Goal: Task Accomplishment & Management: Use online tool/utility

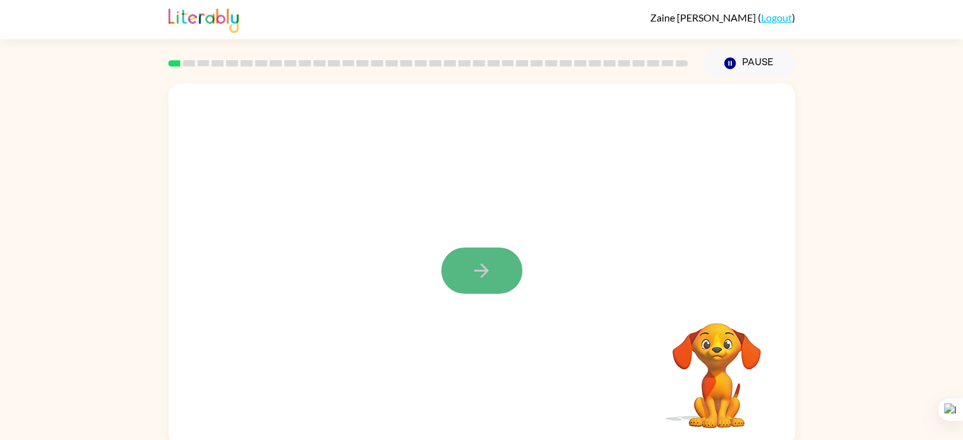
click at [482, 272] on icon "button" at bounding box center [482, 271] width 22 height 22
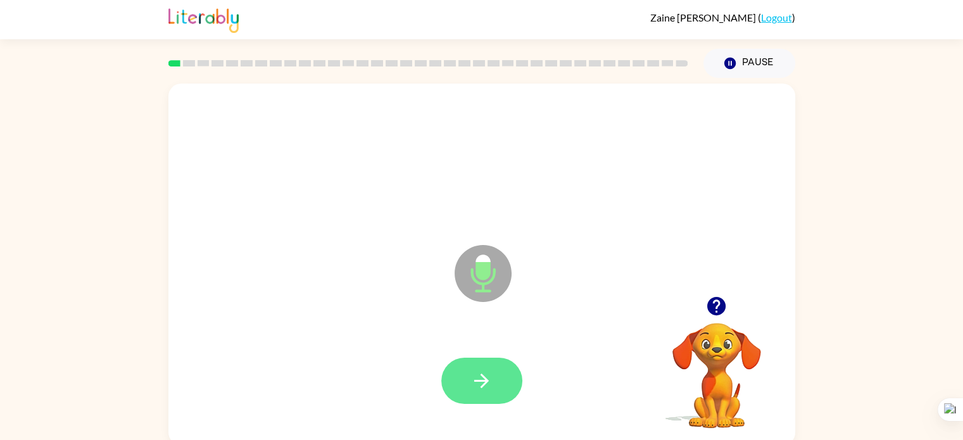
click at [466, 359] on button "button" at bounding box center [481, 381] width 81 height 46
click at [465, 366] on button "button" at bounding box center [481, 381] width 81 height 46
click at [466, 367] on button "button" at bounding box center [481, 381] width 81 height 46
click at [468, 369] on button "button" at bounding box center [481, 381] width 81 height 46
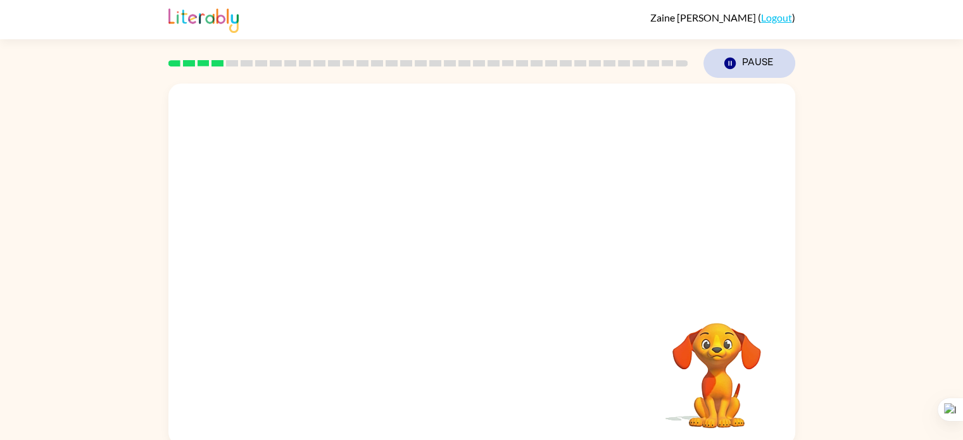
click at [729, 61] on icon "button" at bounding box center [729, 63] width 11 height 11
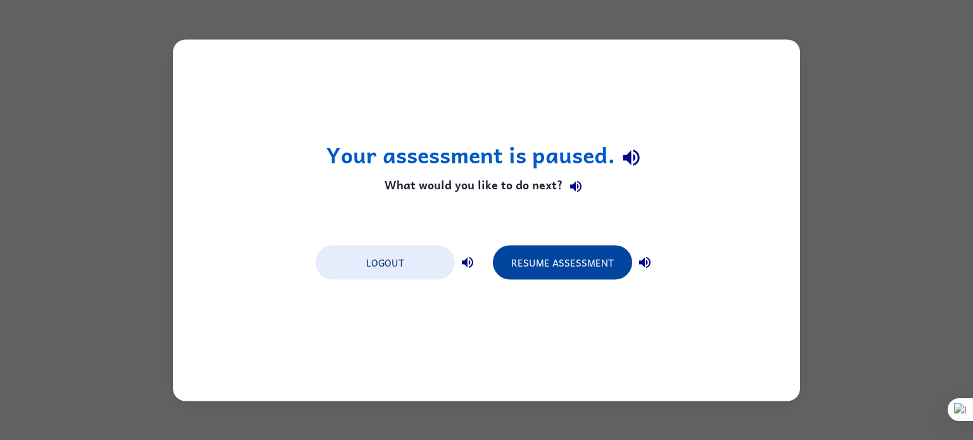
click at [595, 250] on button "Resume Assessment" at bounding box center [562, 262] width 139 height 34
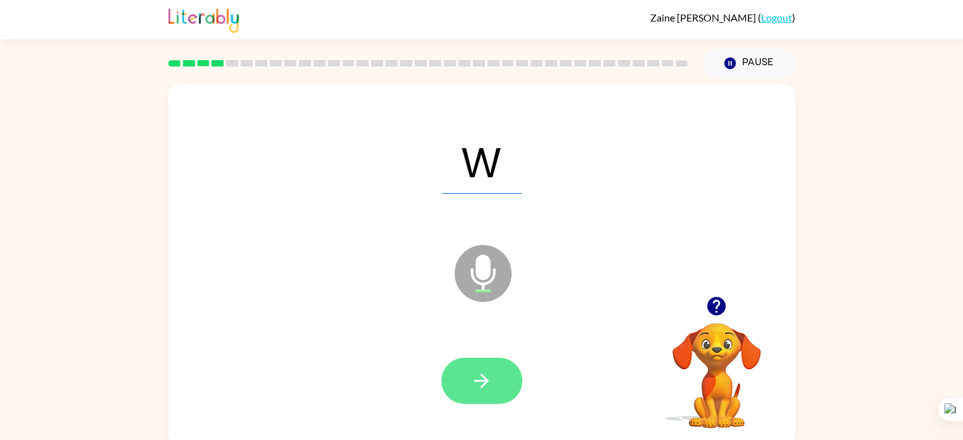
click at [486, 360] on button "button" at bounding box center [481, 381] width 81 height 46
click at [484, 360] on button "button" at bounding box center [481, 381] width 81 height 46
click at [483, 364] on button "button" at bounding box center [481, 381] width 81 height 46
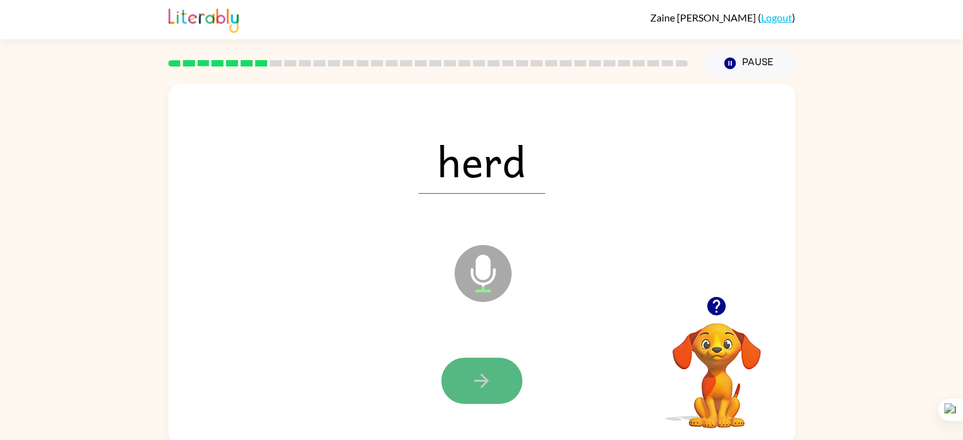
click at [481, 364] on button "button" at bounding box center [481, 381] width 81 height 46
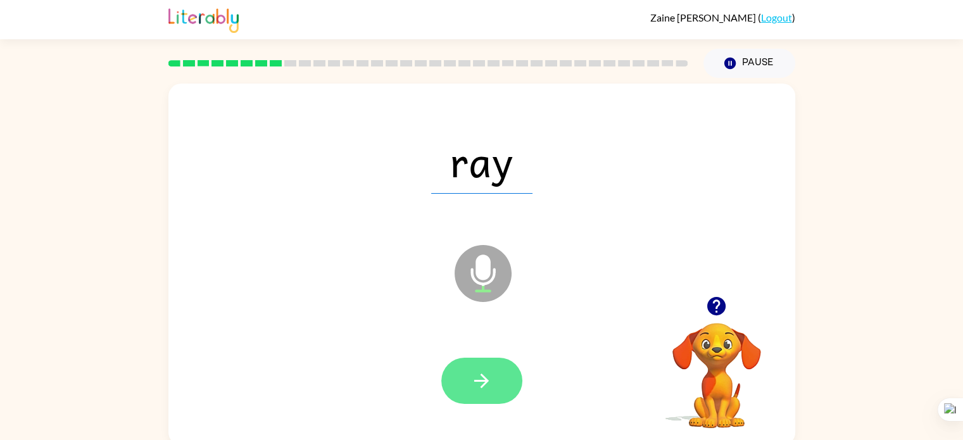
click at [478, 386] on icon "button" at bounding box center [482, 381] width 22 height 22
click at [488, 375] on icon "button" at bounding box center [482, 381] width 22 height 22
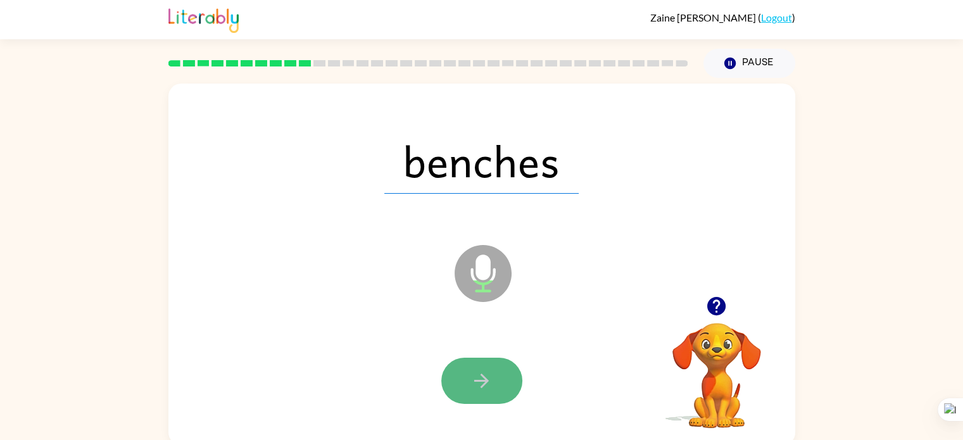
click at [479, 397] on button "button" at bounding box center [481, 381] width 81 height 46
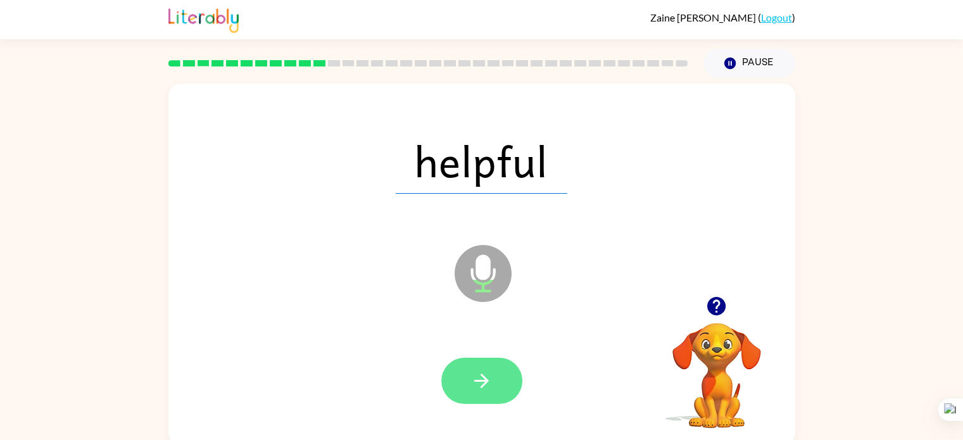
click at [492, 377] on icon "button" at bounding box center [482, 381] width 22 height 22
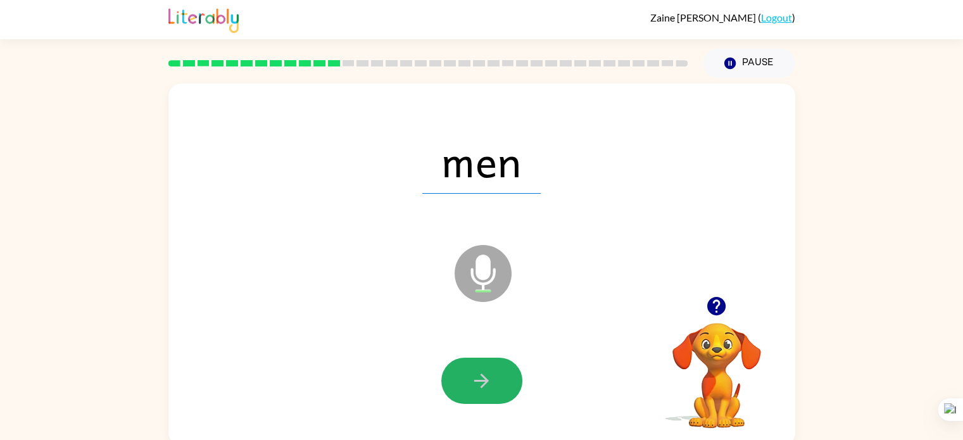
click at [492, 377] on icon "button" at bounding box center [482, 381] width 22 height 22
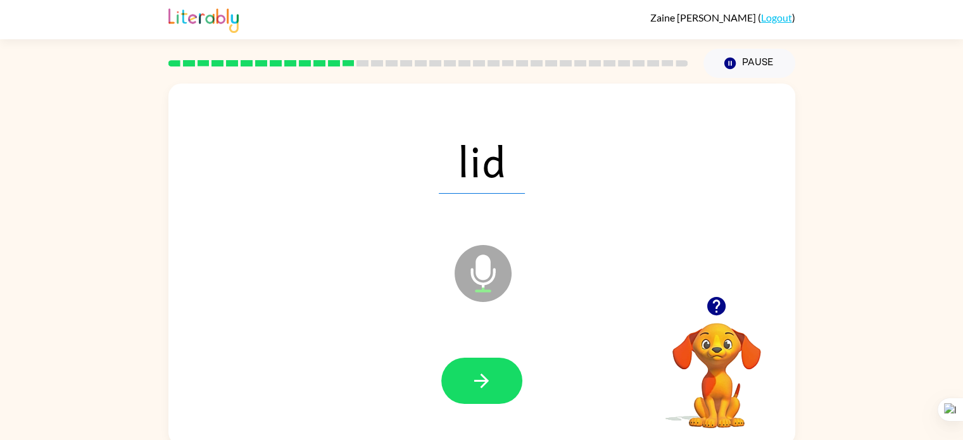
click at [492, 377] on icon "button" at bounding box center [482, 381] width 22 height 22
click at [492, 374] on icon "button" at bounding box center [482, 381] width 22 height 22
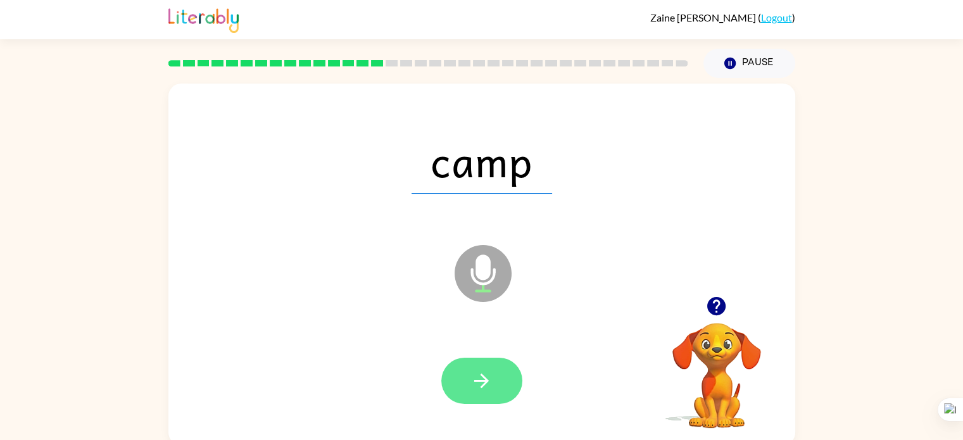
click at [492, 374] on icon "button" at bounding box center [482, 381] width 22 height 22
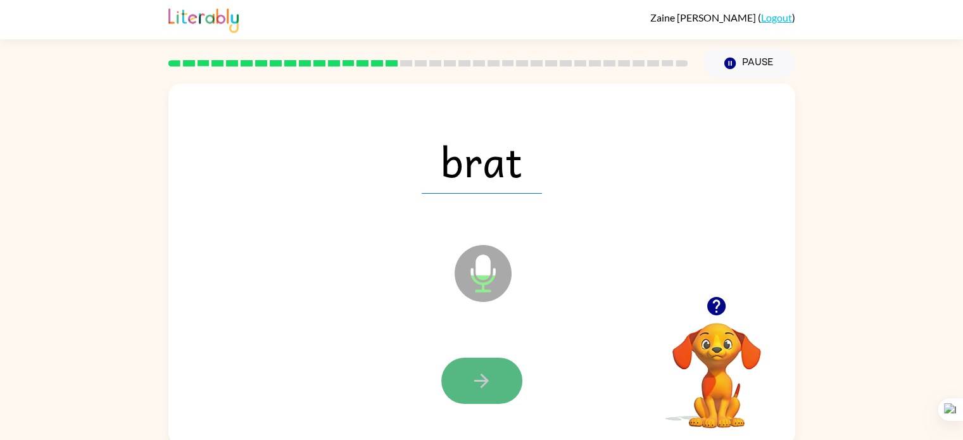
click at [491, 371] on icon "button" at bounding box center [482, 381] width 22 height 22
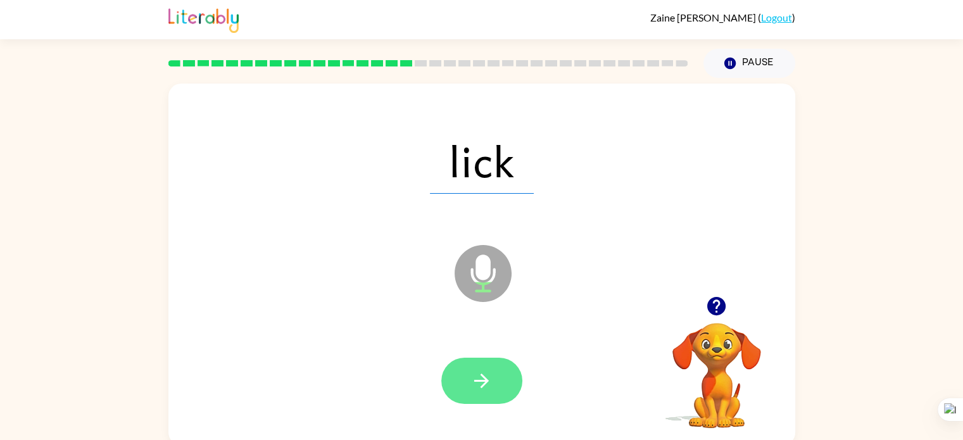
click at [489, 362] on button "button" at bounding box center [481, 381] width 81 height 46
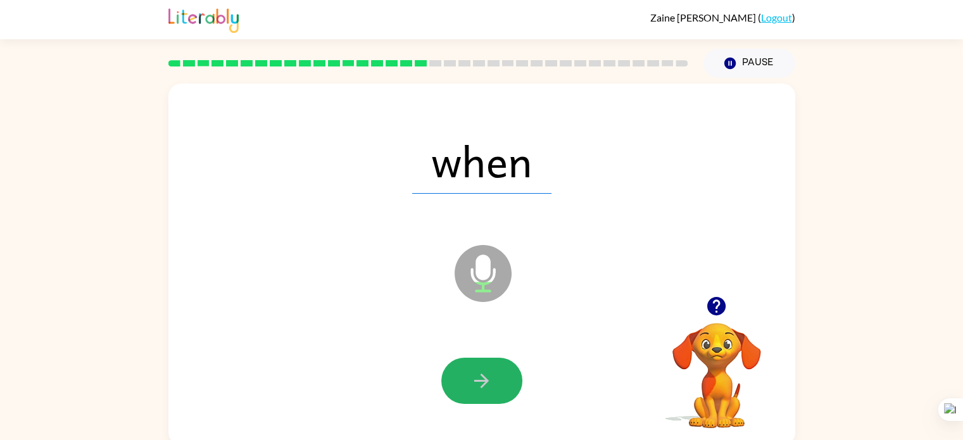
click at [486, 358] on div at bounding box center [481, 381] width 81 height 46
drag, startPoint x: 486, startPoint y: 369, endPoint x: 485, endPoint y: 359, distance: 9.7
click at [485, 359] on button "button" at bounding box center [481, 381] width 81 height 46
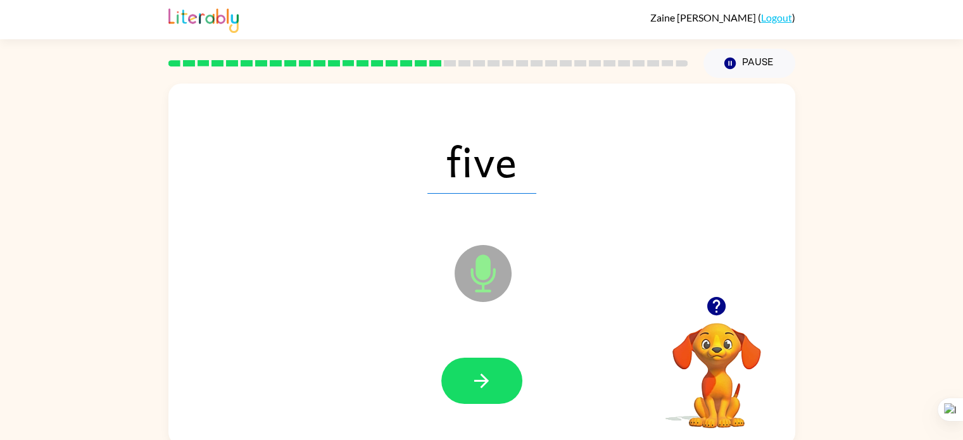
click at [485, 359] on button "button" at bounding box center [481, 381] width 81 height 46
click at [485, 362] on button "button" at bounding box center [481, 381] width 81 height 46
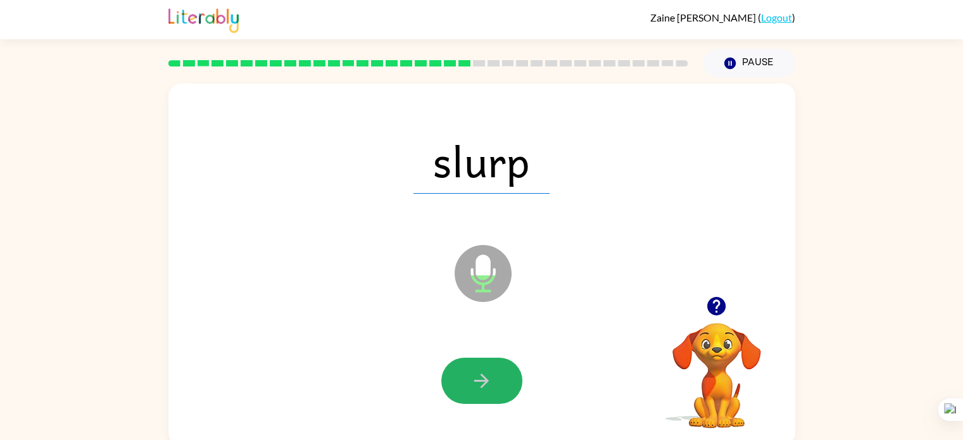
click at [485, 362] on button "button" at bounding box center [481, 381] width 81 height 46
click at [485, 361] on button "button" at bounding box center [481, 381] width 81 height 46
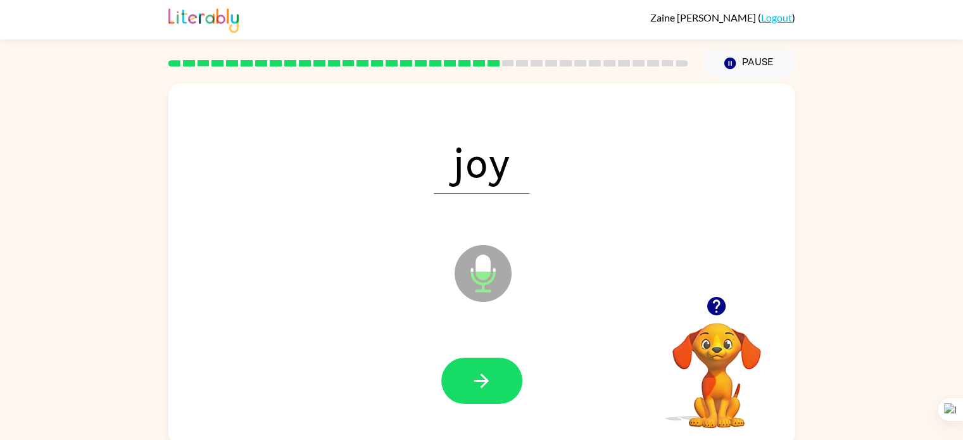
click at [484, 357] on div at bounding box center [482, 381] width 602 height 104
click at [479, 380] on icon "button" at bounding box center [481, 381] width 15 height 15
click at [479, 377] on icon "button" at bounding box center [482, 381] width 22 height 22
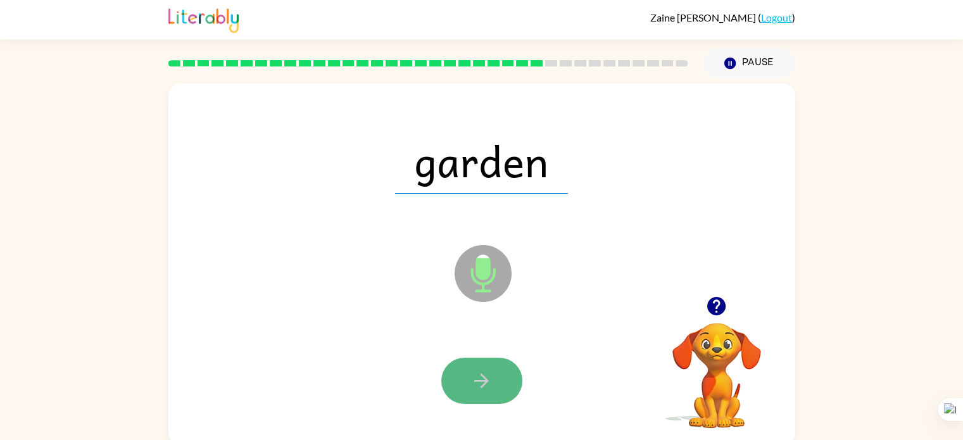
click at [476, 367] on button "button" at bounding box center [481, 381] width 81 height 46
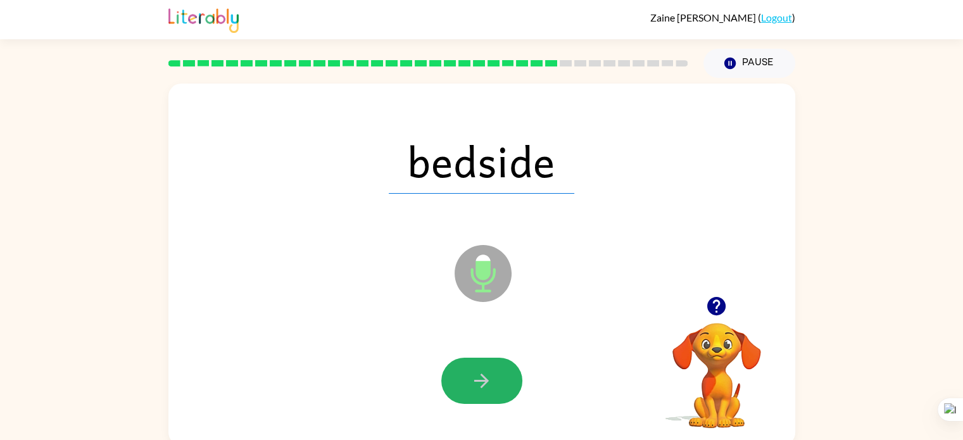
click at [476, 367] on button "button" at bounding box center [481, 381] width 81 height 46
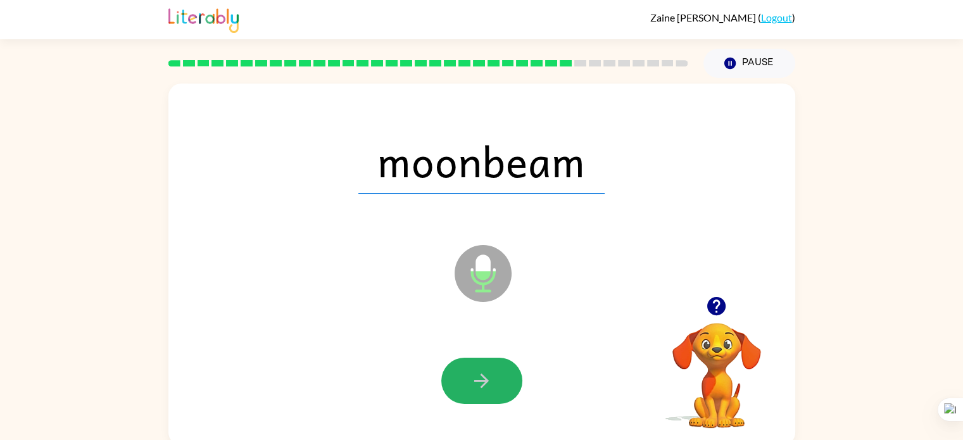
click at [476, 367] on button "button" at bounding box center [481, 381] width 81 height 46
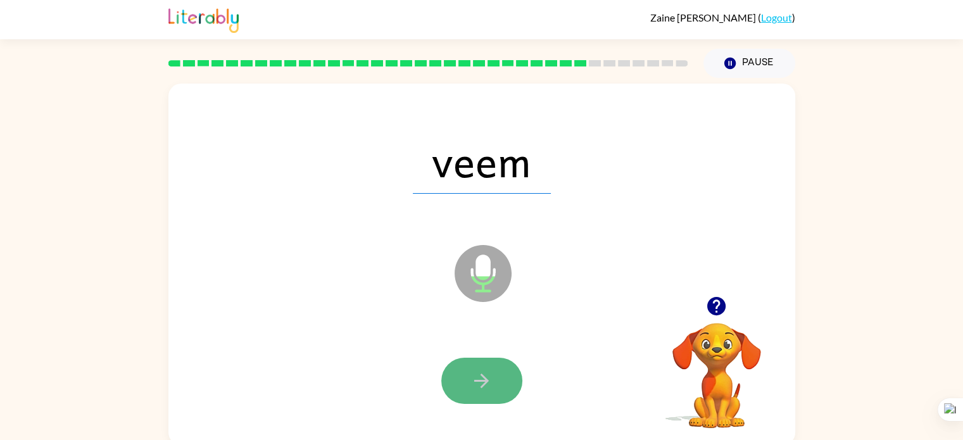
click at [477, 360] on button "button" at bounding box center [481, 381] width 81 height 46
click at [472, 367] on button "button" at bounding box center [481, 381] width 81 height 46
click at [469, 359] on button "button" at bounding box center [481, 381] width 81 height 46
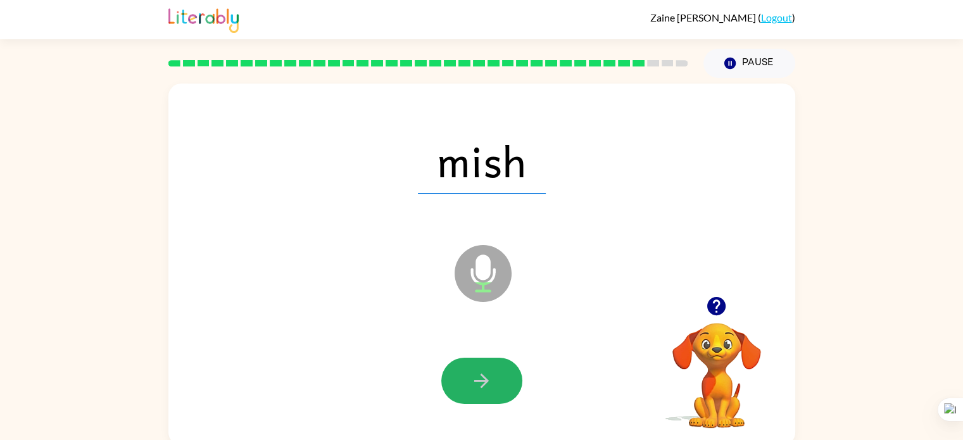
click at [469, 359] on button "button" at bounding box center [481, 381] width 81 height 46
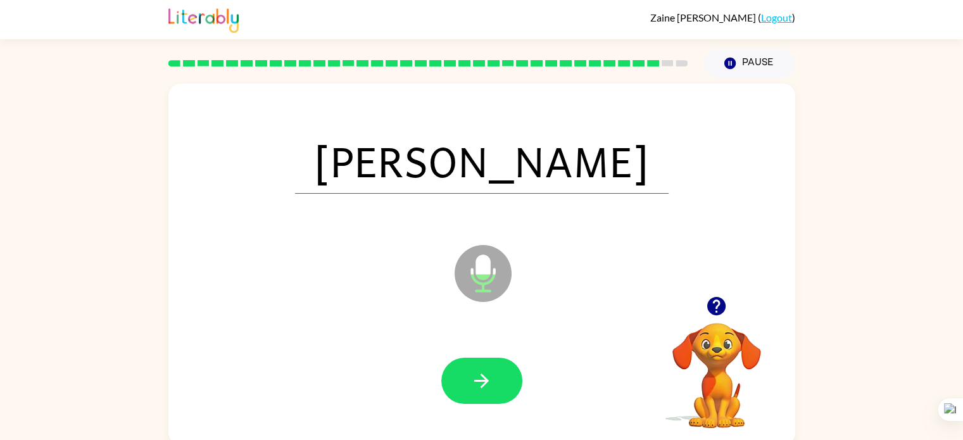
click at [469, 355] on div at bounding box center [482, 381] width 602 height 104
click at [471, 376] on icon "button" at bounding box center [482, 381] width 22 height 22
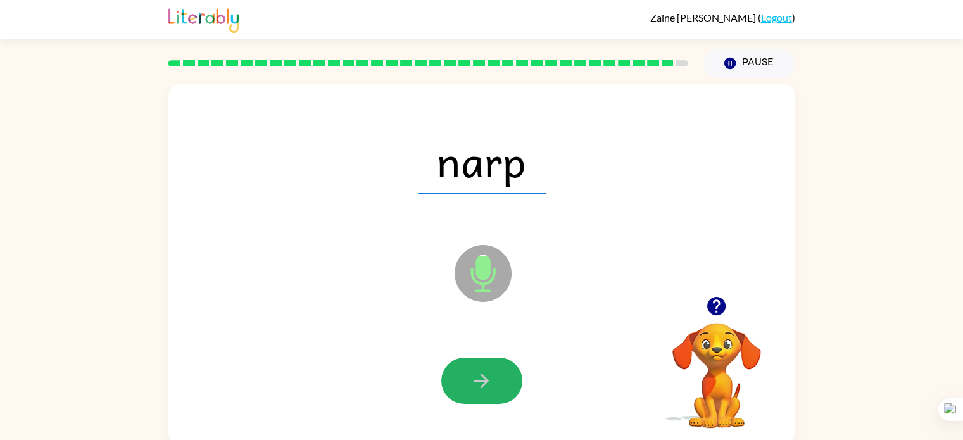
click at [471, 376] on icon "button" at bounding box center [482, 381] width 22 height 22
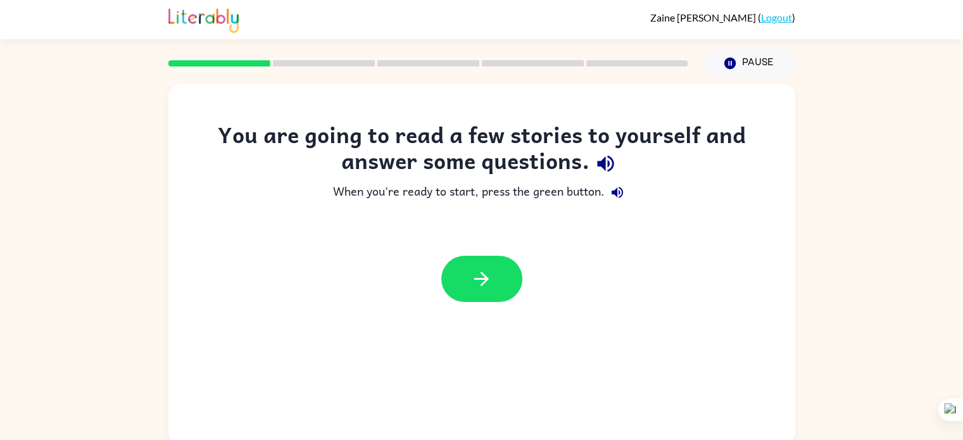
click at [479, 253] on div at bounding box center [481, 279] width 627 height 72
click at [474, 281] on icon "button" at bounding box center [482, 279] width 22 height 22
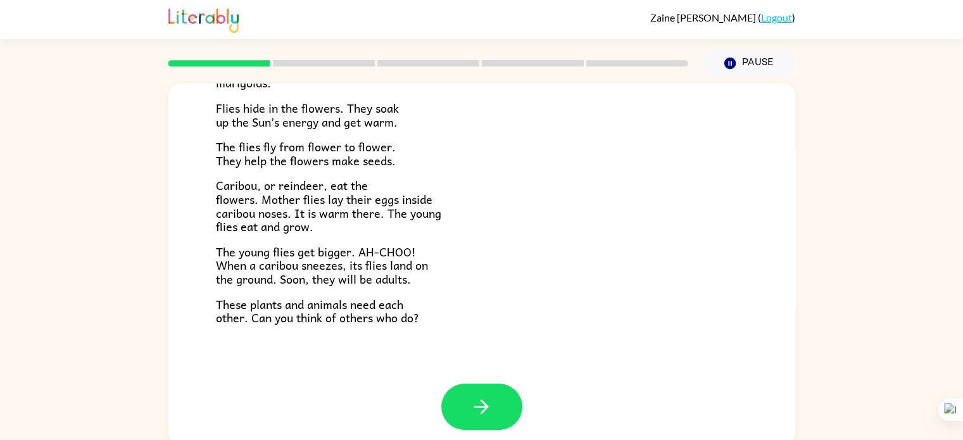
scroll to position [255, 0]
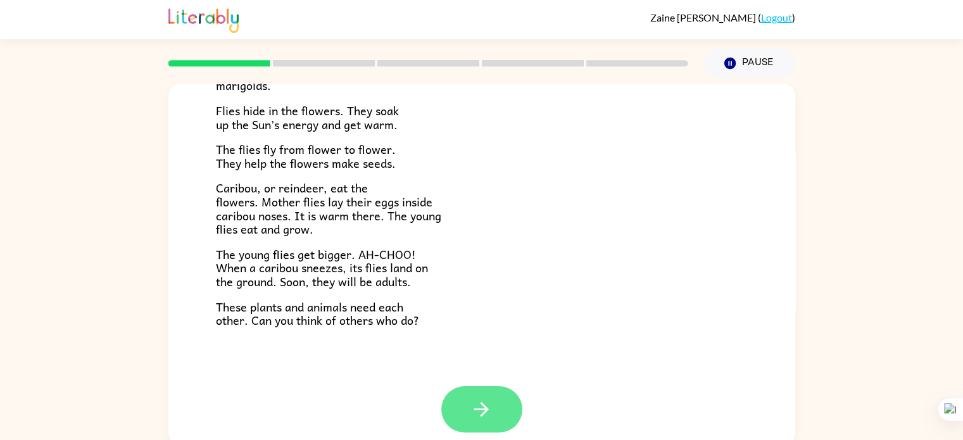
click at [481, 425] on button "button" at bounding box center [481, 409] width 81 height 46
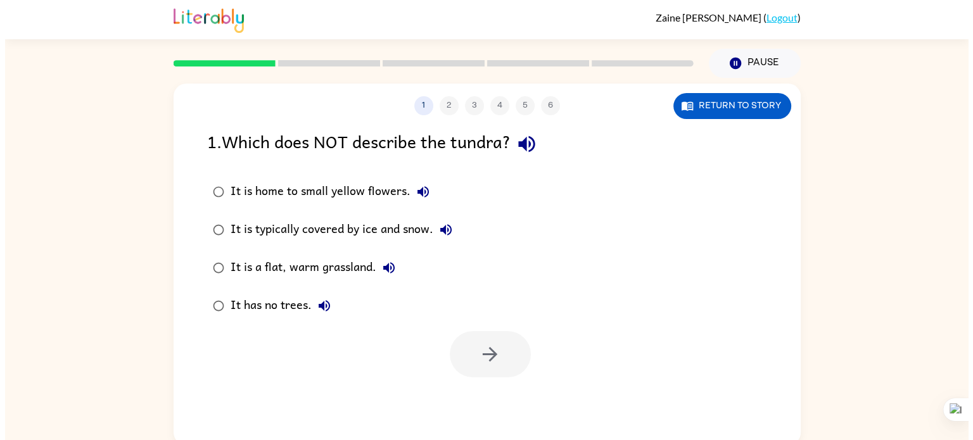
scroll to position [0, 0]
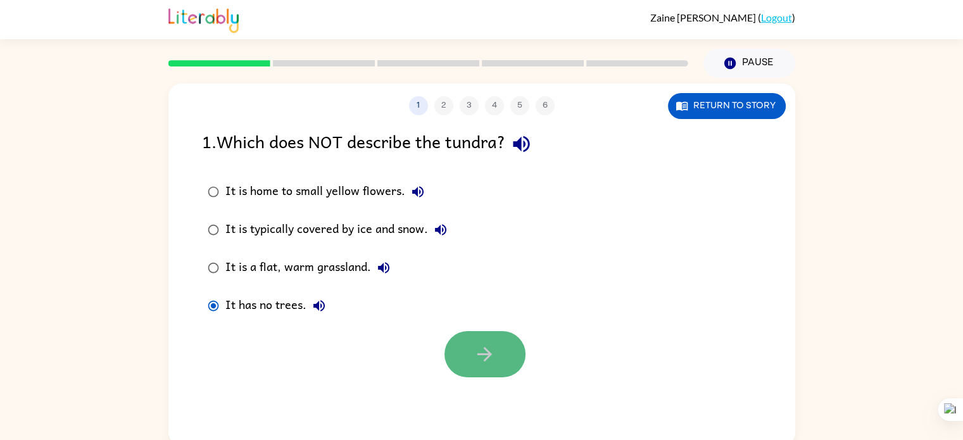
click at [478, 362] on icon "button" at bounding box center [485, 354] width 22 height 22
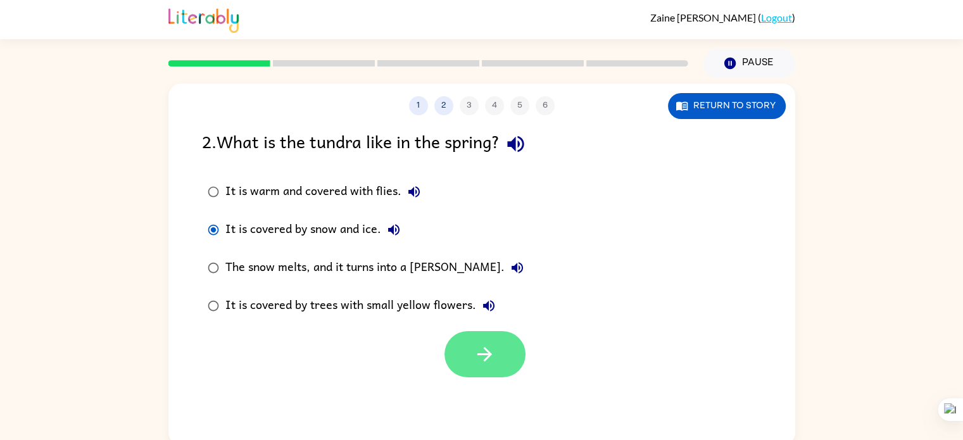
click at [466, 348] on button "button" at bounding box center [485, 354] width 81 height 46
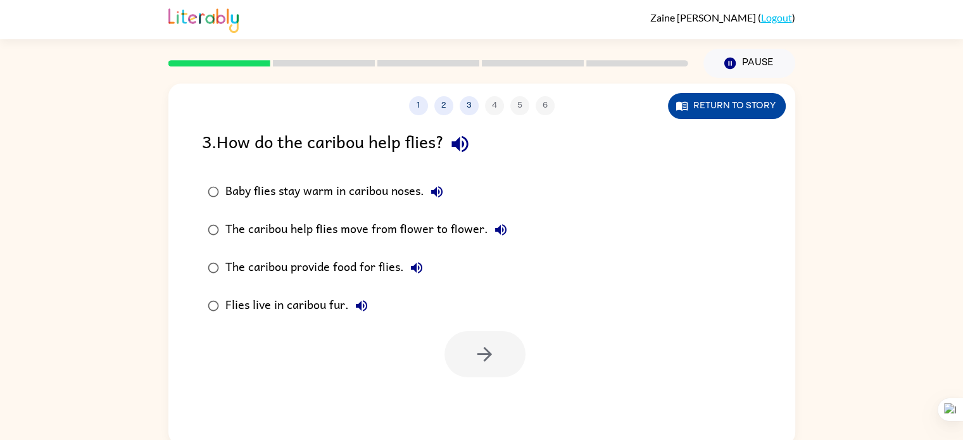
click at [744, 96] on button "Return to story" at bounding box center [727, 106] width 118 height 26
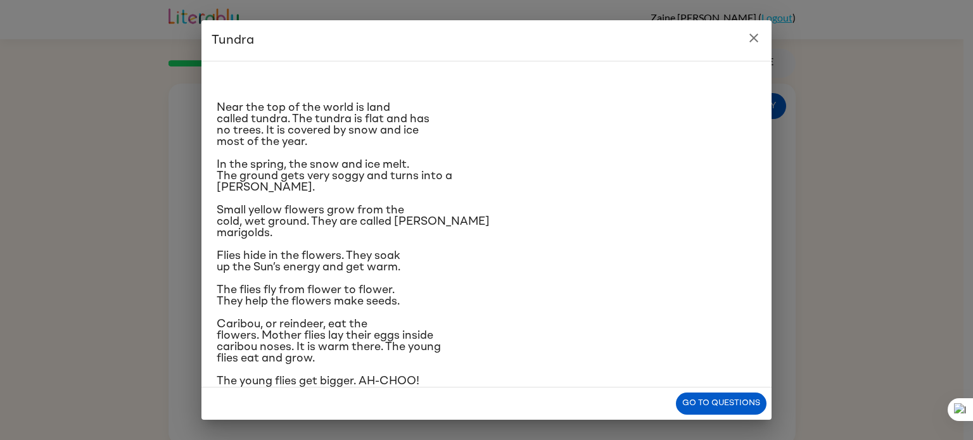
click at [758, 31] on icon "close" at bounding box center [753, 37] width 15 height 15
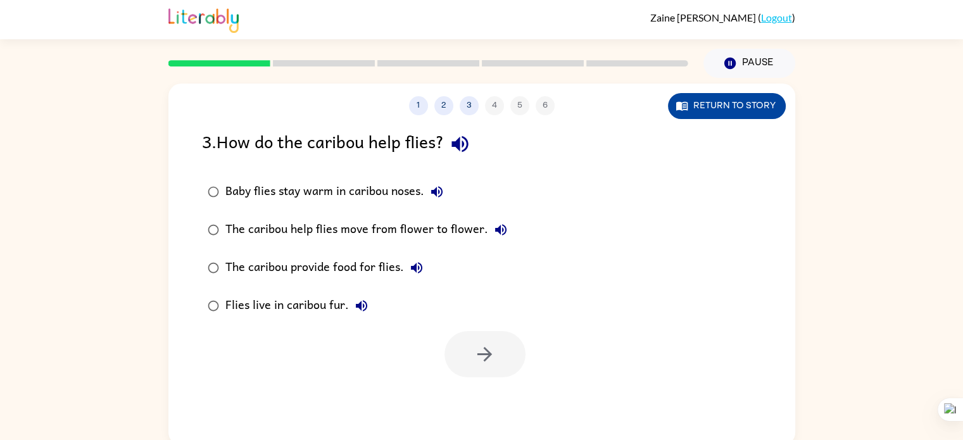
click at [712, 94] on button "Return to story" at bounding box center [727, 106] width 118 height 26
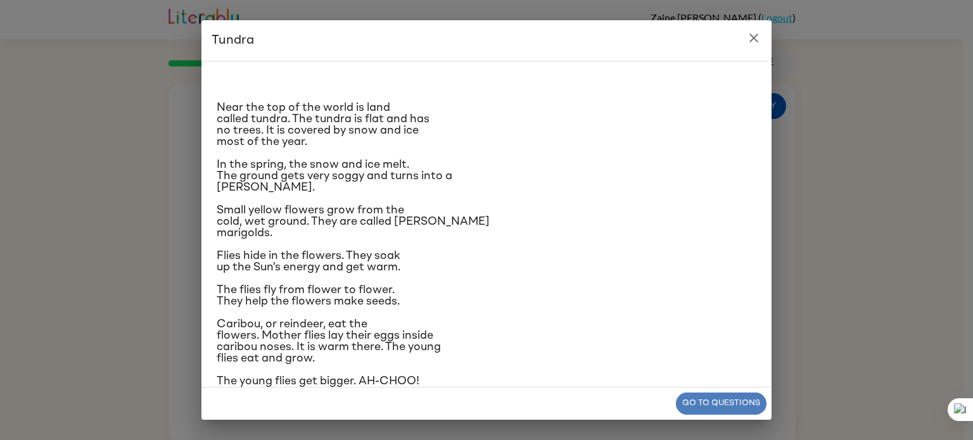
click at [718, 395] on button "Go to questions" at bounding box center [721, 404] width 91 height 22
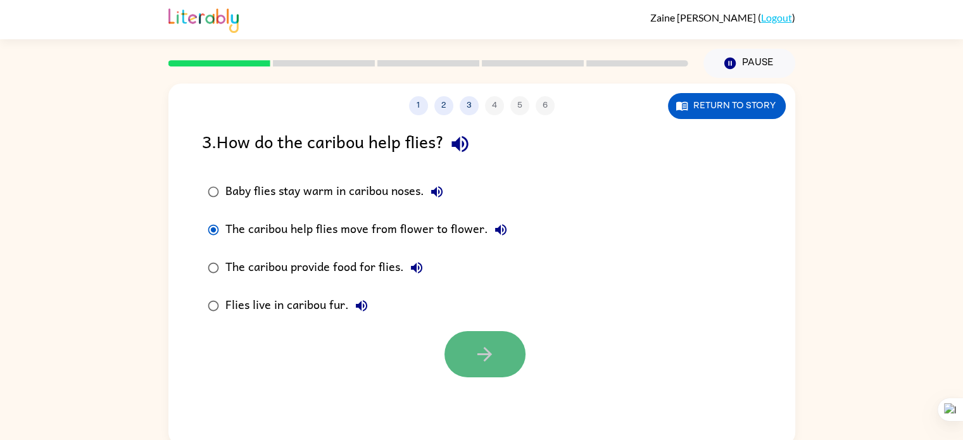
click at [510, 354] on button "button" at bounding box center [485, 354] width 81 height 46
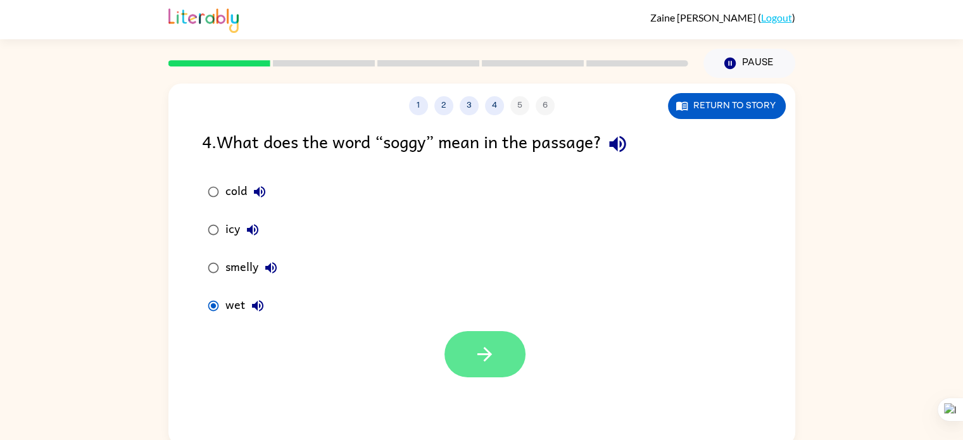
click at [488, 334] on button "button" at bounding box center [485, 354] width 81 height 46
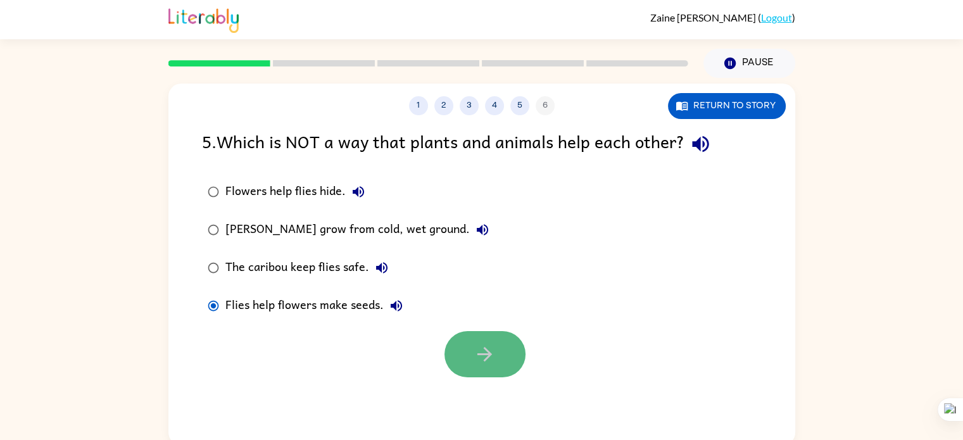
click at [462, 343] on button "button" at bounding box center [485, 354] width 81 height 46
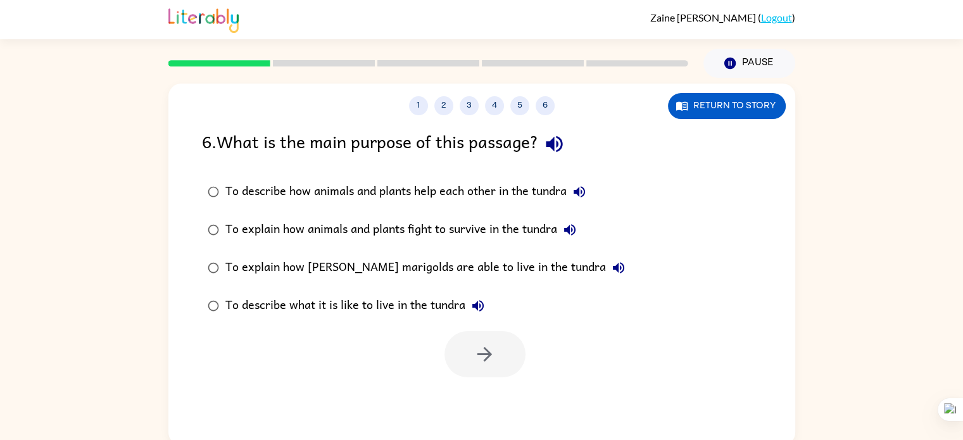
click at [213, 179] on label "To describe how animals and plants help each other in the tundra" at bounding box center [416, 192] width 443 height 38
drag, startPoint x: 451, startPoint y: 360, endPoint x: 555, endPoint y: 369, distance: 104.8
click at [555, 369] on div at bounding box center [481, 351] width 627 height 53
click at [504, 359] on button "button" at bounding box center [485, 354] width 81 height 46
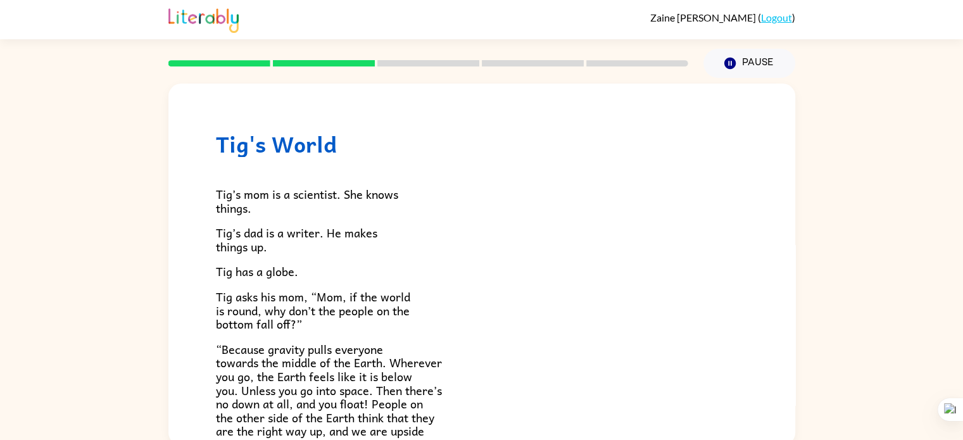
drag, startPoint x: 747, startPoint y: 58, endPoint x: 785, endPoint y: 44, distance: 40.3
click at [785, 44] on div "Pause Pause" at bounding box center [749, 63] width 107 height 44
click at [770, 75] on button "Pause Pause" at bounding box center [750, 63] width 92 height 29
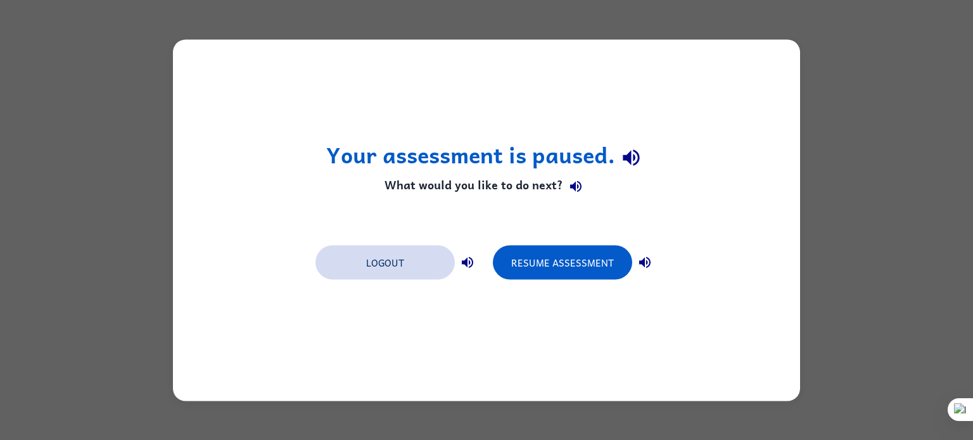
click at [400, 260] on button "Logout" at bounding box center [384, 262] width 139 height 34
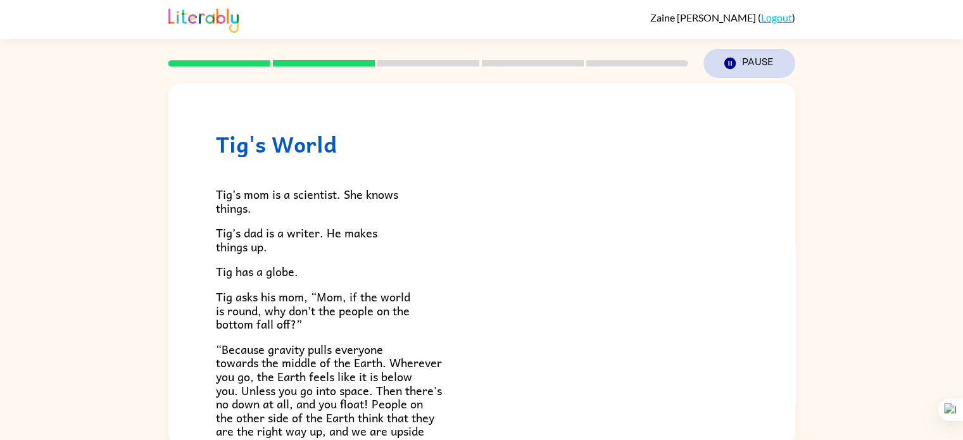
click at [768, 55] on button "Pause Pause" at bounding box center [750, 63] width 92 height 29
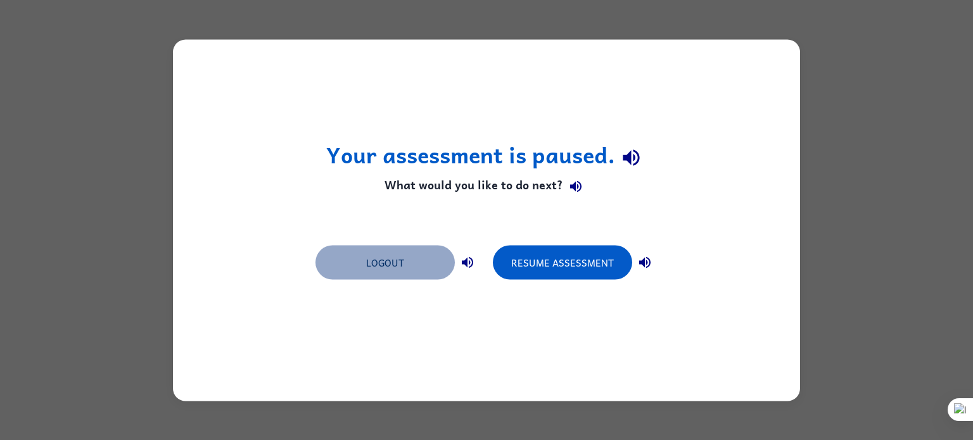
click at [398, 265] on button "Logout" at bounding box center [384, 262] width 139 height 34
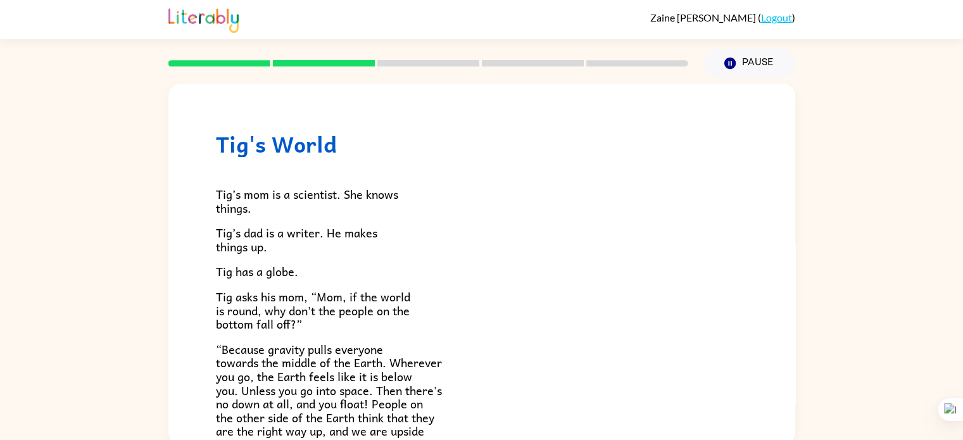
click at [210, 65] on rect at bounding box center [219, 63] width 102 height 6
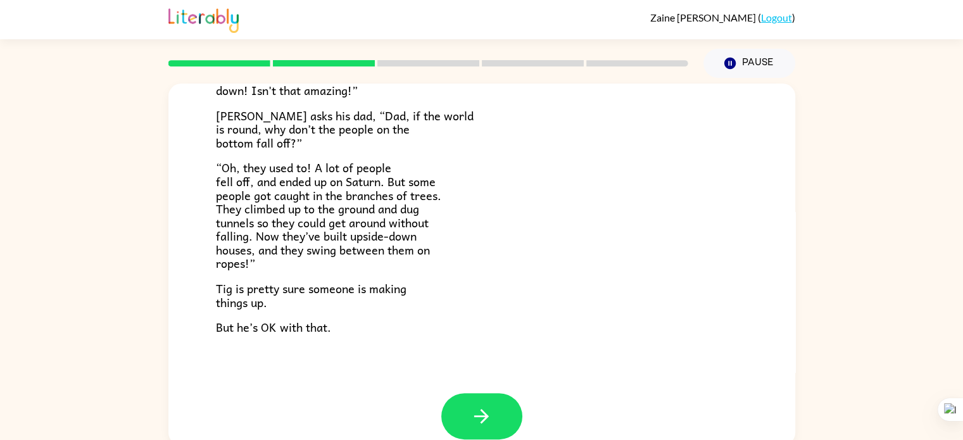
scroll to position [367, 0]
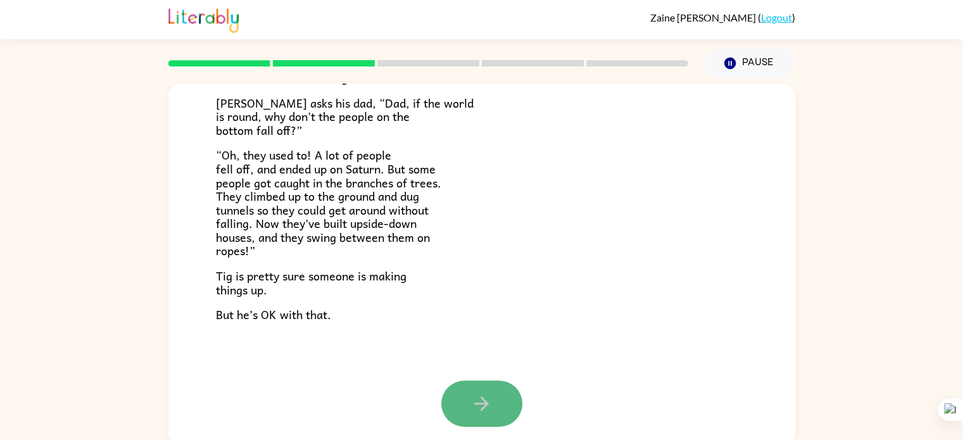
click at [495, 402] on button "button" at bounding box center [481, 404] width 81 height 46
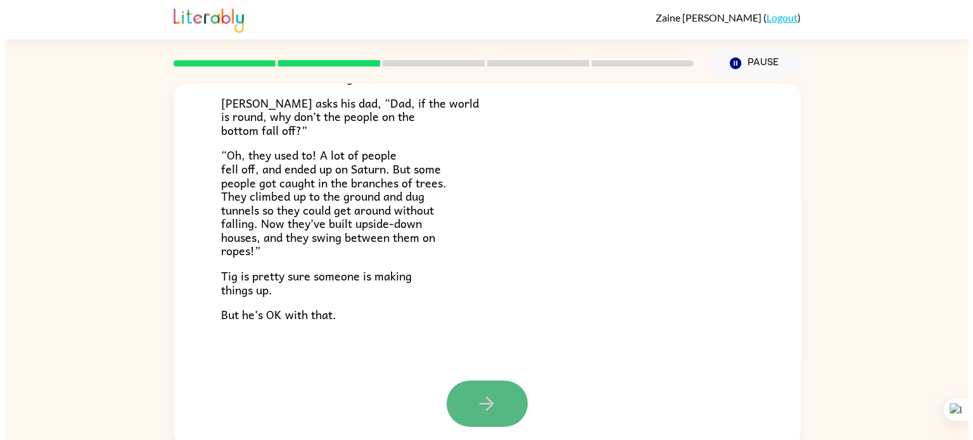
scroll to position [0, 0]
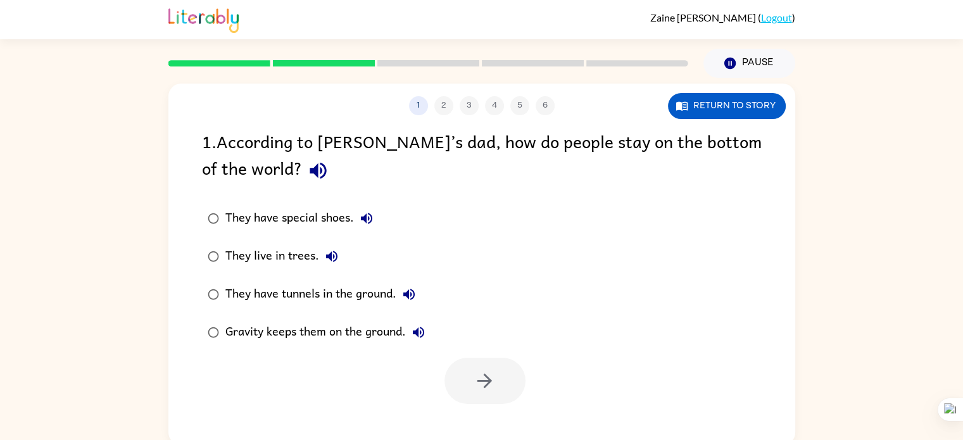
click at [494, 365] on div at bounding box center [485, 381] width 81 height 46
click at [474, 391] on div at bounding box center [485, 381] width 81 height 46
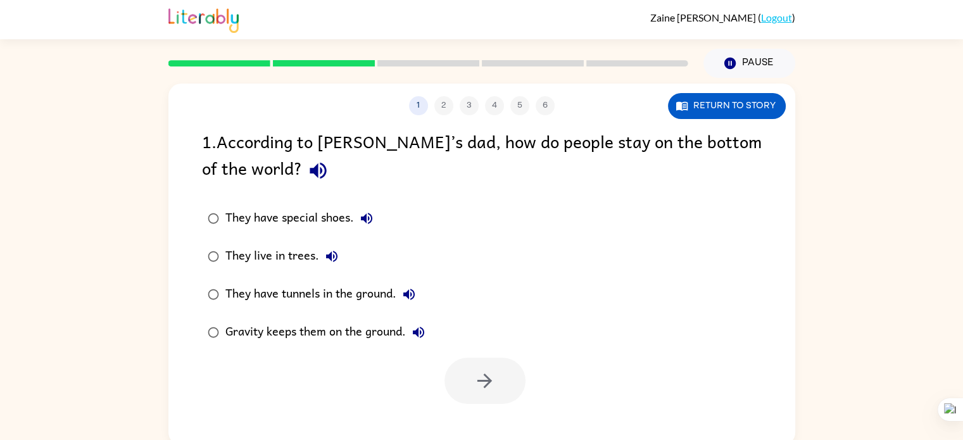
drag, startPoint x: 726, startPoint y: 75, endPoint x: 752, endPoint y: 173, distance: 100.9
click at [752, 173] on div "Zaine Fahie-Browne ( Logout ) Pause Pause 1 2 3 4 5 6 Return to story 1 . Accor…" at bounding box center [481, 222] width 963 height 445
click at [819, 108] on div "1 2 3 4 5 6 Return to story 1 . According to Tig’s dad, how do people stay on t…" at bounding box center [481, 261] width 963 height 367
click at [780, 22] on link "Logout" at bounding box center [776, 17] width 31 height 12
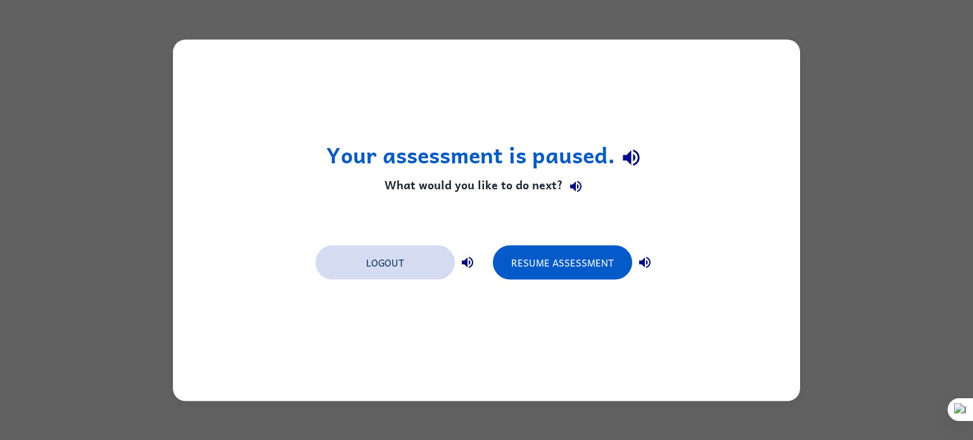
click at [423, 258] on button "Logout" at bounding box center [384, 262] width 139 height 34
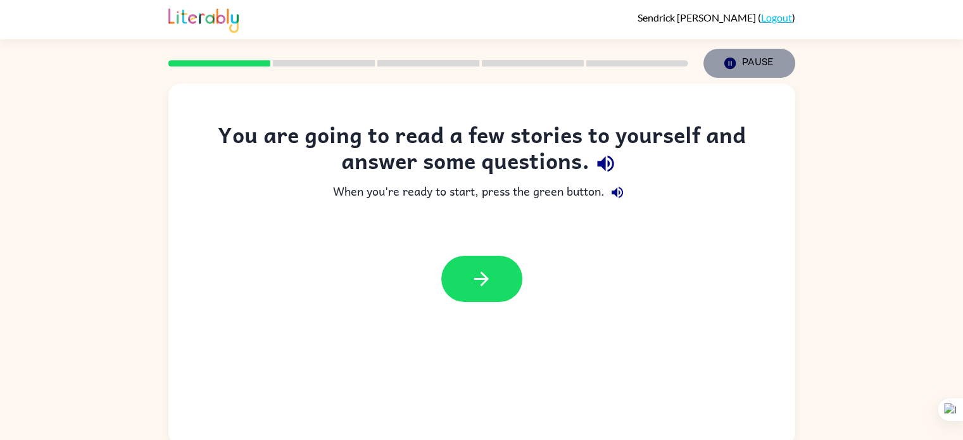
click at [734, 63] on icon "button" at bounding box center [729, 63] width 11 height 11
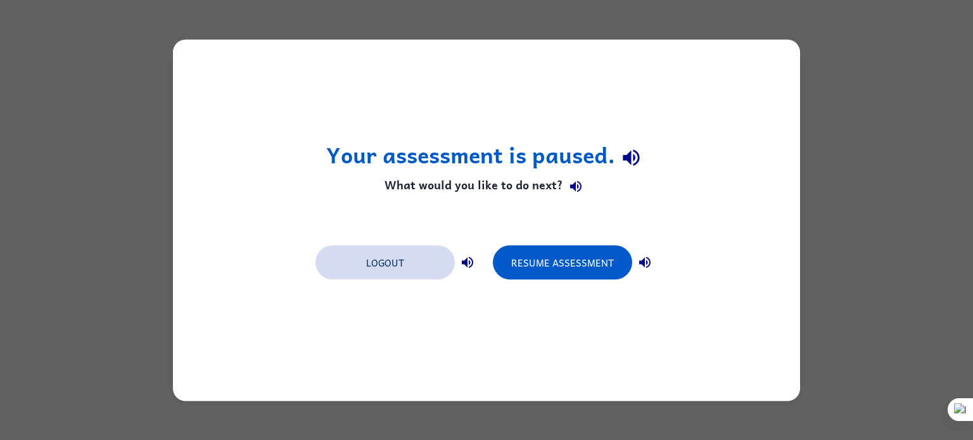
click at [401, 253] on button "Logout" at bounding box center [384, 262] width 139 height 34
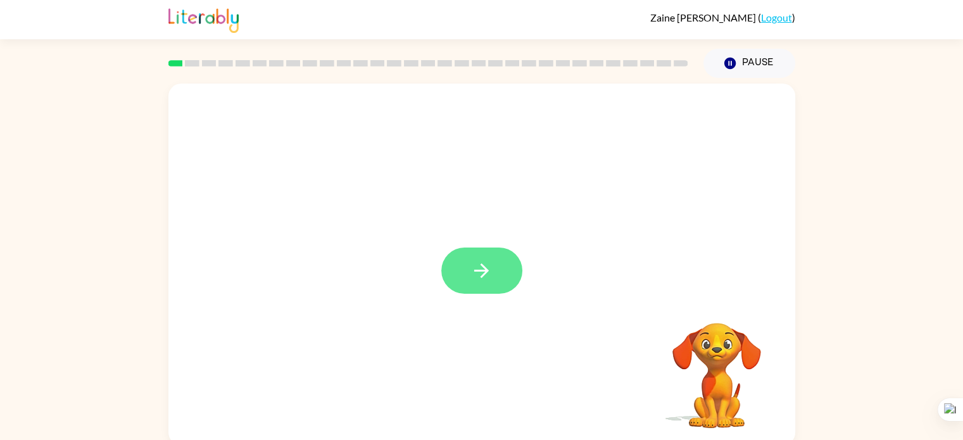
click at [469, 256] on button "button" at bounding box center [481, 271] width 81 height 46
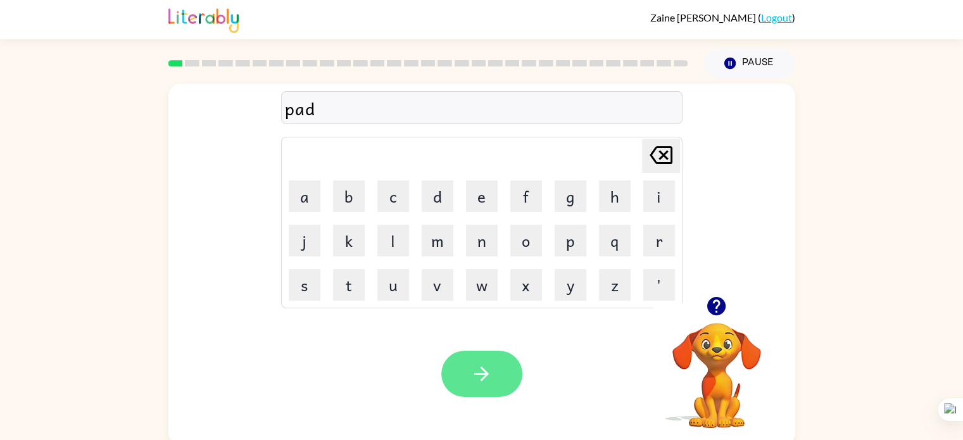
click at [478, 383] on icon "button" at bounding box center [482, 374] width 22 height 22
click at [475, 382] on icon "button" at bounding box center [482, 374] width 22 height 22
click at [465, 382] on button "button" at bounding box center [481, 374] width 81 height 46
click at [587, 402] on div "Your browser must support playing .mp4 files to use Literably. Please try using…" at bounding box center [481, 374] width 627 height 143
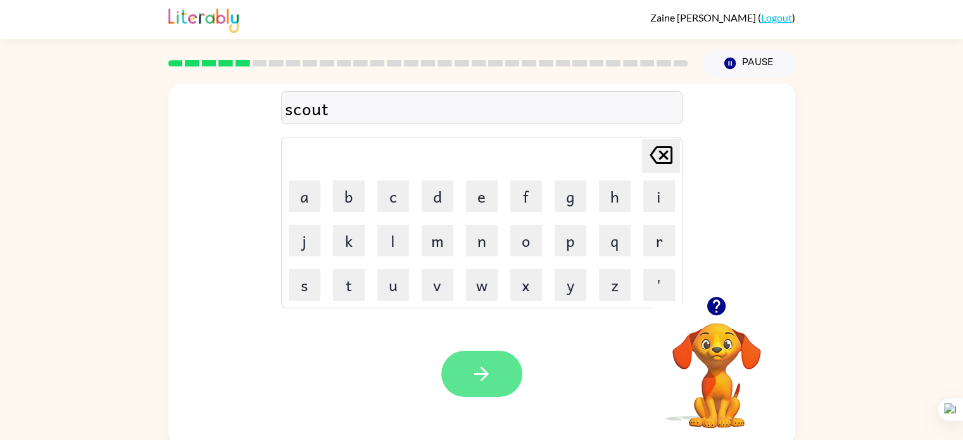
click at [486, 378] on icon "button" at bounding box center [482, 374] width 22 height 22
click at [473, 392] on button "button" at bounding box center [481, 374] width 81 height 46
click at [489, 368] on icon "button" at bounding box center [482, 374] width 22 height 22
click at [485, 369] on icon "button" at bounding box center [482, 374] width 22 height 22
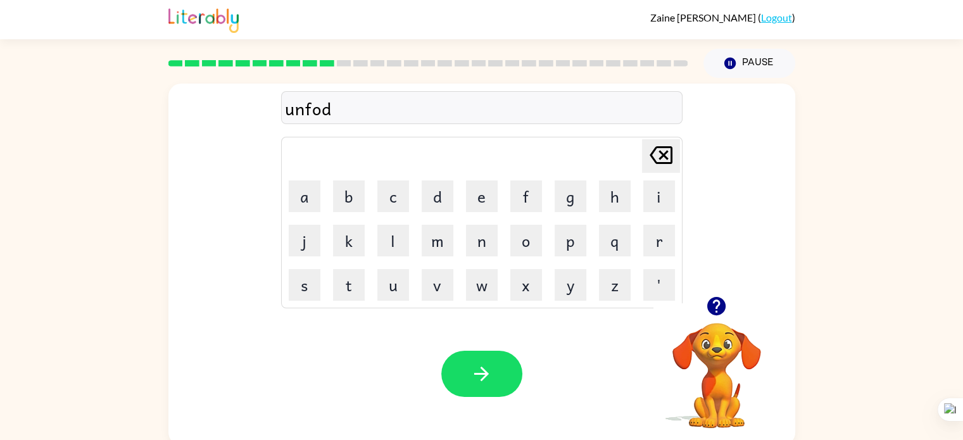
click at [664, 149] on icon "Delete Delete last character input" at bounding box center [661, 155] width 30 height 30
type button "delete"
click at [523, 215] on td "f" at bounding box center [526, 196] width 43 height 43
click at [499, 379] on button "button" at bounding box center [481, 374] width 81 height 46
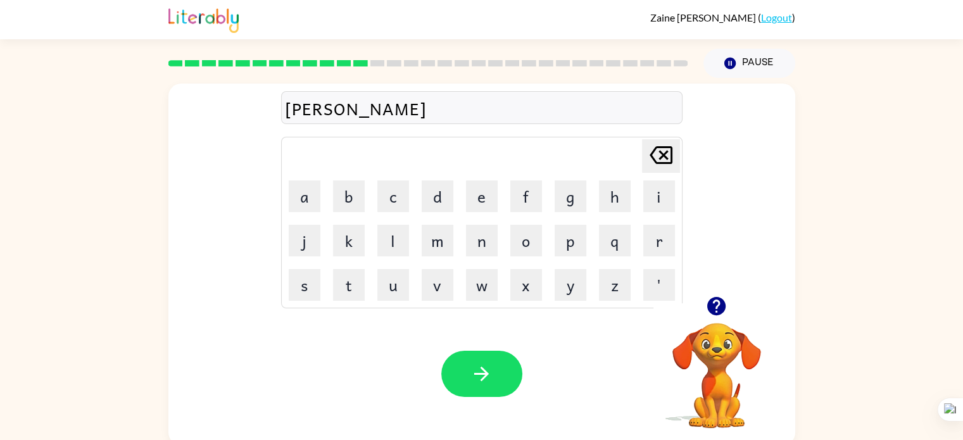
click at [666, 163] on icon at bounding box center [661, 155] width 23 height 18
click at [654, 159] on icon "Delete Delete last character input" at bounding box center [661, 155] width 30 height 30
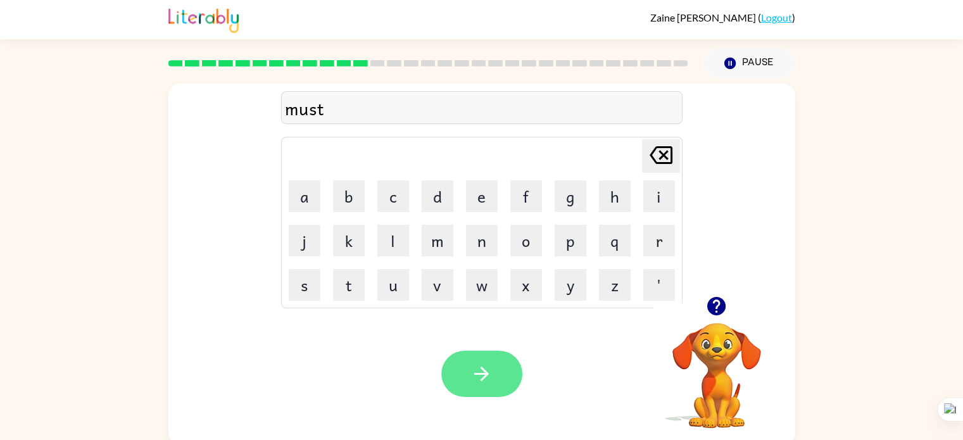
type button "delete"
click at [666, 156] on icon "Delete Delete last character input" at bounding box center [661, 155] width 30 height 30
click at [476, 367] on icon "button" at bounding box center [482, 374] width 22 height 22
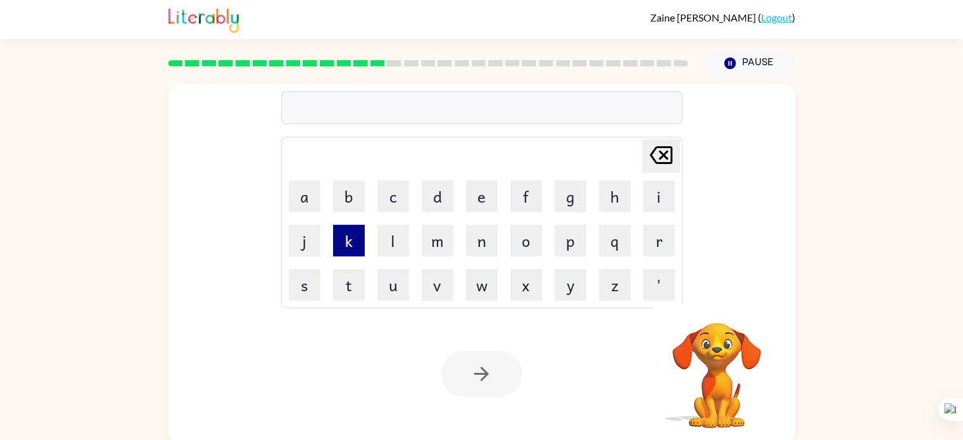
click at [336, 251] on button "k" at bounding box center [349, 241] width 32 height 32
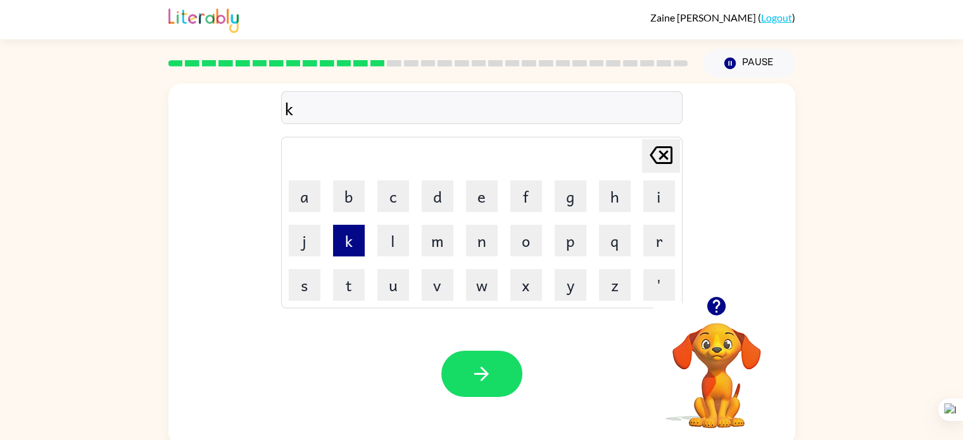
type button "k"
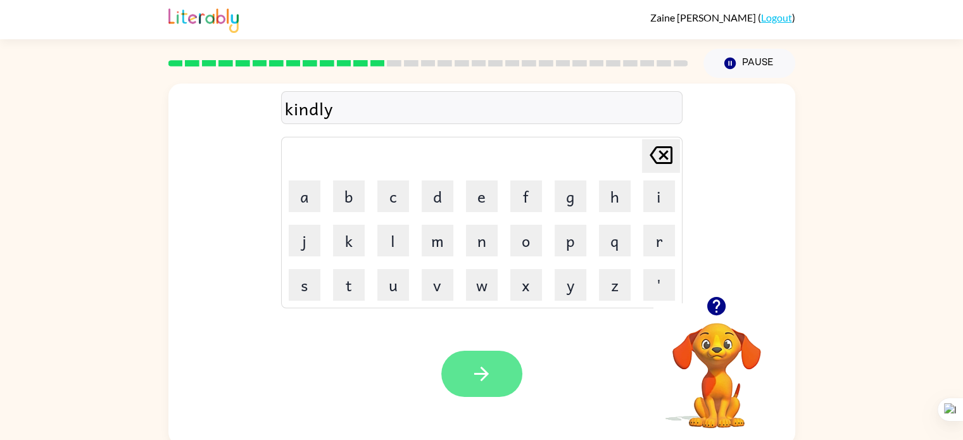
click at [333, 225] on button "k" at bounding box center [349, 241] width 32 height 32
click at [659, 148] on icon "Delete Delete last character input" at bounding box center [661, 155] width 30 height 30
click at [481, 361] on button "button" at bounding box center [481, 374] width 81 height 46
click at [481, 361] on div at bounding box center [481, 374] width 81 height 46
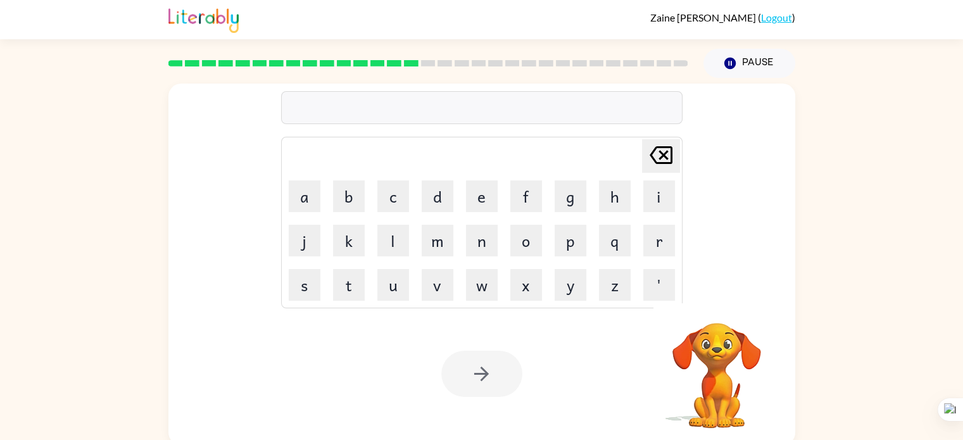
click at [485, 364] on div at bounding box center [481, 374] width 81 height 46
click at [486, 364] on div at bounding box center [481, 374] width 81 height 46
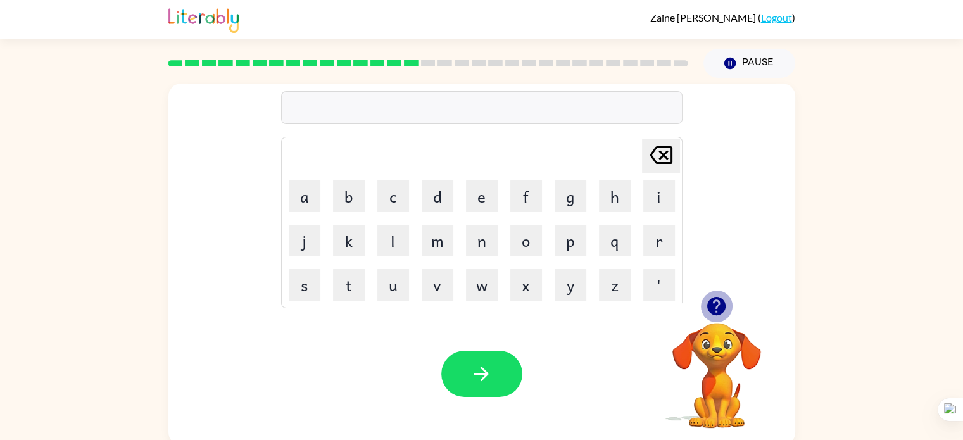
click at [711, 310] on icon "button" at bounding box center [716, 306] width 18 height 18
click at [712, 310] on icon "button" at bounding box center [716, 306] width 18 height 18
click at [469, 363] on button "button" at bounding box center [481, 374] width 81 height 46
click at [479, 405] on div "Your browser must support playing .mp4 files to use Literably. Please try using…" at bounding box center [481, 374] width 627 height 143
click at [488, 383] on icon "button" at bounding box center [482, 374] width 22 height 22
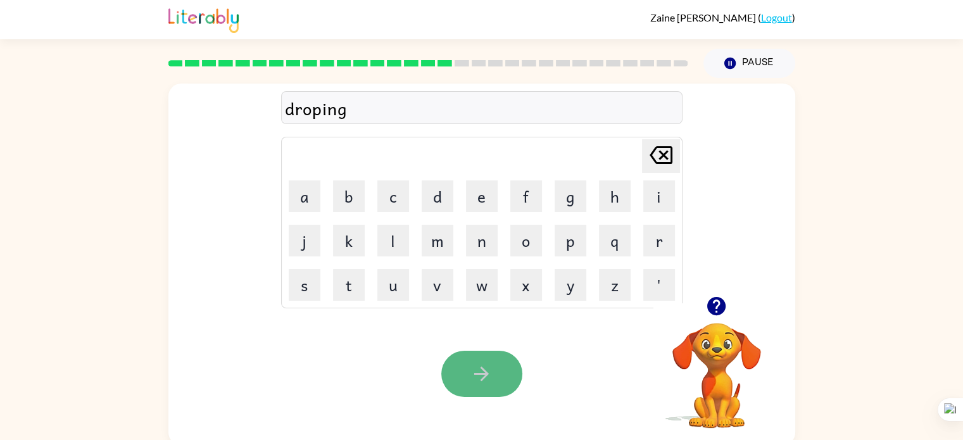
click at [484, 372] on icon "button" at bounding box center [481, 374] width 15 height 15
click at [486, 373] on icon "button" at bounding box center [481, 374] width 15 height 15
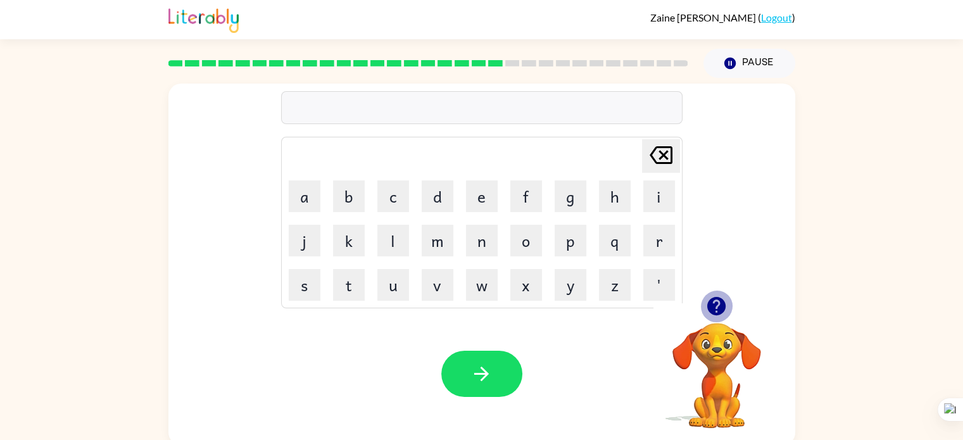
click at [713, 303] on icon "button" at bounding box center [716, 306] width 18 height 18
click at [663, 144] on icon "[PERSON_NAME] last character input" at bounding box center [661, 155] width 30 height 30
click at [444, 200] on button "d" at bounding box center [438, 197] width 32 height 32
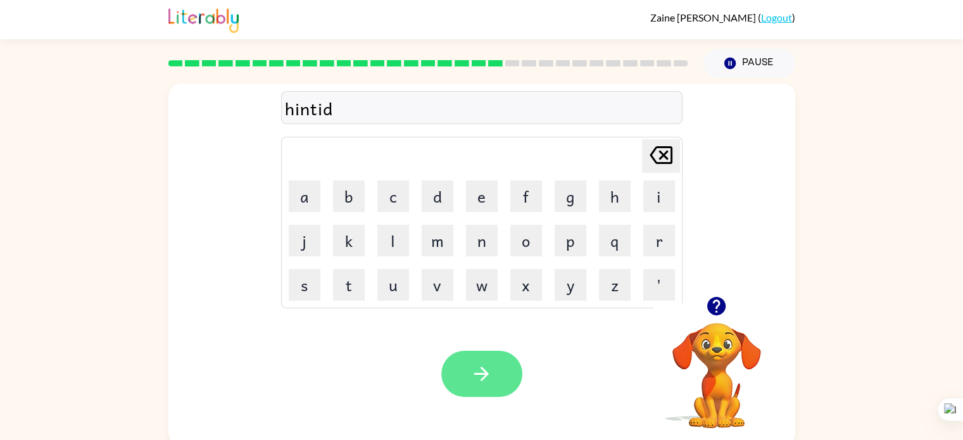
click at [459, 354] on button "button" at bounding box center [481, 374] width 81 height 46
click at [499, 383] on button "button" at bounding box center [481, 374] width 81 height 46
click at [499, 360] on button "button" at bounding box center [481, 374] width 81 height 46
click at [499, 360] on div at bounding box center [481, 374] width 81 height 46
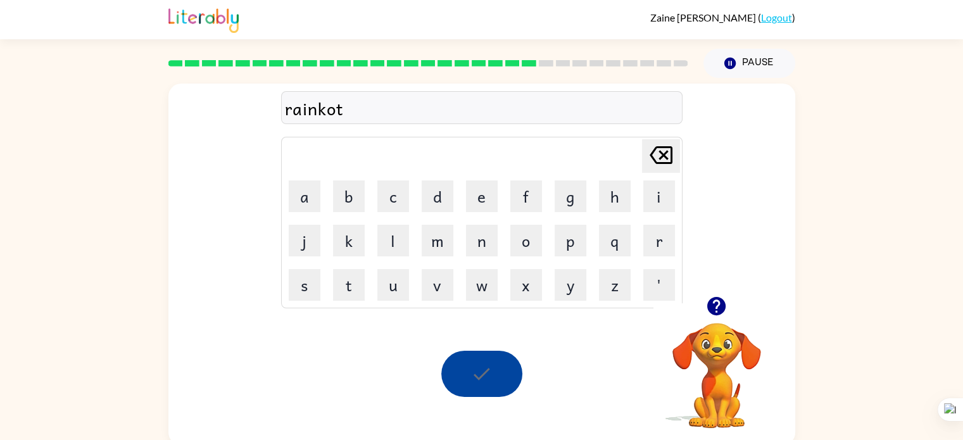
click at [499, 360] on div at bounding box center [481, 374] width 81 height 46
click at [499, 360] on button "button" at bounding box center [481, 374] width 81 height 46
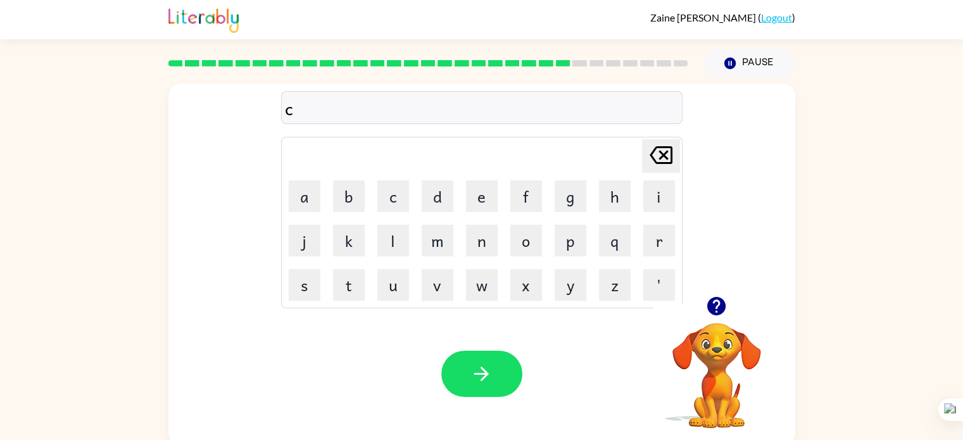
click at [663, 151] on icon "[PERSON_NAME] last character input" at bounding box center [661, 155] width 30 height 30
type button "delete"
click at [672, 155] on icon "[PERSON_NAME] last character input" at bounding box center [661, 155] width 30 height 30
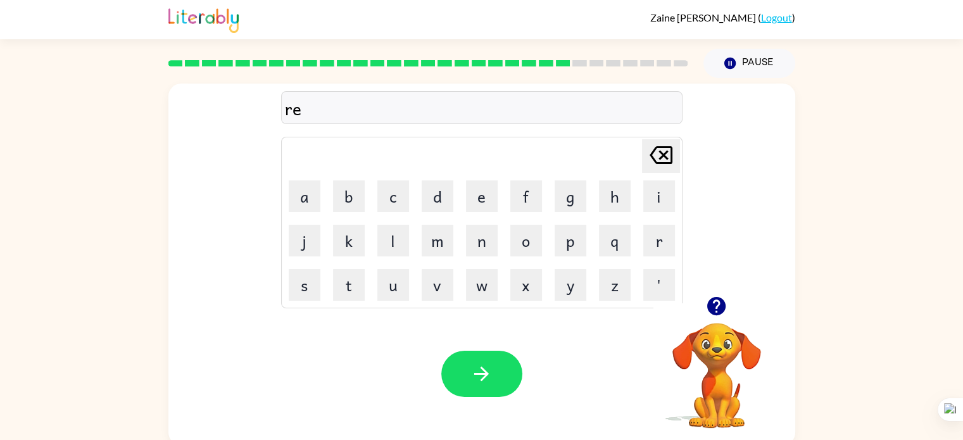
drag, startPoint x: 723, startPoint y: 294, endPoint x: 714, endPoint y: 305, distance: 13.6
click at [714, 305] on icon "button" at bounding box center [716, 306] width 18 height 18
drag, startPoint x: 653, startPoint y: 159, endPoint x: 631, endPoint y: 159, distance: 21.5
click at [631, 159] on td "[PERSON_NAME] last character input" at bounding box center [482, 156] width 398 height 35
click at [439, 275] on button "v" at bounding box center [438, 285] width 32 height 32
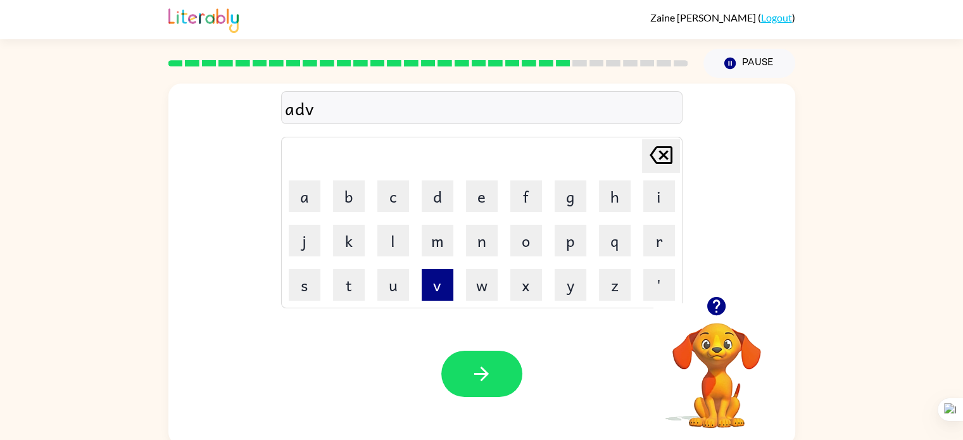
type button "v"
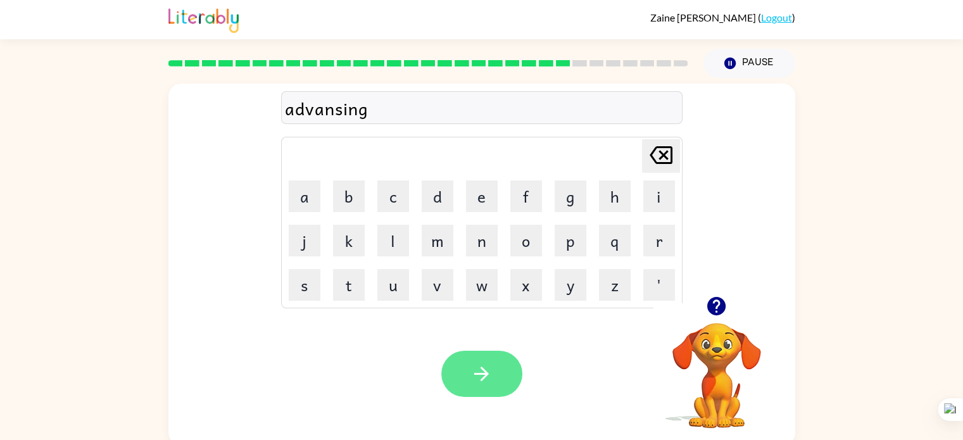
click at [491, 386] on button "button" at bounding box center [481, 374] width 81 height 46
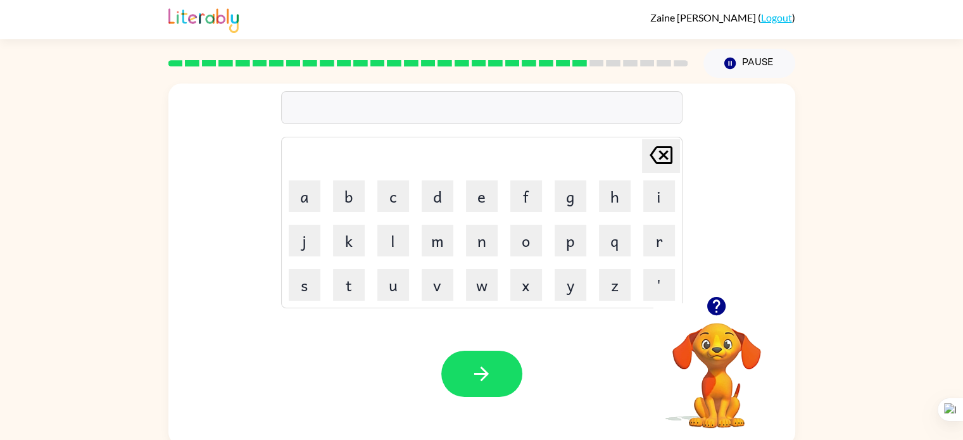
drag, startPoint x: 721, startPoint y: 303, endPoint x: 712, endPoint y: 307, distance: 9.6
click at [712, 307] on icon "button" at bounding box center [716, 306] width 18 height 18
click at [469, 372] on button "button" at bounding box center [481, 374] width 81 height 46
click at [438, 277] on button "v" at bounding box center [438, 285] width 32 height 32
type button "v"
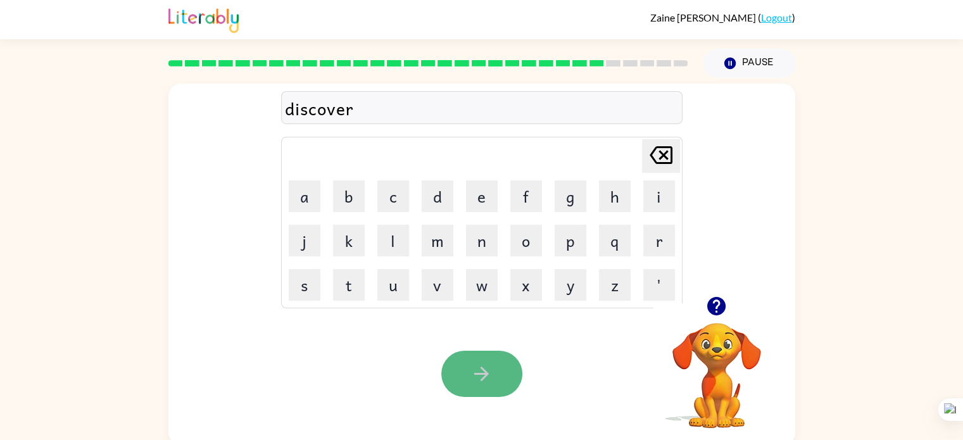
click at [464, 354] on button "button" at bounding box center [481, 374] width 81 height 46
click at [453, 346] on div "Your browser must support playing .mp4 files to use Literably. Please try using…" at bounding box center [481, 374] width 627 height 143
click at [461, 360] on button "button" at bounding box center [481, 374] width 81 height 46
click at [459, 360] on button "button" at bounding box center [481, 374] width 81 height 46
click at [454, 360] on button "button" at bounding box center [481, 374] width 81 height 46
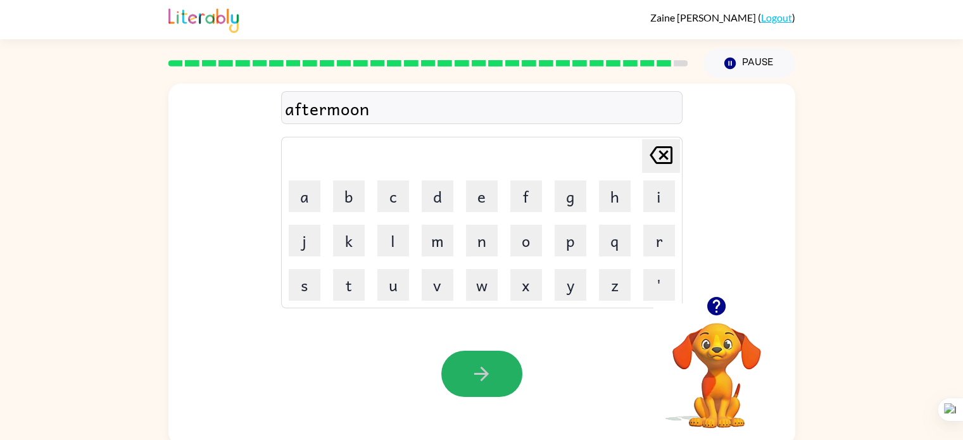
click at [454, 360] on button "button" at bounding box center [481, 374] width 81 height 46
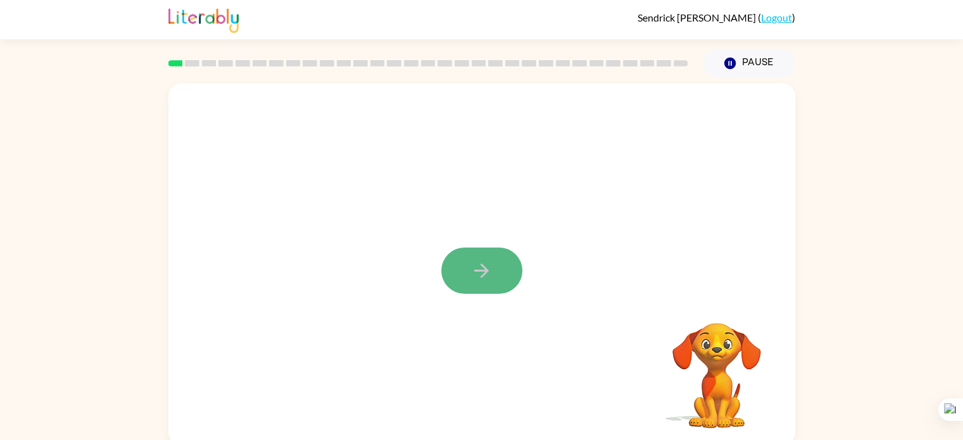
click at [497, 268] on button "button" at bounding box center [481, 271] width 81 height 46
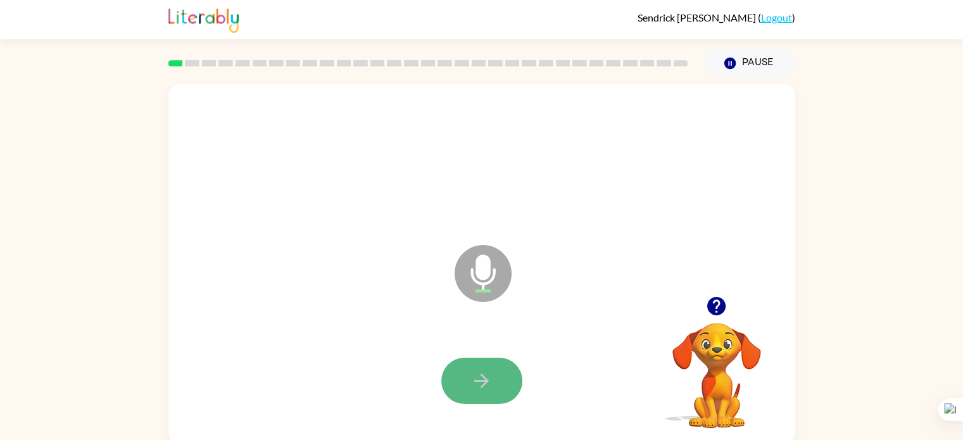
click at [479, 383] on icon "button" at bounding box center [482, 381] width 22 height 22
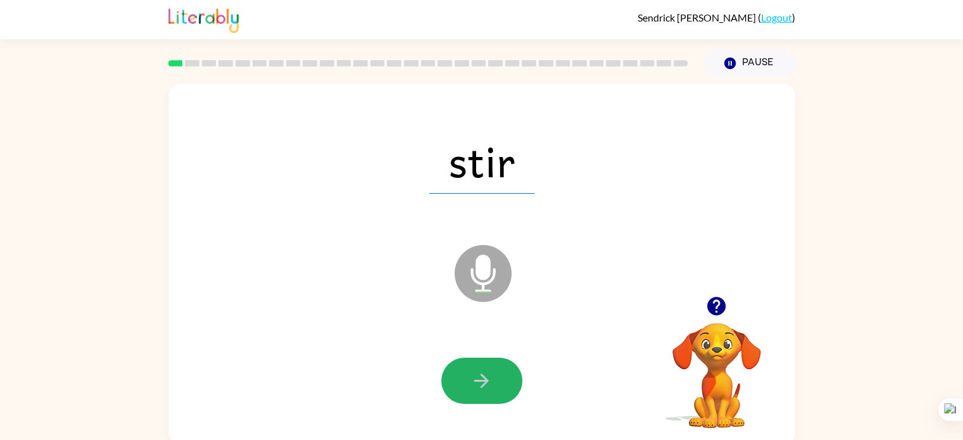
click at [479, 383] on icon "button" at bounding box center [482, 381] width 22 height 22
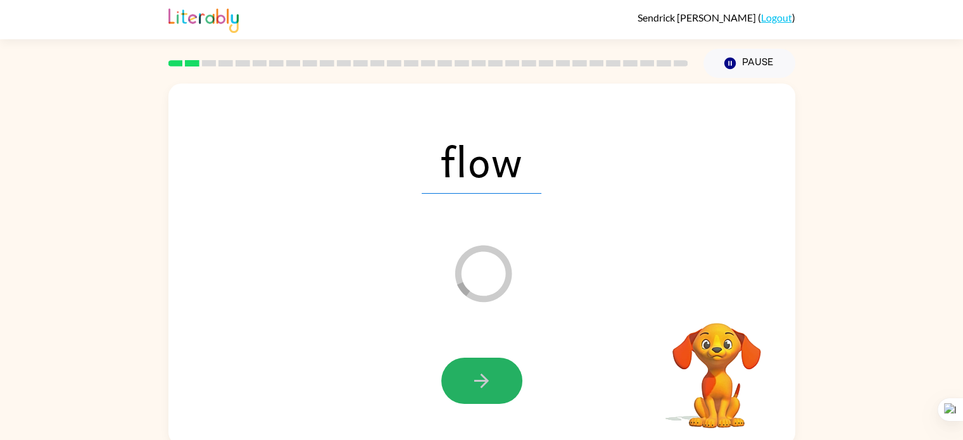
click at [479, 383] on icon "button" at bounding box center [482, 381] width 22 height 22
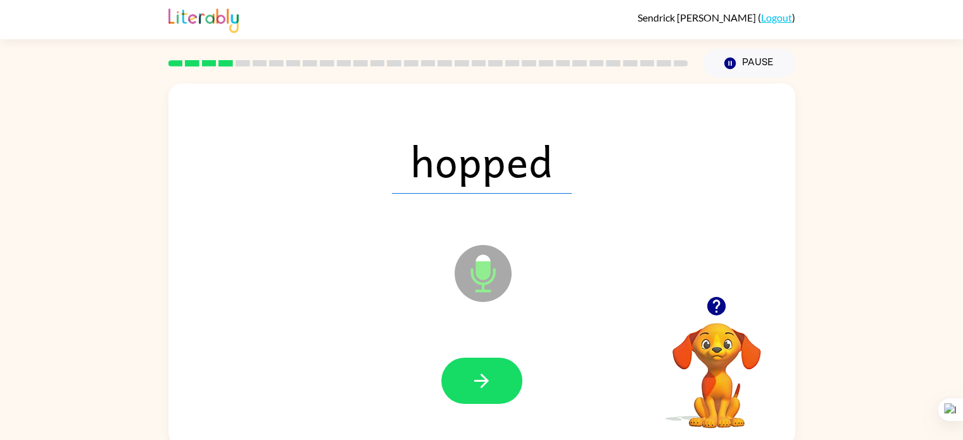
click at [479, 383] on icon "button" at bounding box center [482, 381] width 22 height 22
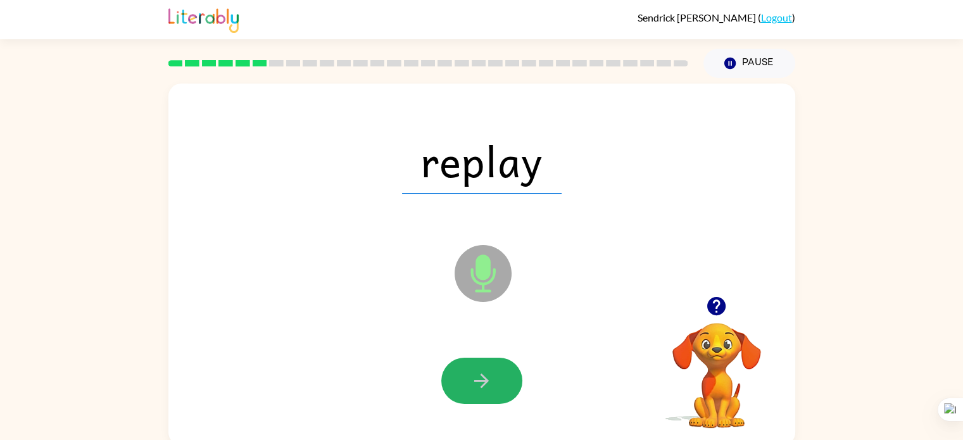
click at [479, 383] on icon "button" at bounding box center [482, 381] width 22 height 22
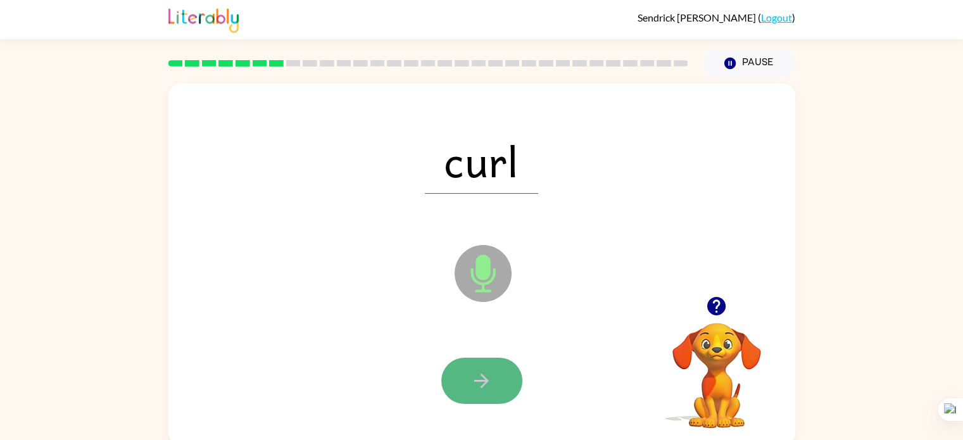
click at [478, 376] on icon "button" at bounding box center [482, 381] width 22 height 22
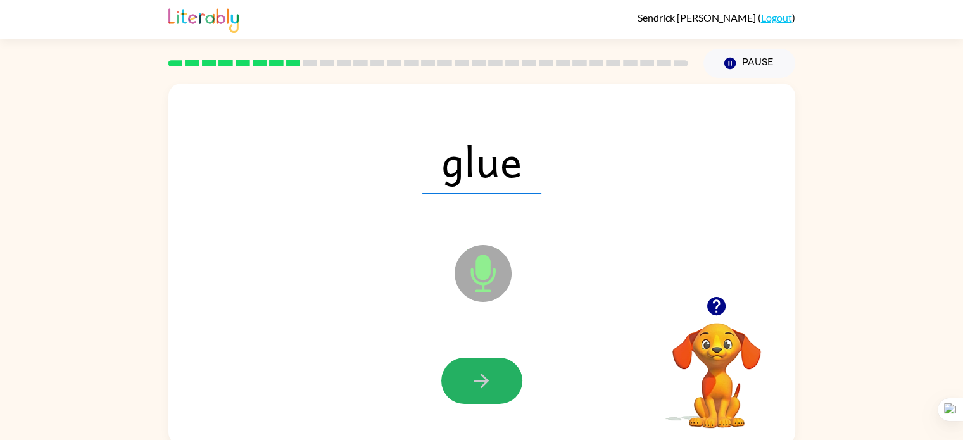
click at [478, 376] on icon "button" at bounding box center [482, 381] width 22 height 22
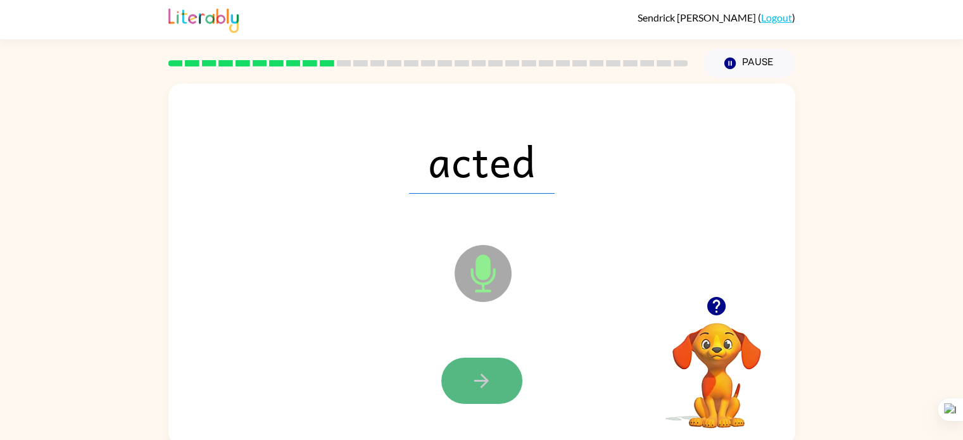
click at [476, 373] on icon "button" at bounding box center [482, 381] width 22 height 22
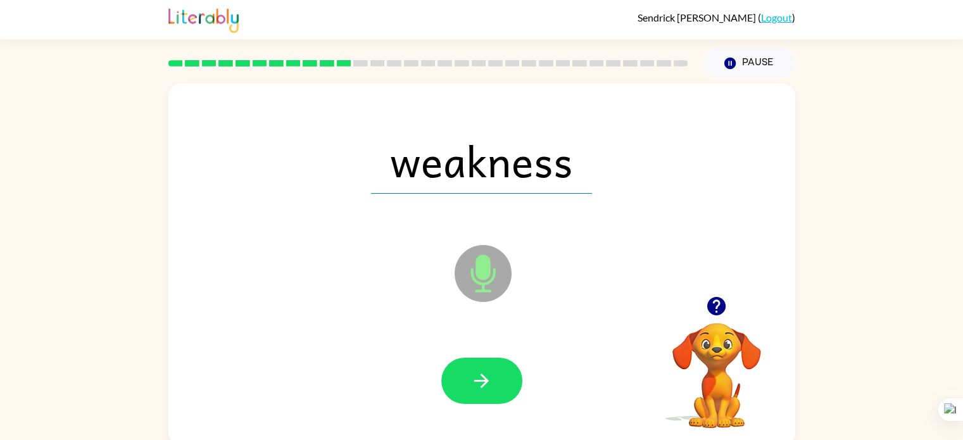
click at [476, 373] on icon "button" at bounding box center [482, 381] width 22 height 22
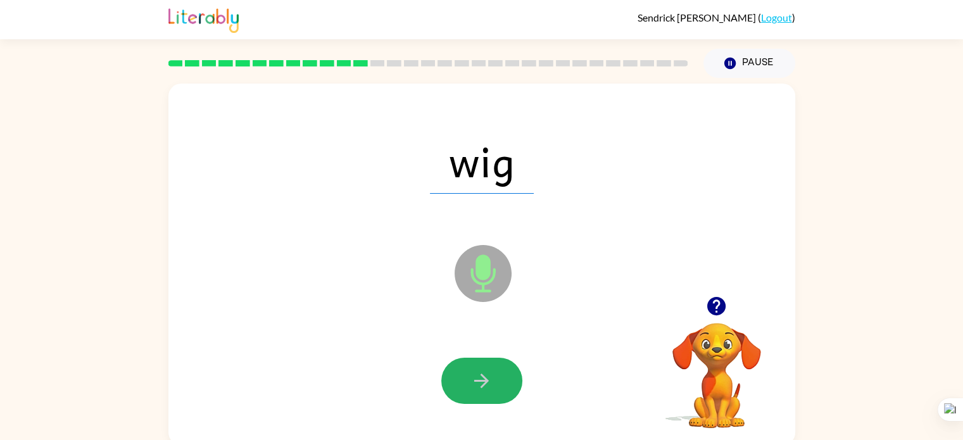
click at [476, 373] on icon "button" at bounding box center [482, 381] width 22 height 22
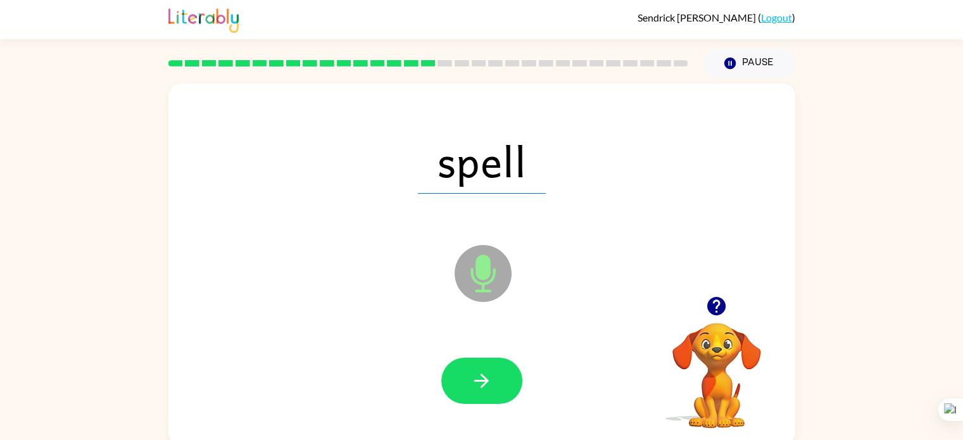
click at [476, 373] on icon "button" at bounding box center [482, 381] width 22 height 22
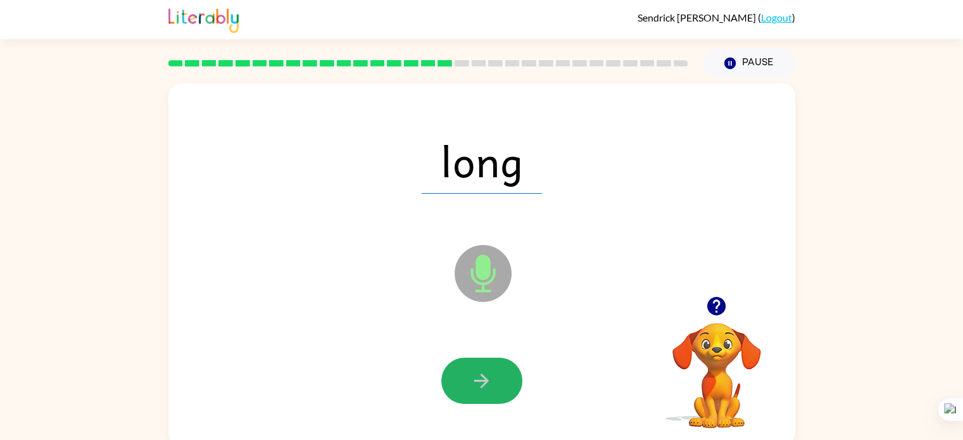
click at [476, 373] on icon "button" at bounding box center [482, 381] width 22 height 22
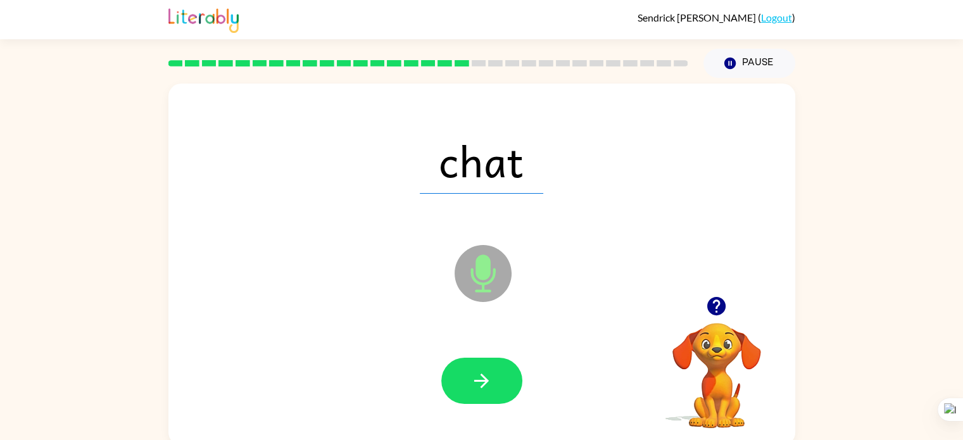
click at [476, 373] on icon "button" at bounding box center [482, 381] width 22 height 22
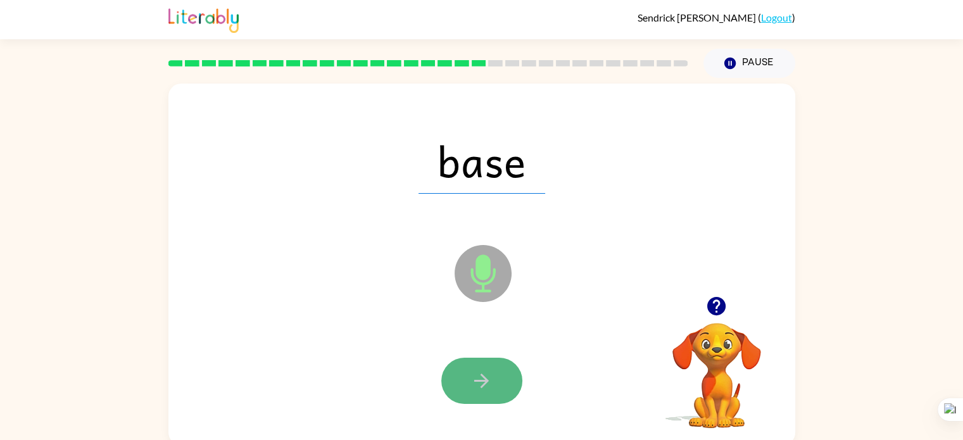
click at [476, 364] on button "button" at bounding box center [481, 381] width 81 height 46
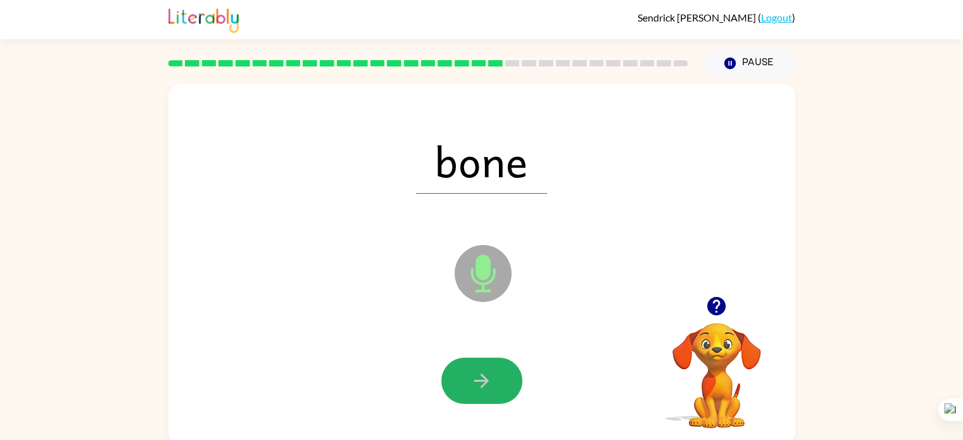
click at [476, 364] on button "button" at bounding box center [481, 381] width 81 height 46
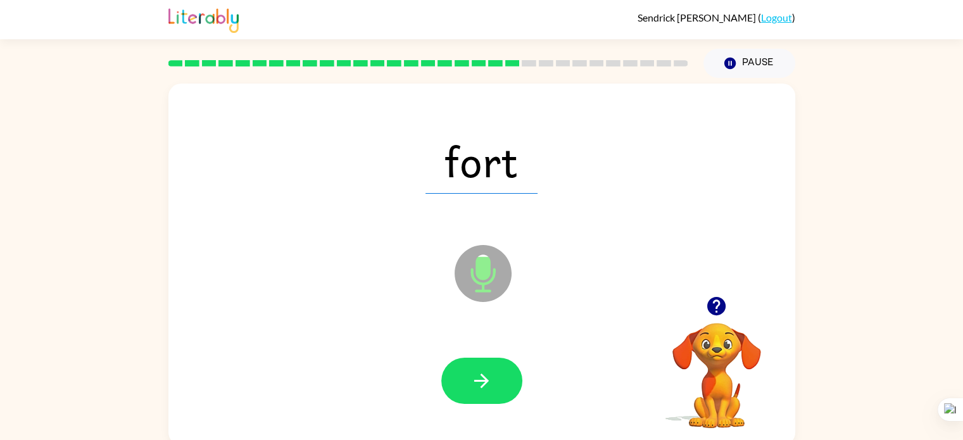
click at [476, 364] on button "button" at bounding box center [481, 381] width 81 height 46
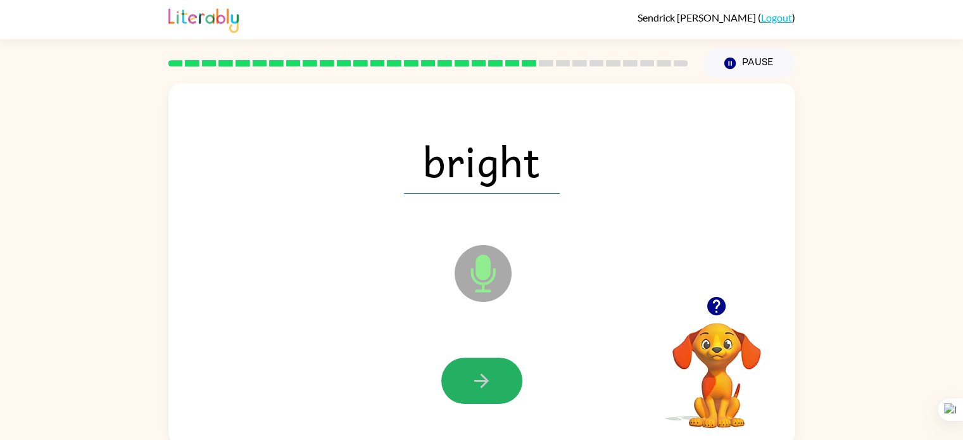
click at [476, 364] on button "button" at bounding box center [481, 381] width 81 height 46
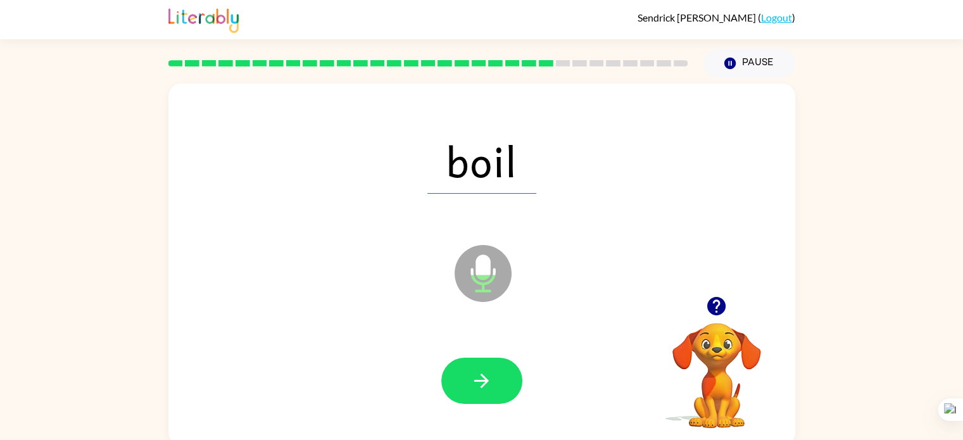
drag, startPoint x: 476, startPoint y: 364, endPoint x: 398, endPoint y: 357, distance: 78.8
click at [398, 357] on div at bounding box center [482, 381] width 602 height 104
click at [474, 383] on icon "button" at bounding box center [482, 381] width 22 height 22
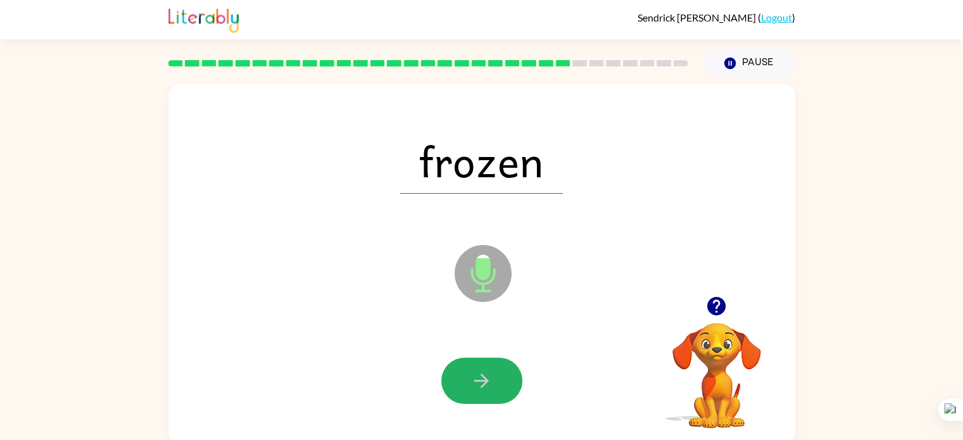
drag, startPoint x: 474, startPoint y: 383, endPoint x: 474, endPoint y: 370, distance: 13.3
click at [474, 370] on icon "button" at bounding box center [482, 381] width 22 height 22
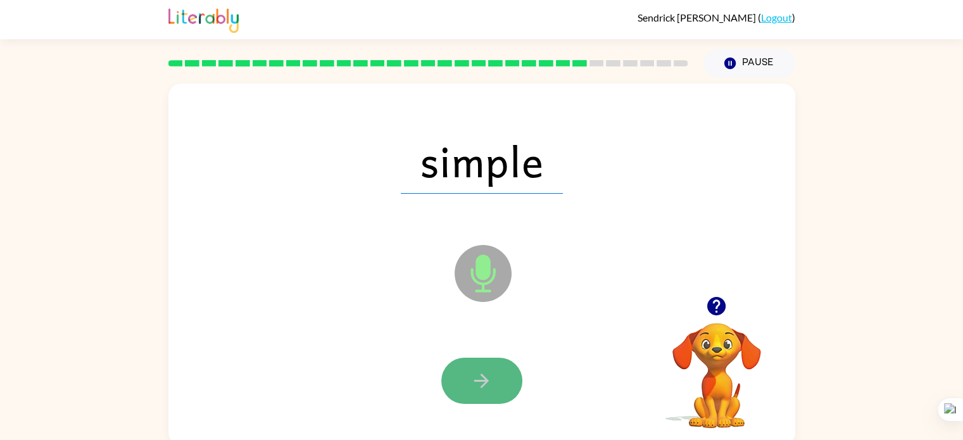
click at [460, 377] on button "button" at bounding box center [481, 381] width 81 height 46
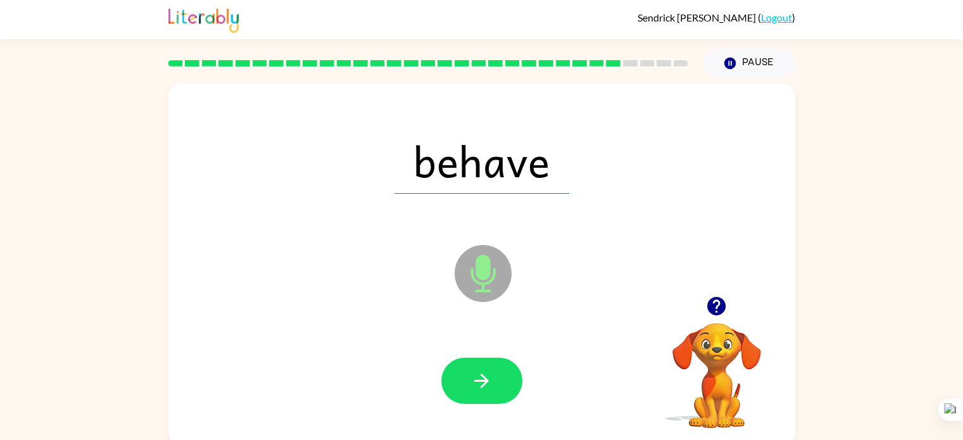
click at [438, 371] on div at bounding box center [482, 381] width 602 height 104
click at [487, 371] on icon "button" at bounding box center [482, 381] width 22 height 22
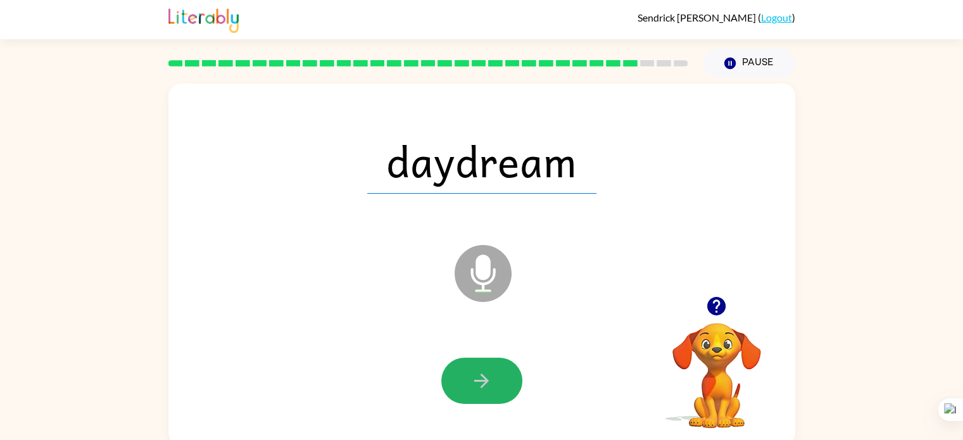
click at [487, 371] on icon "button" at bounding box center [482, 381] width 22 height 22
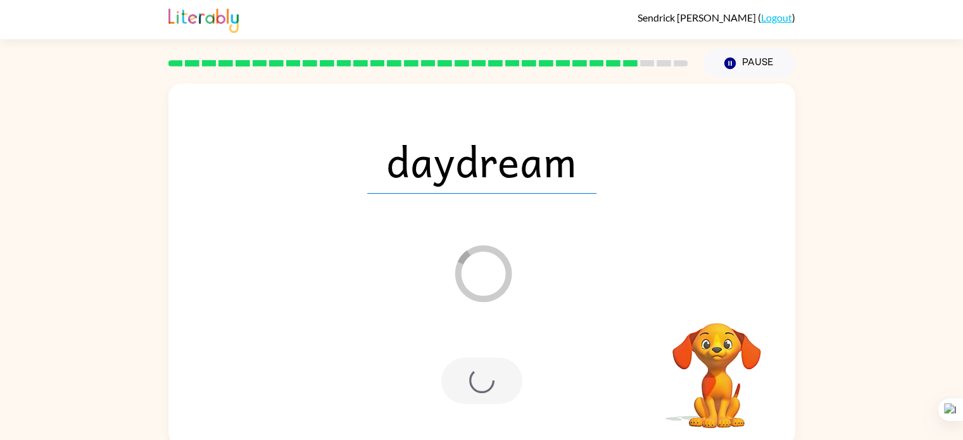
click at [487, 371] on div at bounding box center [481, 381] width 81 height 46
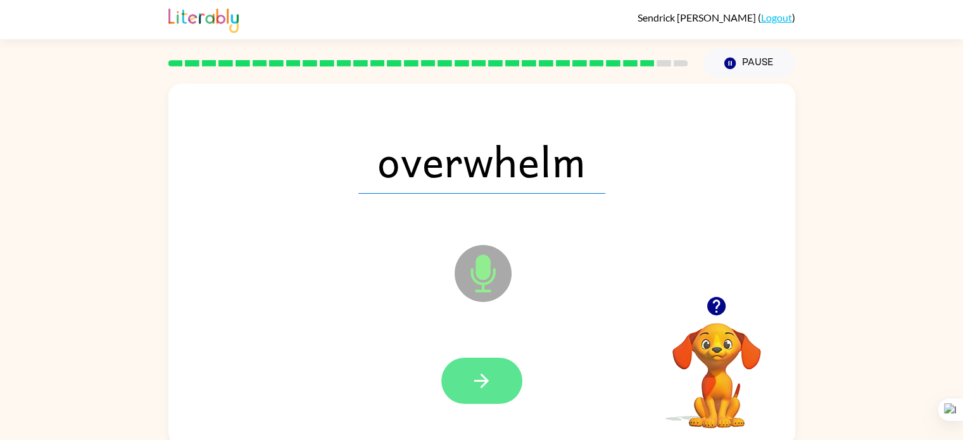
click at [494, 362] on button "button" at bounding box center [481, 381] width 81 height 46
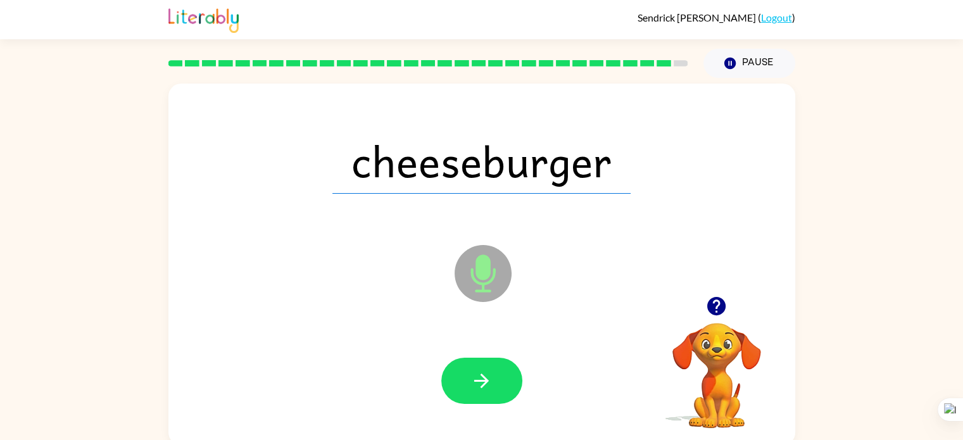
click at [495, 354] on div at bounding box center [482, 381] width 602 height 104
click at [485, 374] on icon "button" at bounding box center [482, 381] width 22 height 22
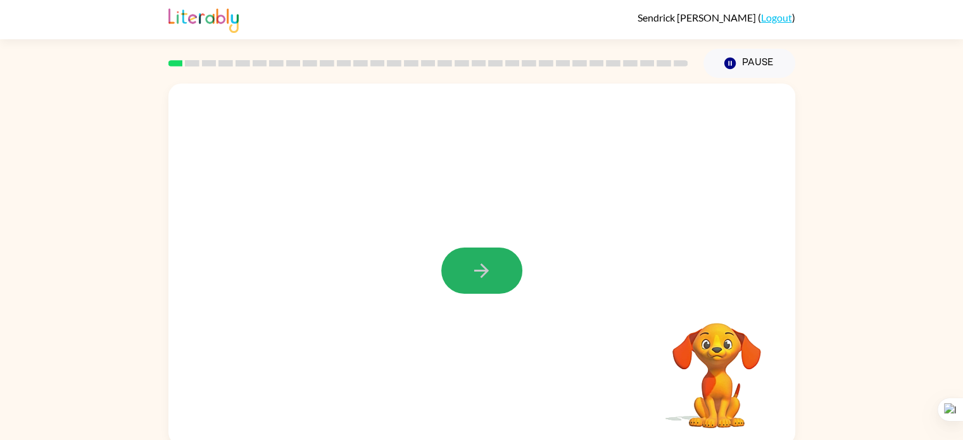
click at [474, 280] on icon "button" at bounding box center [482, 271] width 22 height 22
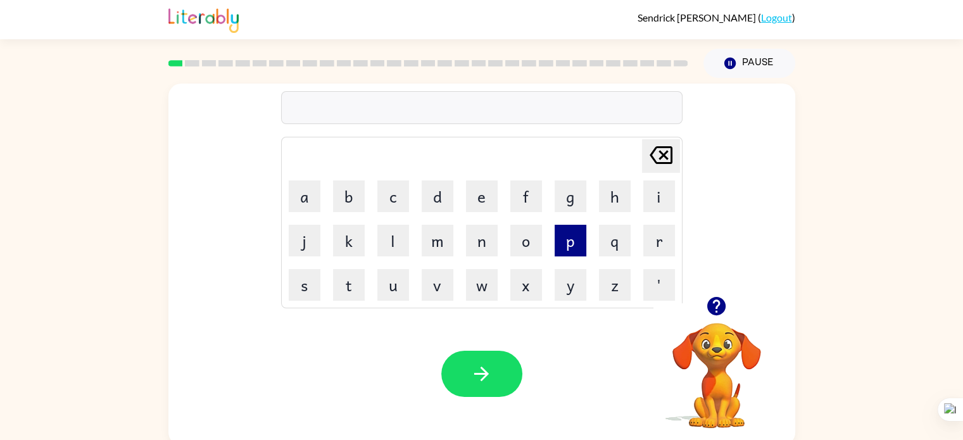
click at [555, 237] on button "p" at bounding box center [571, 241] width 32 height 32
click at [314, 188] on button "a" at bounding box center [305, 197] width 32 height 32
click at [436, 196] on button "d" at bounding box center [438, 197] width 32 height 32
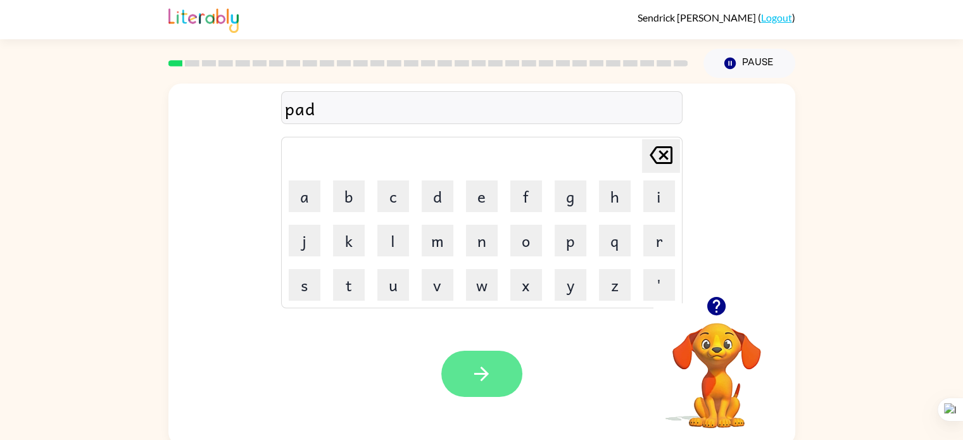
drag, startPoint x: 464, startPoint y: 350, endPoint x: 469, endPoint y: 364, distance: 14.6
click at [469, 364] on div "Your browser must support playing .mp4 files to use Literably. Please try using…" at bounding box center [481, 374] width 627 height 143
drag, startPoint x: 481, startPoint y: 395, endPoint x: 395, endPoint y: 369, distance: 90.6
drag, startPoint x: 395, startPoint y: 369, endPoint x: 243, endPoint y: 375, distance: 152.1
click at [243, 375] on div "Your browser must support playing .mp4 files to use Literably. Please try using…" at bounding box center [481, 374] width 627 height 143
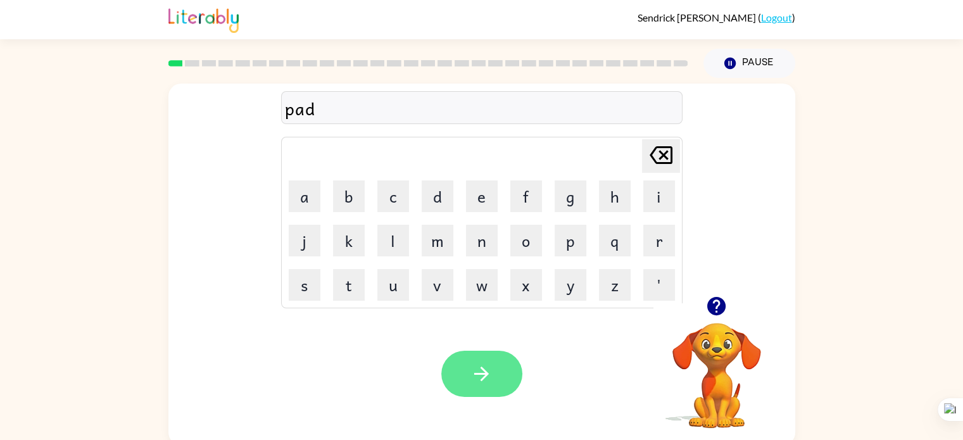
click at [481, 362] on button "button" at bounding box center [481, 374] width 81 height 46
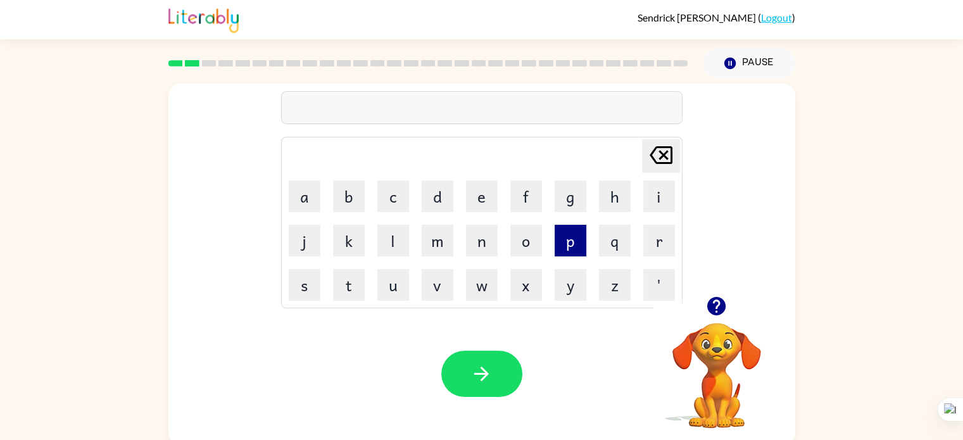
click at [555, 244] on button "p" at bounding box center [571, 241] width 32 height 32
click at [317, 201] on button "a" at bounding box center [305, 197] width 32 height 32
drag, startPoint x: 527, startPoint y: 250, endPoint x: 172, endPoint y: 387, distance: 380.2
click at [172, 387] on div "Your browser must support playing .mp4 files to use Literably. Please try using…" at bounding box center [481, 374] width 627 height 143
click at [650, 158] on icon at bounding box center [661, 155] width 23 height 18
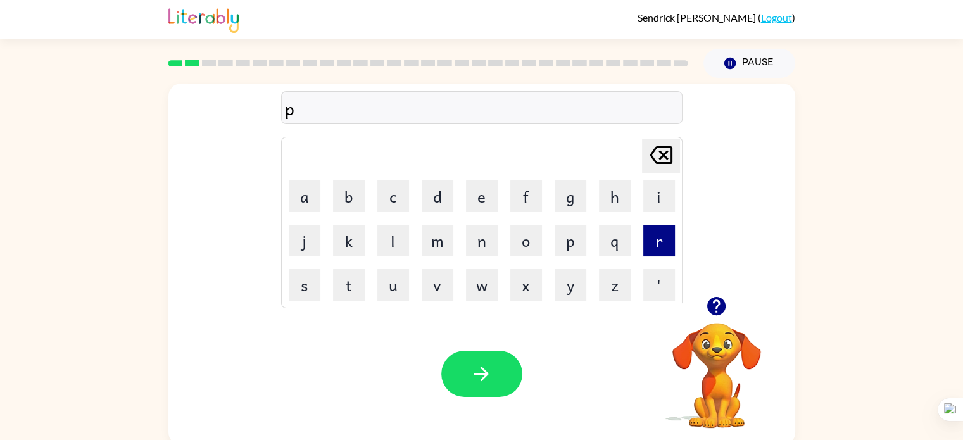
click at [664, 235] on button "r" at bounding box center [659, 241] width 32 height 32
click at [308, 197] on button "a" at bounding box center [305, 197] width 32 height 32
click at [427, 197] on button "d" at bounding box center [438, 197] width 32 height 32
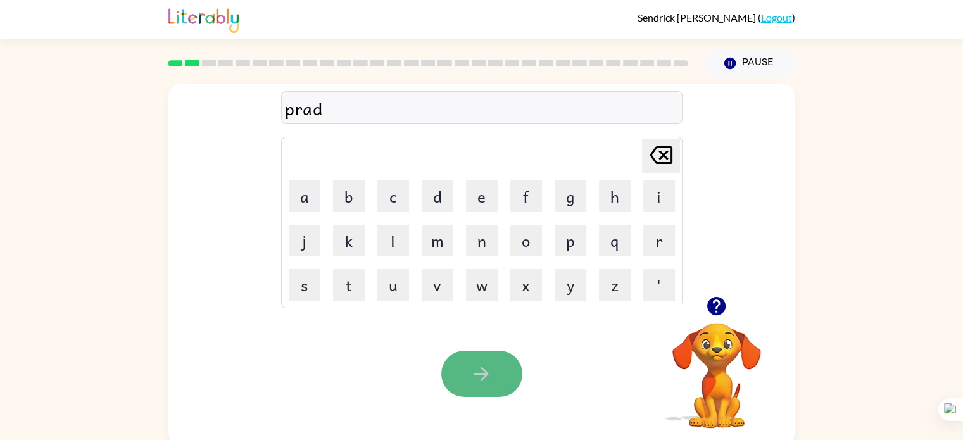
click at [451, 367] on button "button" at bounding box center [481, 374] width 81 height 46
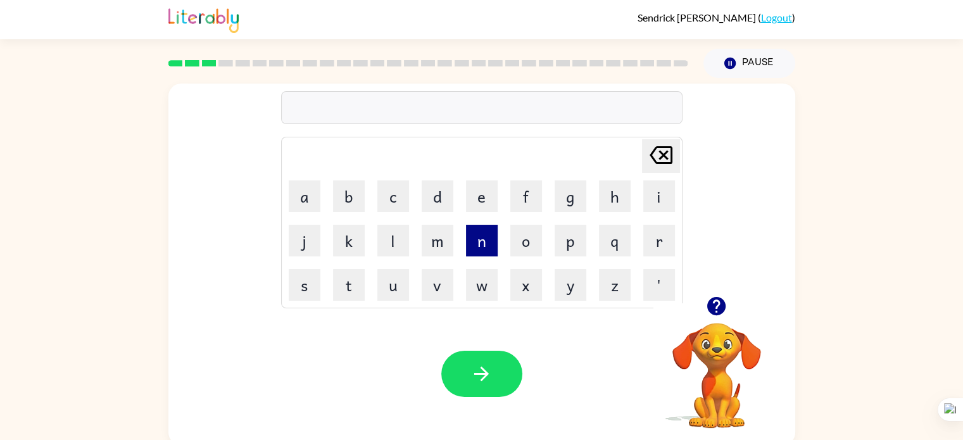
click at [474, 235] on button "n" at bounding box center [482, 241] width 32 height 32
click at [497, 253] on td "n" at bounding box center [481, 240] width 43 height 43
click at [521, 238] on button "o" at bounding box center [526, 241] width 32 height 32
click at [293, 255] on button "j" at bounding box center [305, 241] width 32 height 32
click at [669, 143] on icon "[PERSON_NAME] last character input" at bounding box center [661, 155] width 30 height 30
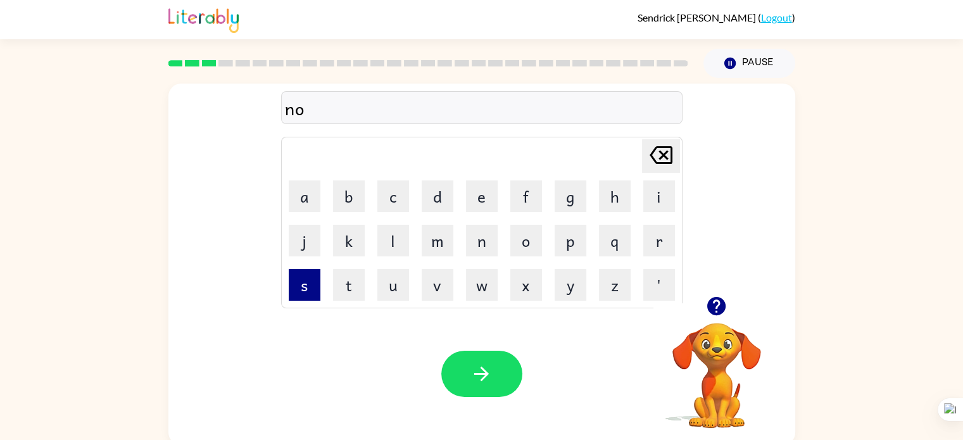
click at [295, 284] on button "s" at bounding box center [305, 285] width 32 height 32
click at [652, 151] on icon at bounding box center [661, 155] width 23 height 18
click at [530, 207] on button "f" at bounding box center [526, 197] width 32 height 32
click at [666, 146] on icon at bounding box center [661, 155] width 23 height 18
click at [307, 278] on button "s" at bounding box center [305, 285] width 32 height 32
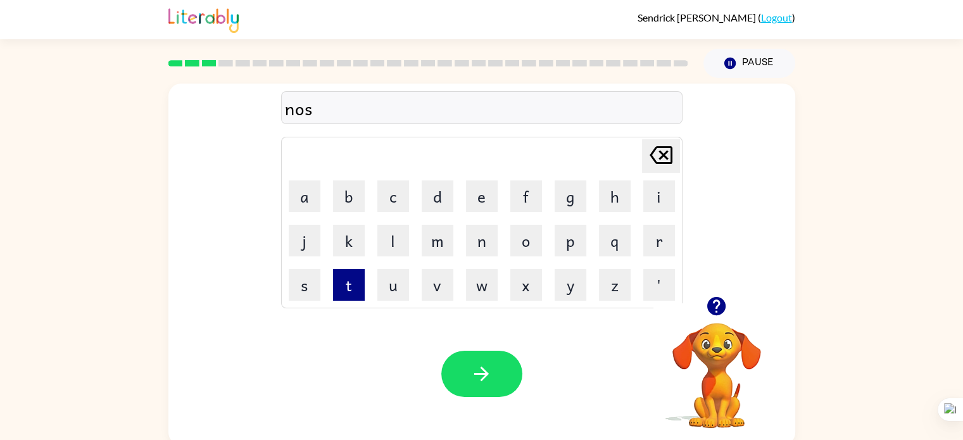
click at [360, 282] on button "t" at bounding box center [349, 285] width 32 height 32
click at [521, 408] on div "Your browser must support playing .mp4 files to use Literably. Please try using…" at bounding box center [481, 374] width 627 height 143
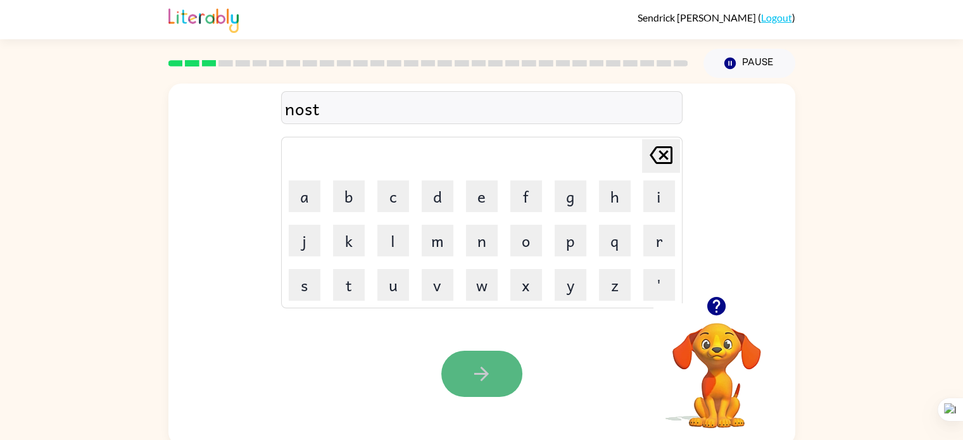
click at [500, 381] on button "button" at bounding box center [481, 374] width 81 height 46
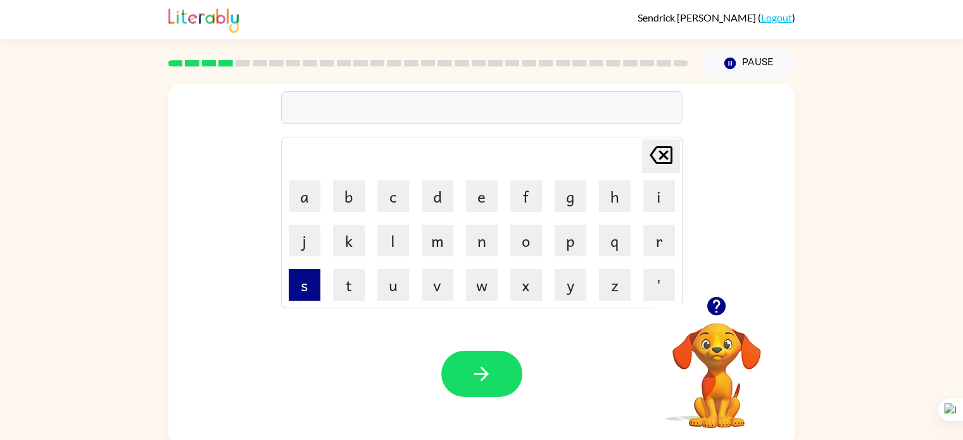
click at [312, 276] on button "s" at bounding box center [305, 285] width 32 height 32
click at [649, 194] on button "i" at bounding box center [659, 197] width 32 height 32
click at [306, 192] on button "a" at bounding box center [305, 197] width 32 height 32
click at [437, 235] on button "m" at bounding box center [438, 241] width 32 height 32
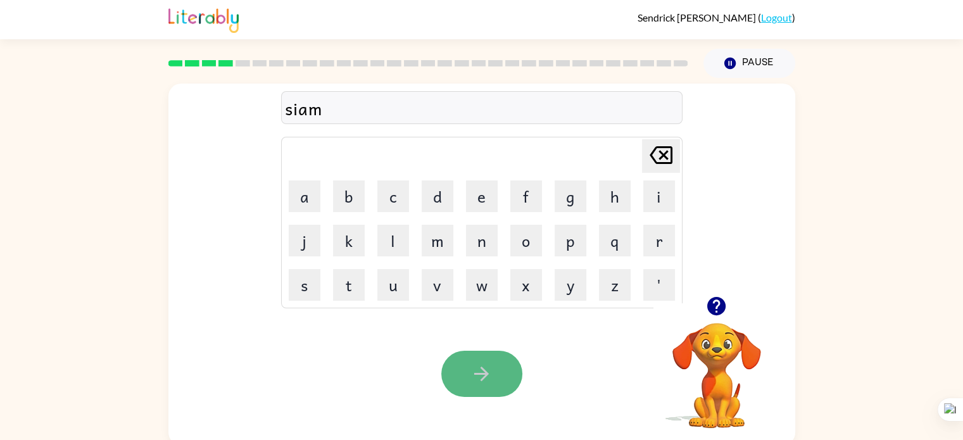
click at [464, 380] on button "button" at bounding box center [481, 374] width 81 height 46
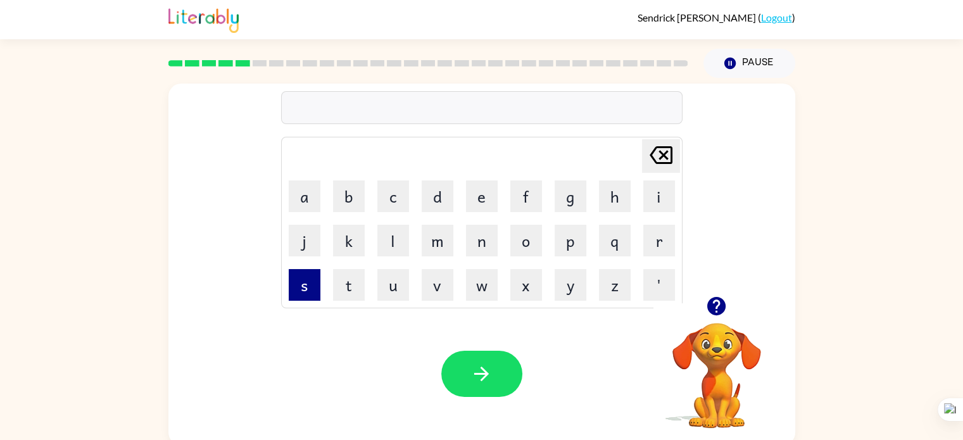
click at [300, 291] on button "s" at bounding box center [305, 285] width 32 height 32
click at [302, 191] on button "a" at bounding box center [305, 197] width 32 height 32
click at [461, 240] on td "n" at bounding box center [481, 240] width 43 height 43
click at [517, 228] on button "o" at bounding box center [526, 241] width 32 height 32
click at [383, 280] on button "u" at bounding box center [393, 285] width 32 height 32
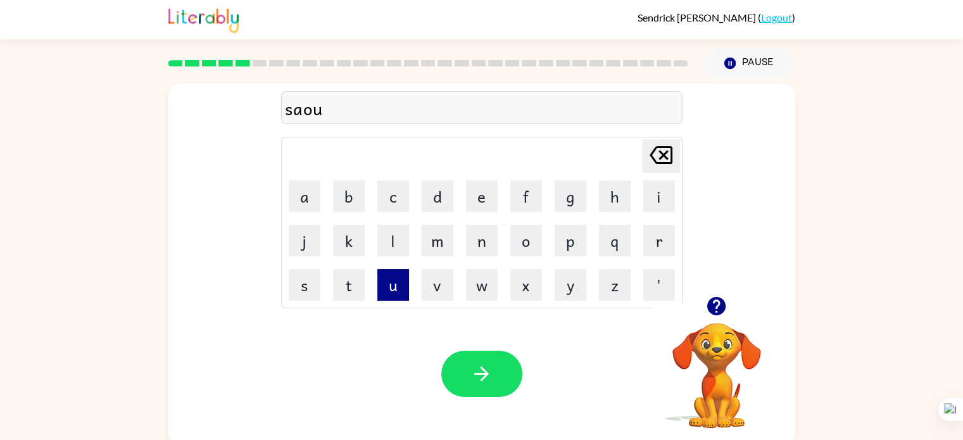
click at [380, 276] on button "u" at bounding box center [393, 285] width 32 height 32
click at [650, 151] on icon "[PERSON_NAME] last character input" at bounding box center [661, 155] width 30 height 30
click at [350, 278] on button "t" at bounding box center [349, 285] width 32 height 32
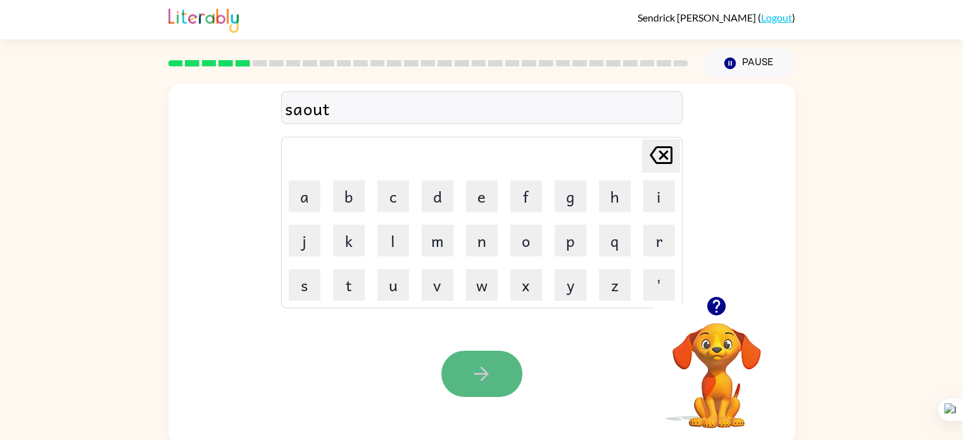
click at [481, 369] on icon "button" at bounding box center [481, 374] width 15 height 15
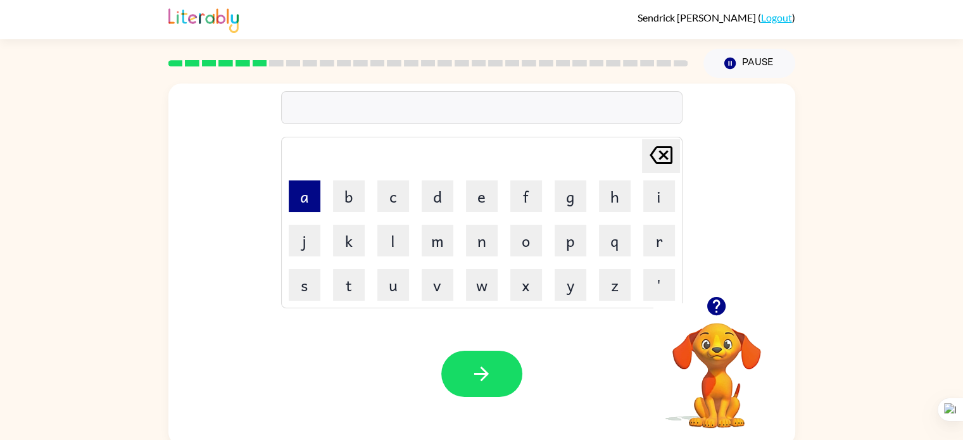
click at [303, 210] on button "a" at bounding box center [305, 197] width 32 height 32
click at [441, 239] on button "m" at bounding box center [438, 241] width 32 height 32
click at [658, 141] on icon "[PERSON_NAME] last character input" at bounding box center [661, 155] width 30 height 30
click at [437, 230] on button "m" at bounding box center [438, 241] width 32 height 32
click at [652, 205] on button "i" at bounding box center [659, 197] width 32 height 32
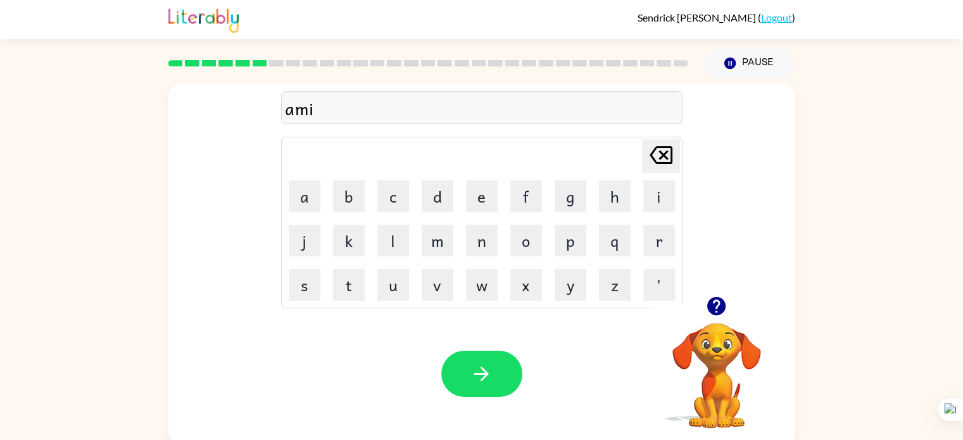
click at [664, 146] on icon "[PERSON_NAME] last character input" at bounding box center [661, 155] width 30 height 30
click at [665, 145] on icon "[PERSON_NAME] last character input" at bounding box center [661, 155] width 30 height 30
click at [653, 192] on button "i" at bounding box center [659, 197] width 32 height 32
click at [532, 236] on button "o" at bounding box center [526, 241] width 32 height 32
click at [433, 233] on button "m" at bounding box center [438, 241] width 32 height 32
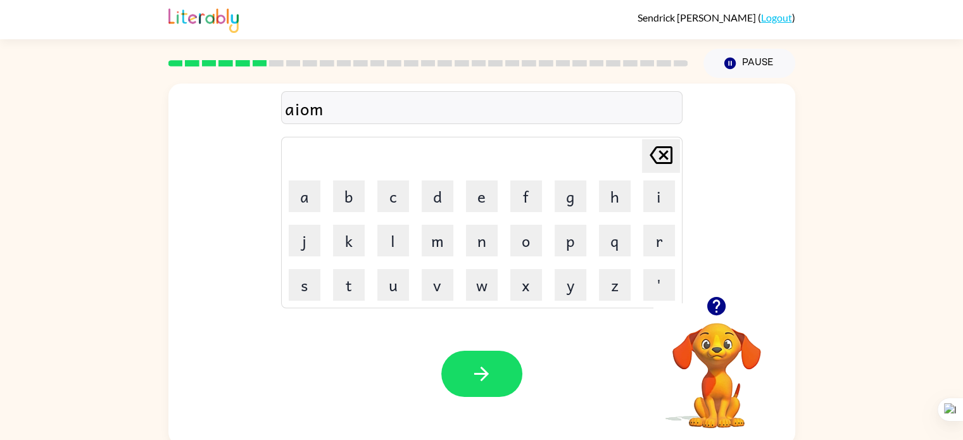
click at [657, 152] on icon "[PERSON_NAME] last character input" at bounding box center [661, 155] width 30 height 30
click at [658, 151] on icon at bounding box center [661, 155] width 23 height 18
click at [521, 227] on button "o" at bounding box center [526, 241] width 32 height 32
click at [438, 232] on button "m" at bounding box center [438, 241] width 32 height 32
click at [659, 151] on icon at bounding box center [661, 155] width 23 height 18
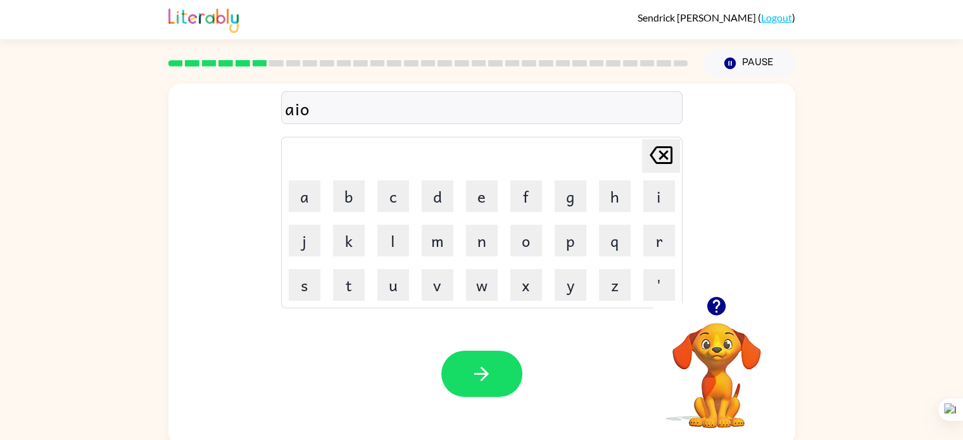
click at [659, 151] on icon at bounding box center [661, 155] width 23 height 18
click at [527, 230] on button "o" at bounding box center [526, 241] width 32 height 32
click at [649, 199] on button "i" at bounding box center [659, 197] width 32 height 32
click at [445, 231] on button "m" at bounding box center [438, 241] width 32 height 32
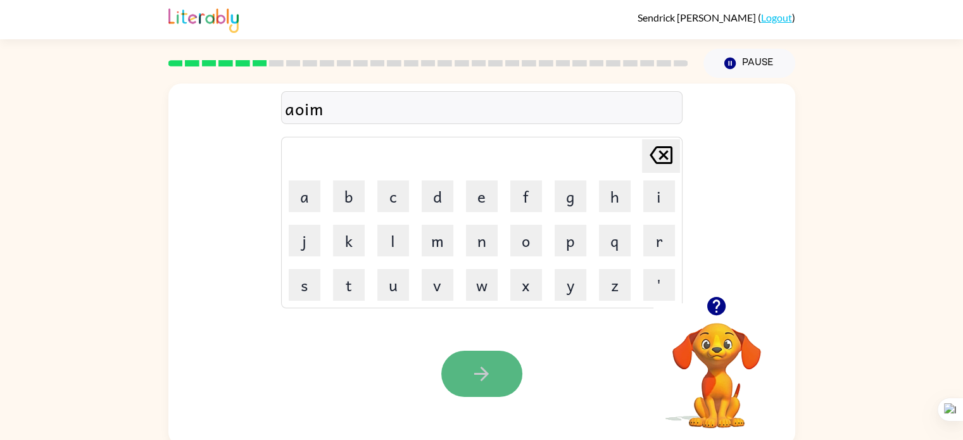
click at [507, 357] on button "button" at bounding box center [481, 374] width 81 height 46
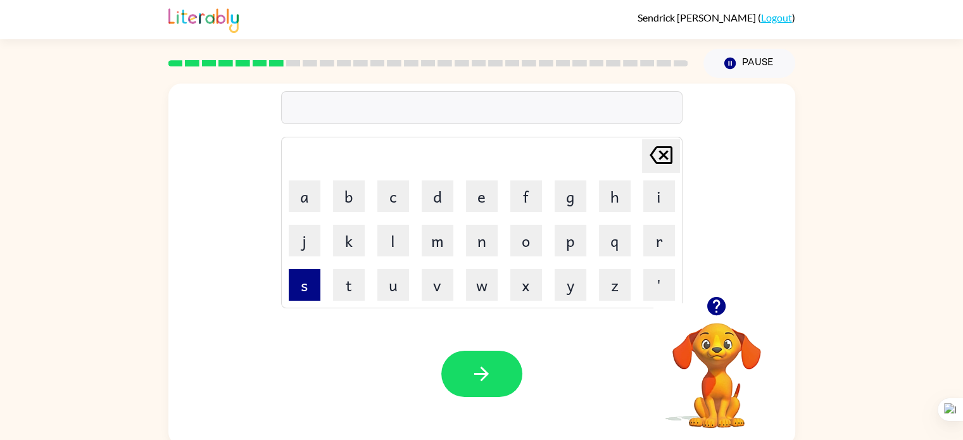
click at [309, 291] on button "s" at bounding box center [305, 285] width 32 height 32
click at [659, 189] on button "i" at bounding box center [659, 197] width 32 height 32
click at [391, 241] on button "l" at bounding box center [393, 241] width 32 height 32
click at [423, 226] on button "m" at bounding box center [438, 241] width 32 height 32
click at [659, 145] on icon "[PERSON_NAME] last character input" at bounding box center [661, 155] width 30 height 30
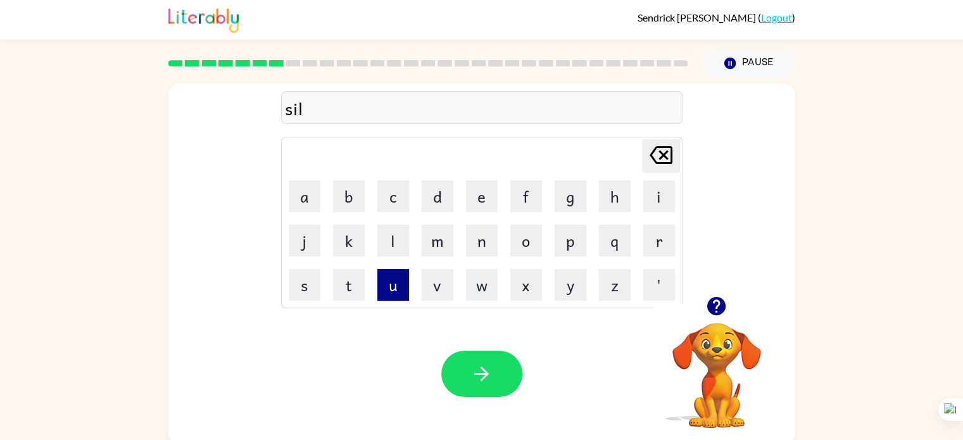
click at [393, 269] on button "u" at bounding box center [393, 285] width 32 height 32
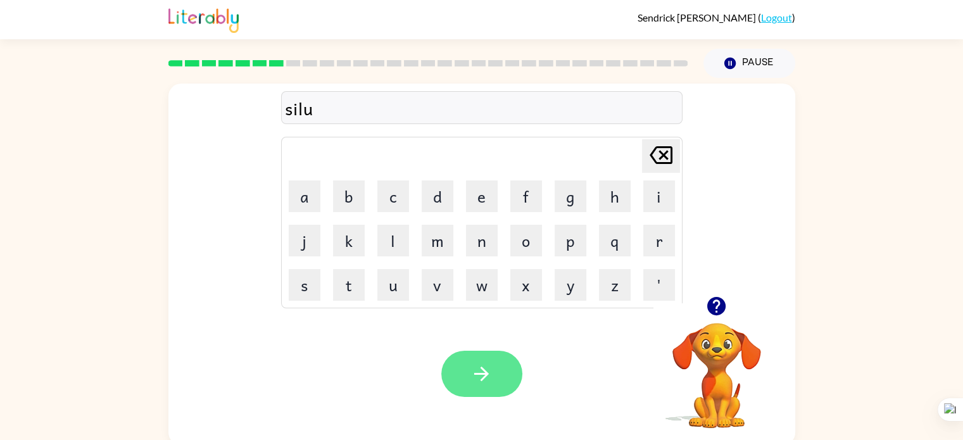
click at [493, 353] on button "button" at bounding box center [481, 374] width 81 height 46
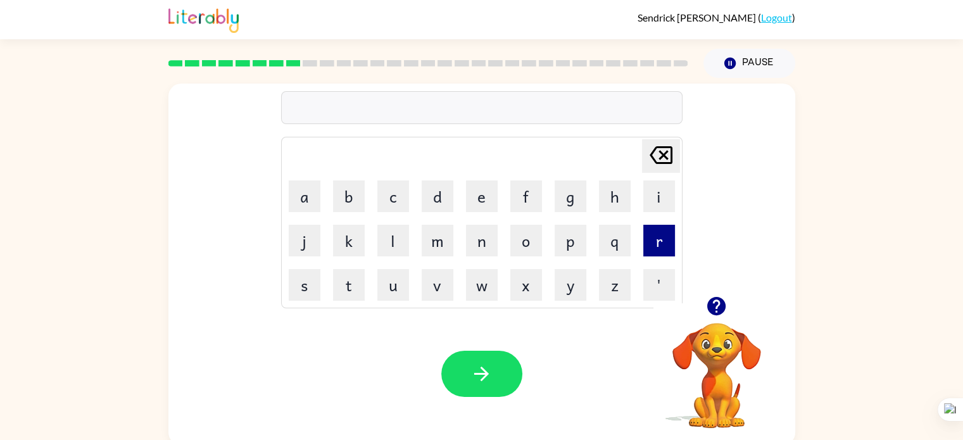
click at [643, 244] on button "r" at bounding box center [659, 241] width 32 height 32
click at [314, 197] on button "a" at bounding box center [305, 197] width 32 height 32
click at [517, 191] on button "f" at bounding box center [526, 197] width 32 height 32
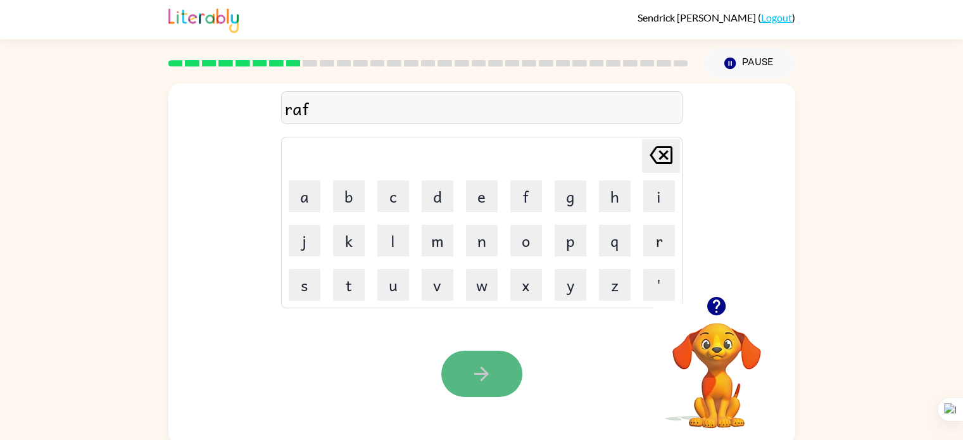
click at [461, 355] on button "button" at bounding box center [481, 374] width 81 height 46
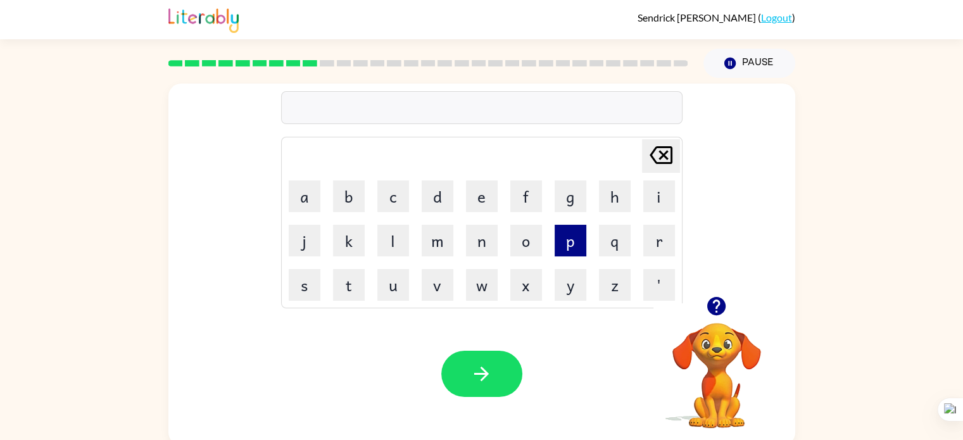
click at [573, 237] on button "p" at bounding box center [571, 241] width 32 height 32
click at [489, 202] on button "e" at bounding box center [482, 197] width 32 height 32
click at [654, 155] on icon "[PERSON_NAME] last character input" at bounding box center [661, 155] width 30 height 30
click at [673, 196] on button "i" at bounding box center [659, 197] width 32 height 32
click at [659, 145] on icon "[PERSON_NAME] last character input" at bounding box center [661, 155] width 30 height 30
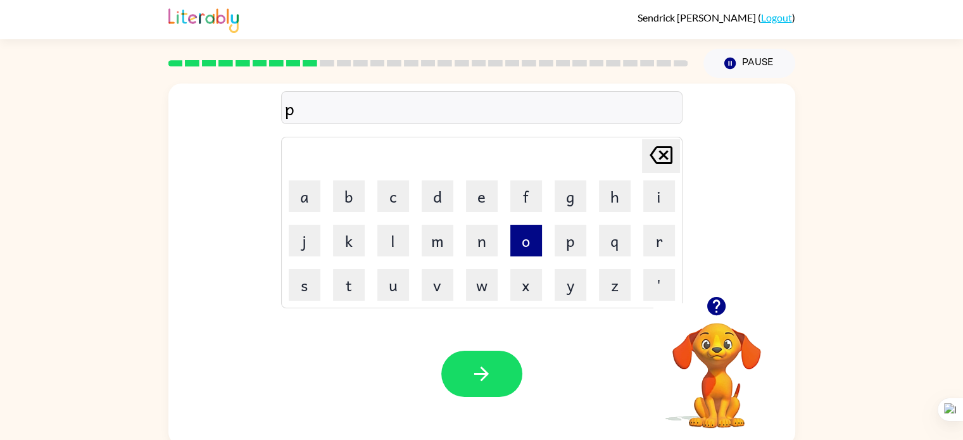
click at [529, 238] on button "o" at bounding box center [526, 241] width 32 height 32
click at [658, 182] on button "i" at bounding box center [659, 197] width 32 height 32
click at [486, 235] on button "n" at bounding box center [482, 241] width 32 height 32
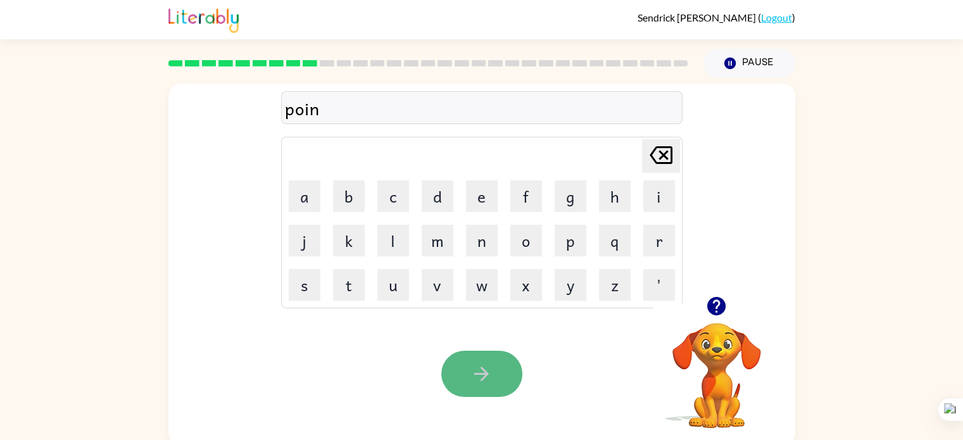
click at [474, 390] on button "button" at bounding box center [481, 374] width 81 height 46
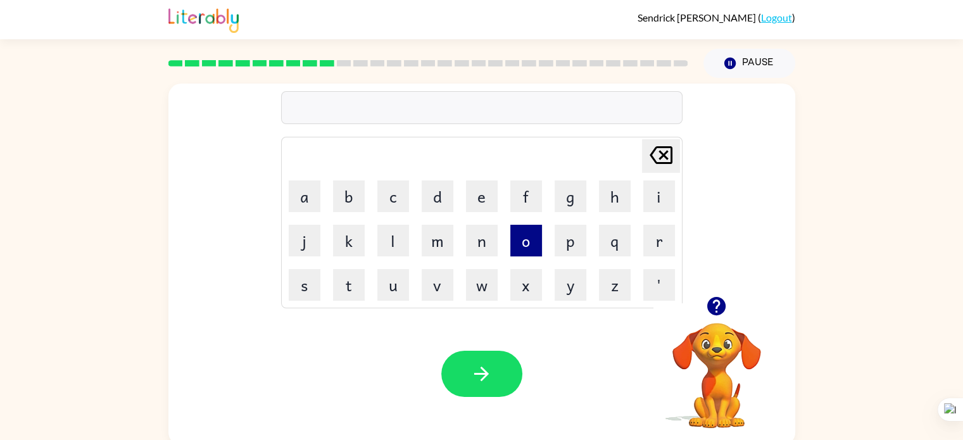
click at [519, 246] on button "o" at bounding box center [526, 241] width 32 height 32
click at [486, 235] on button "n" at bounding box center [482, 241] width 32 height 32
click at [529, 190] on button "f" at bounding box center [526, 197] width 32 height 32
click at [524, 241] on button "o" at bounding box center [526, 241] width 32 height 32
click at [391, 232] on button "l" at bounding box center [393, 241] width 32 height 32
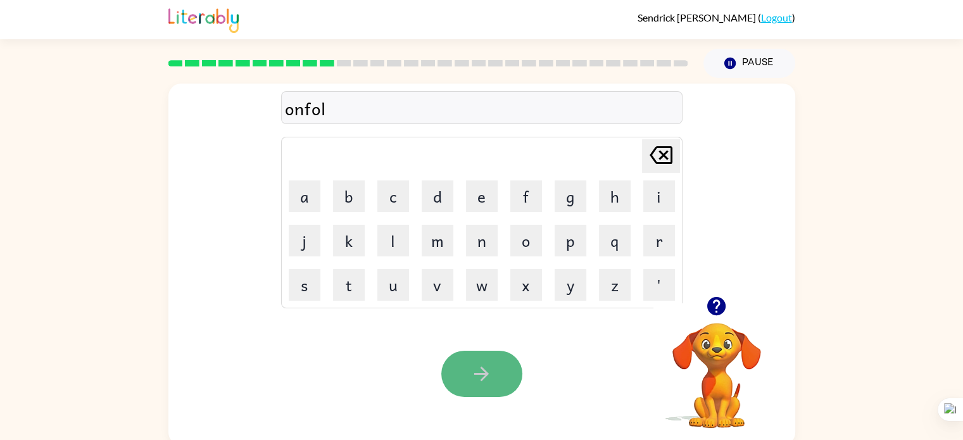
click at [491, 367] on icon "button" at bounding box center [482, 374] width 22 height 22
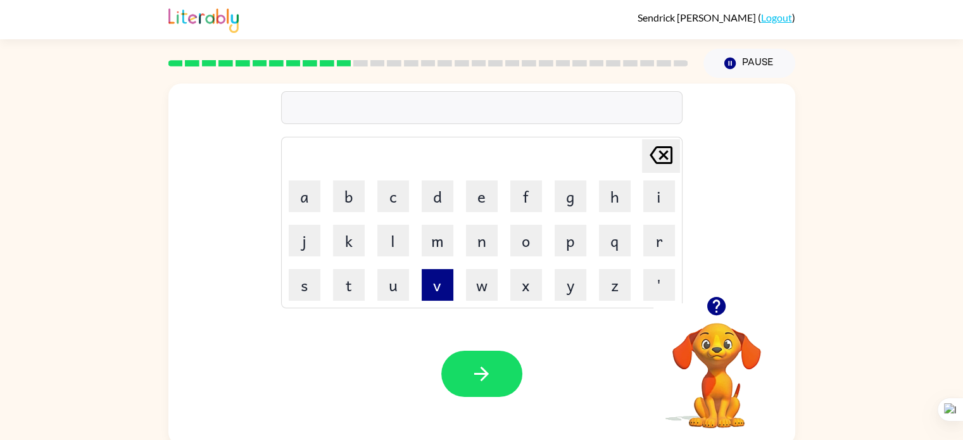
click at [447, 283] on button "v" at bounding box center [438, 285] width 32 height 32
click at [525, 236] on button "o" at bounding box center [526, 241] width 32 height 32
click at [357, 277] on button "t" at bounding box center [349, 285] width 32 height 32
drag, startPoint x: 446, startPoint y: 360, endPoint x: 223, endPoint y: 365, distance: 223.0
click at [223, 365] on div "Your browser must support playing .mp4 files to use Literably. Please try using…" at bounding box center [481, 374] width 627 height 143
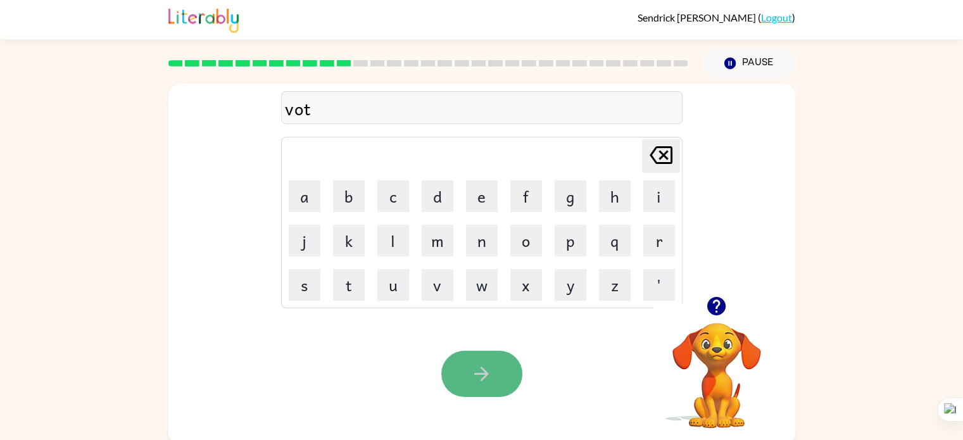
click at [490, 381] on icon "button" at bounding box center [482, 374] width 22 height 22
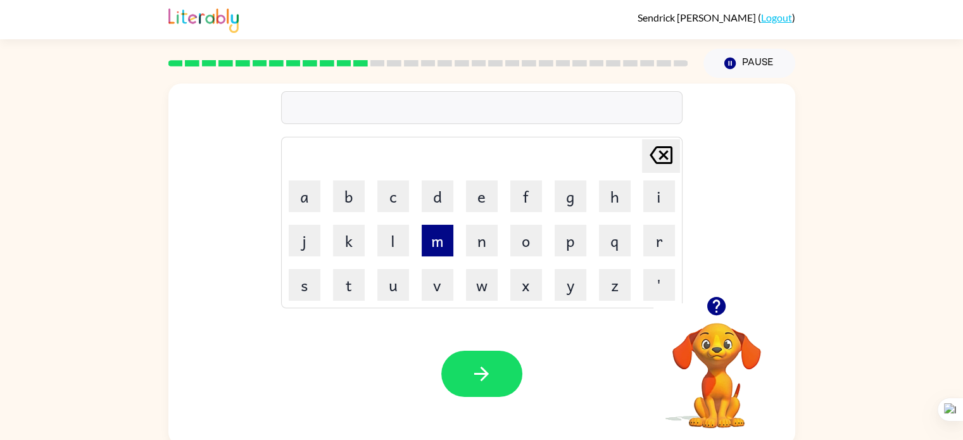
click at [422, 247] on button "m" at bounding box center [438, 241] width 32 height 32
click at [651, 192] on button "i" at bounding box center [659, 197] width 32 height 32
click at [309, 197] on button "a" at bounding box center [305, 197] width 32 height 32
click at [350, 265] on td "t" at bounding box center [348, 284] width 43 height 43
click at [339, 284] on button "t" at bounding box center [349, 285] width 32 height 32
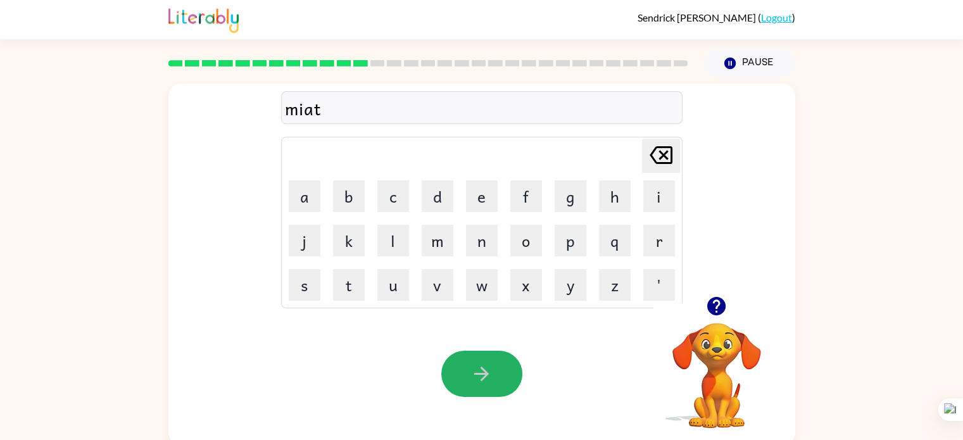
click at [481, 369] on icon "button" at bounding box center [481, 374] width 15 height 15
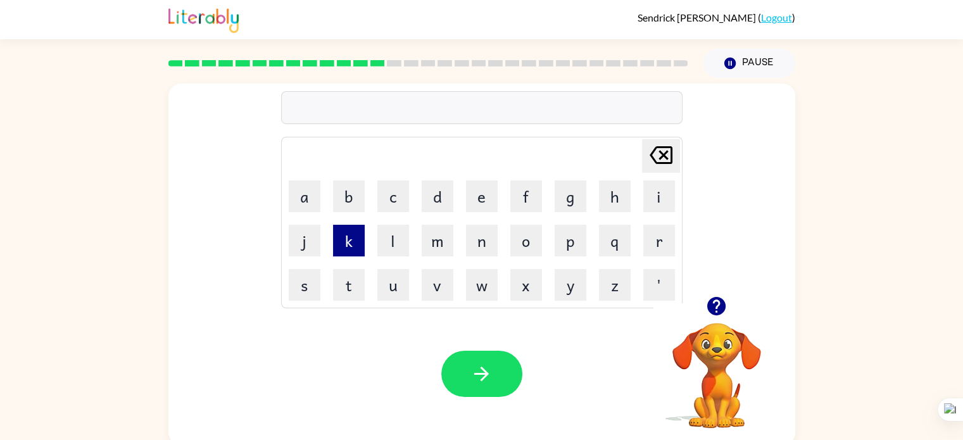
click at [360, 235] on button "k" at bounding box center [349, 241] width 32 height 32
click at [656, 187] on button "i" at bounding box center [659, 197] width 32 height 32
click at [307, 207] on button "a" at bounding box center [305, 197] width 32 height 32
click at [445, 194] on button "d" at bounding box center [438, 197] width 32 height 32
click at [383, 230] on button "l" at bounding box center [393, 241] width 32 height 32
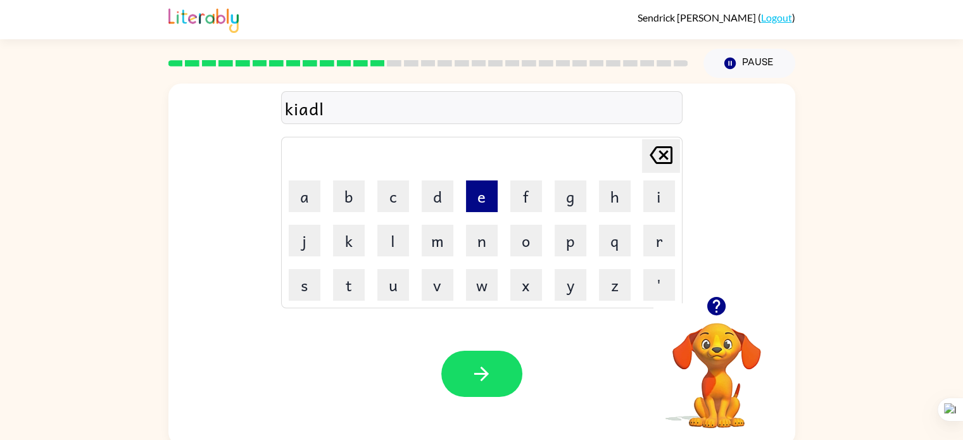
click at [477, 194] on button "e" at bounding box center [482, 197] width 32 height 32
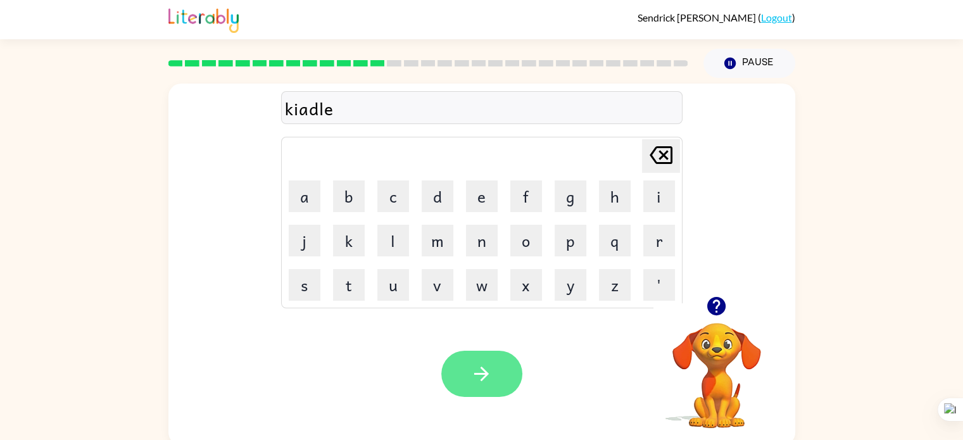
click at [491, 388] on button "button" at bounding box center [481, 374] width 81 height 46
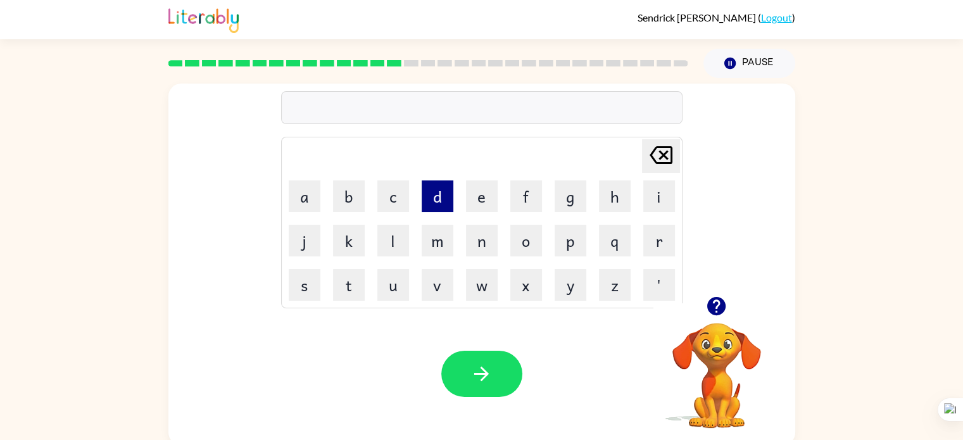
click at [432, 202] on button "d" at bounding box center [438, 197] width 32 height 32
click at [490, 205] on button "e" at bounding box center [482, 197] width 32 height 32
click at [308, 175] on td "a" at bounding box center [304, 196] width 43 height 43
click at [302, 187] on button "a" at bounding box center [305, 197] width 32 height 32
click at [393, 239] on button "l" at bounding box center [393, 241] width 32 height 32
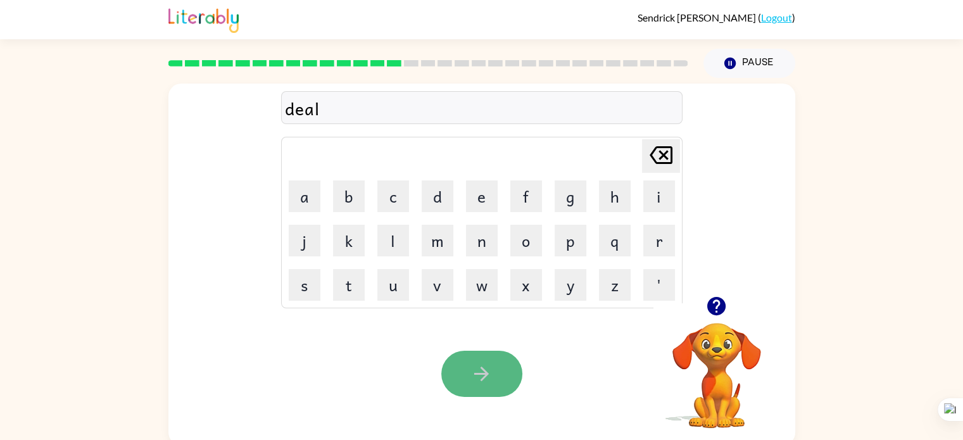
click at [457, 359] on button "button" at bounding box center [481, 374] width 81 height 46
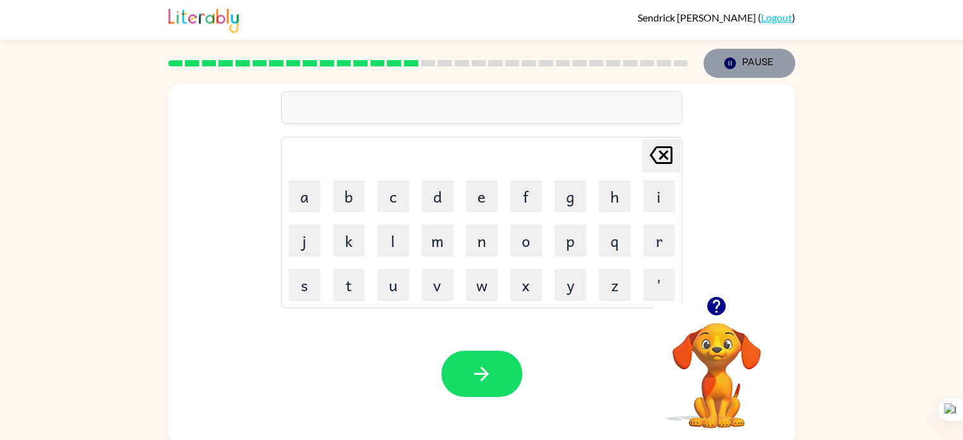
click at [735, 65] on icon "button" at bounding box center [729, 63] width 11 height 11
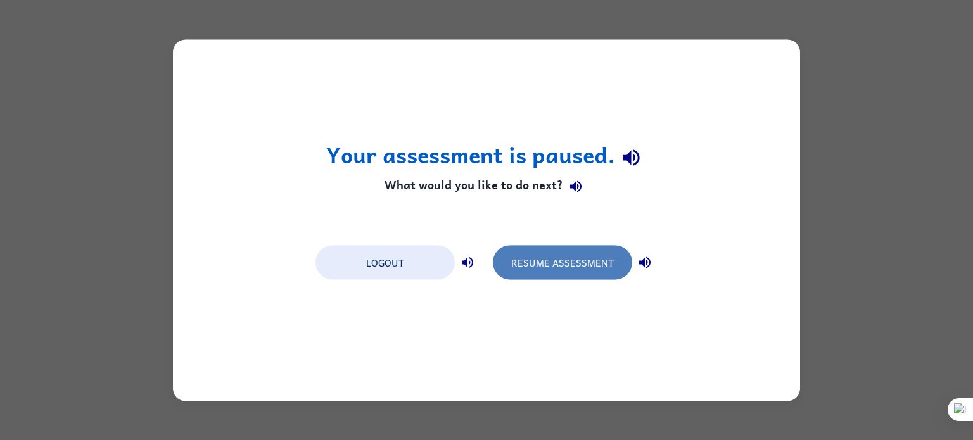
click at [581, 253] on button "Resume Assessment" at bounding box center [562, 262] width 139 height 34
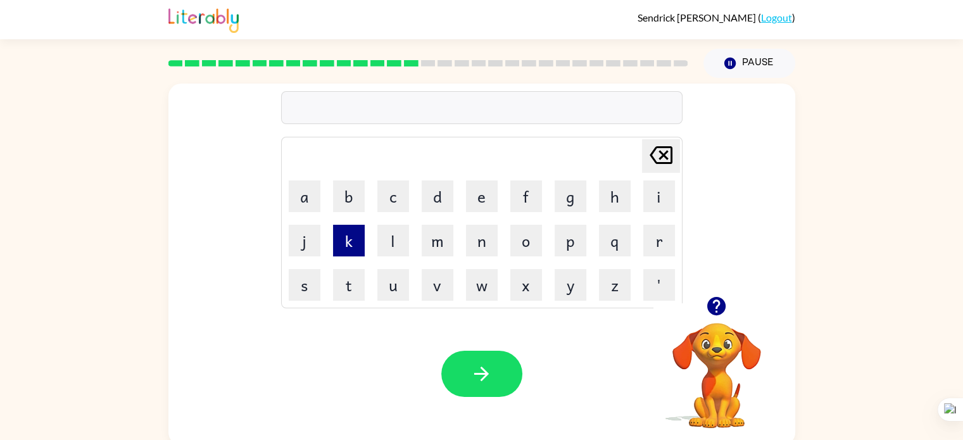
click at [355, 238] on button "k" at bounding box center [349, 241] width 32 height 32
click at [516, 240] on button "o" at bounding box center [526, 241] width 32 height 32
click at [443, 201] on button "d" at bounding box center [438, 197] width 32 height 32
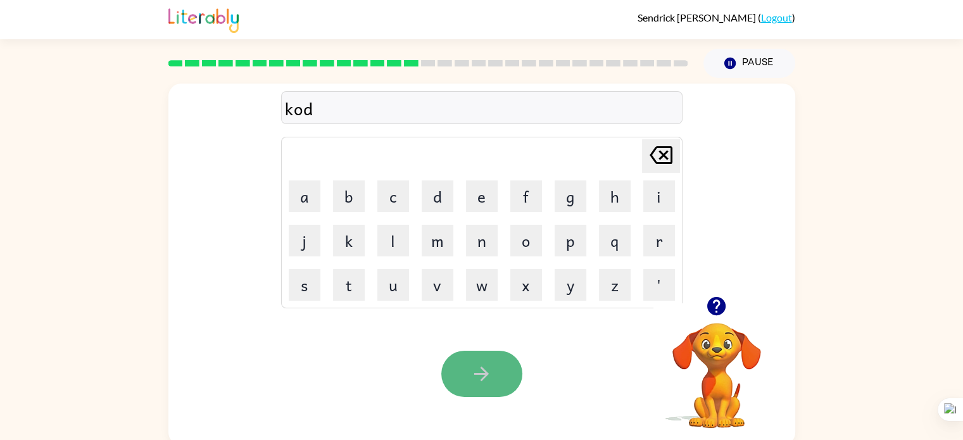
click at [473, 351] on button "button" at bounding box center [481, 374] width 81 height 46
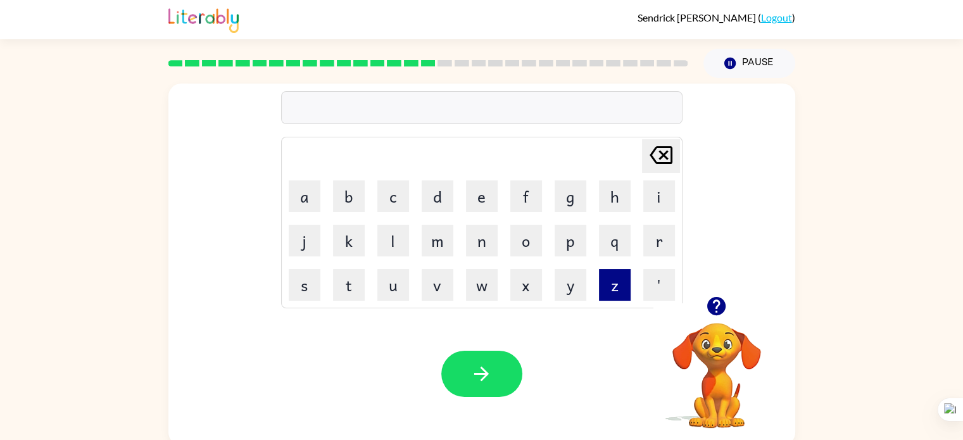
click at [611, 287] on button "z" at bounding box center [615, 285] width 32 height 32
click at [656, 207] on button "i" at bounding box center [659, 197] width 32 height 32
click at [573, 241] on button "p" at bounding box center [571, 241] width 32 height 32
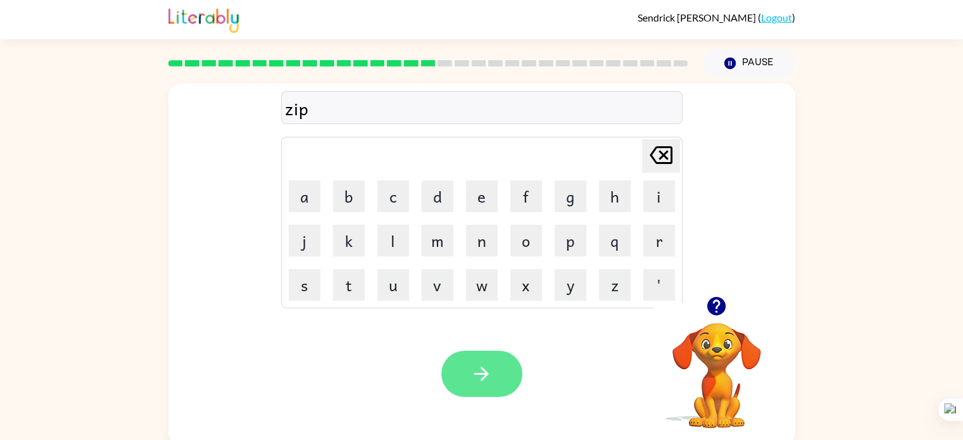
click at [484, 362] on button "button" at bounding box center [481, 374] width 81 height 46
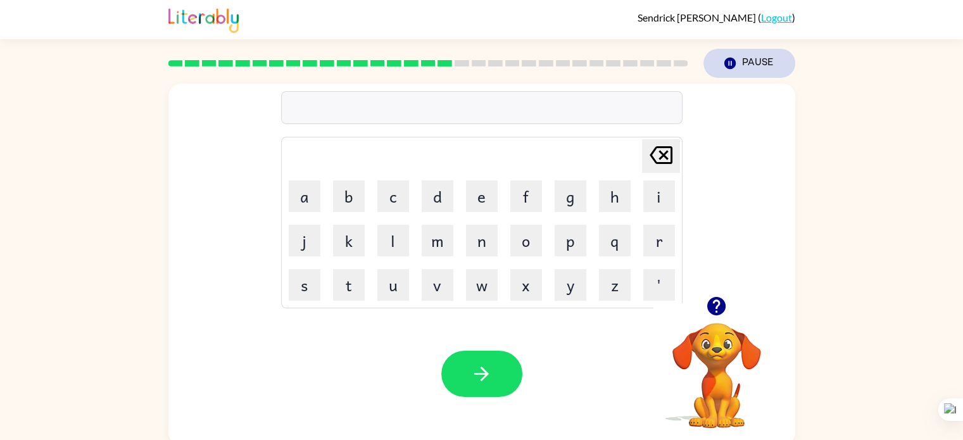
click at [746, 57] on button "Pause Pause" at bounding box center [750, 63] width 92 height 29
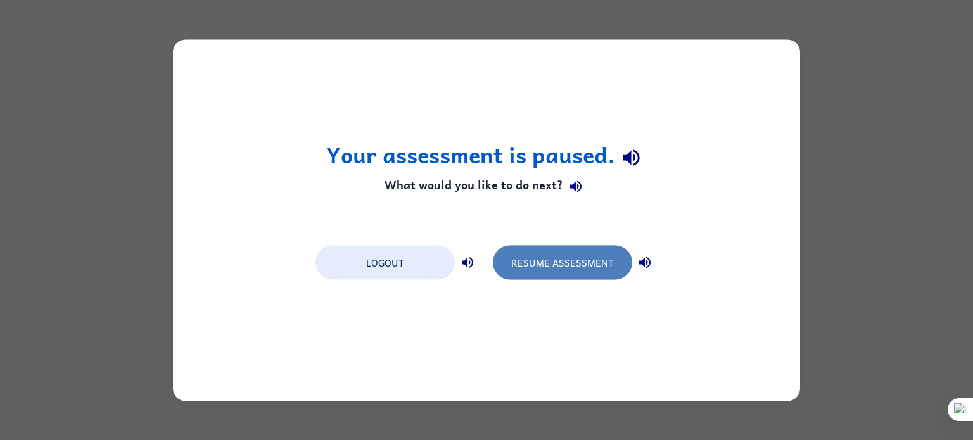
drag, startPoint x: 562, startPoint y: 258, endPoint x: 524, endPoint y: 251, distance: 38.5
click at [524, 251] on button "Resume Assessment" at bounding box center [562, 262] width 139 height 34
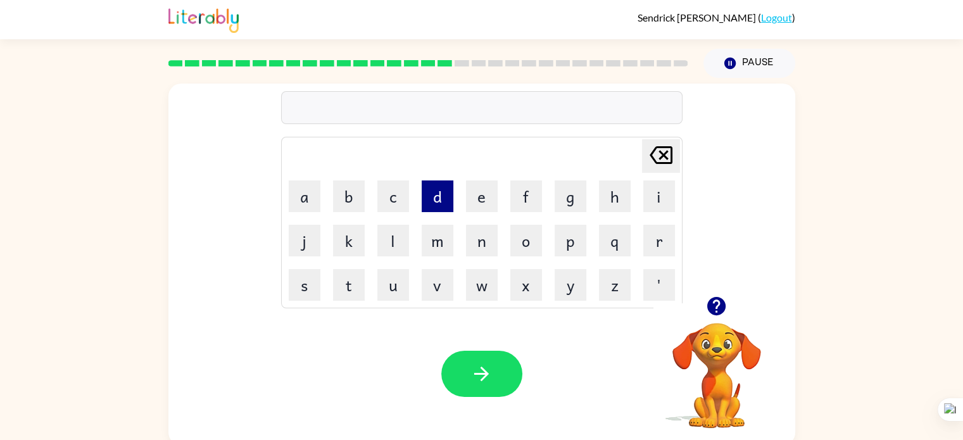
click at [433, 203] on button "d" at bounding box center [438, 197] width 32 height 32
click at [535, 258] on td "o" at bounding box center [526, 240] width 43 height 43
click at [533, 264] on td "x" at bounding box center [526, 284] width 43 height 43
click at [528, 245] on button "o" at bounding box center [526, 241] width 32 height 32
click at [550, 250] on td "p" at bounding box center [570, 240] width 43 height 43
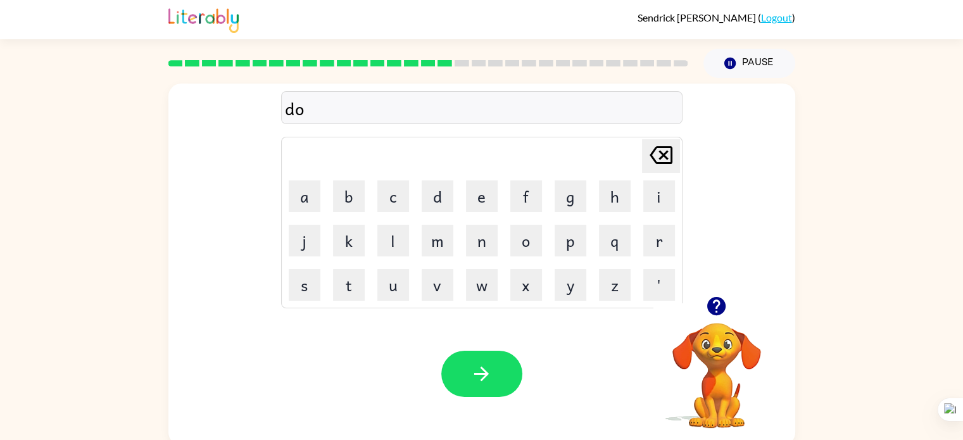
click at [661, 151] on icon "[PERSON_NAME] last character input" at bounding box center [661, 155] width 30 height 30
click at [654, 238] on button "r" at bounding box center [659, 241] width 32 height 32
click at [531, 238] on button "o" at bounding box center [526, 241] width 32 height 32
click at [647, 193] on button "i" at bounding box center [659, 197] width 32 height 32
click at [478, 243] on button "n" at bounding box center [482, 241] width 32 height 32
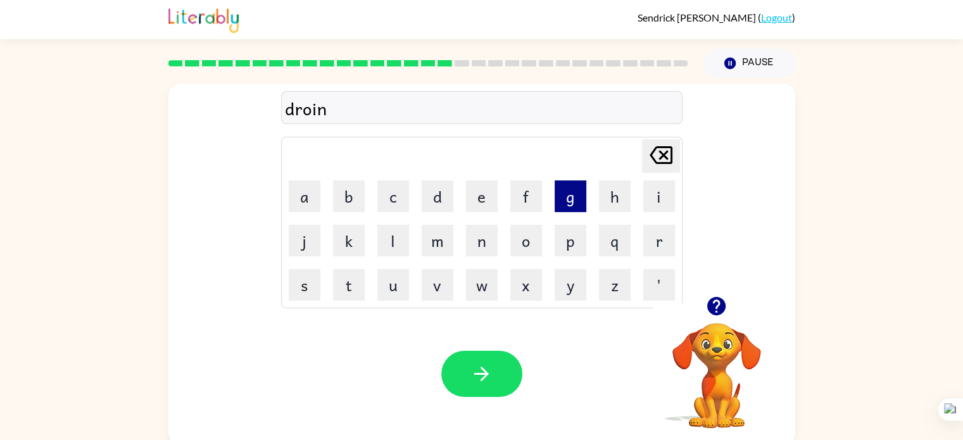
click at [570, 193] on button "g" at bounding box center [571, 197] width 32 height 32
click at [497, 374] on button "button" at bounding box center [481, 374] width 81 height 46
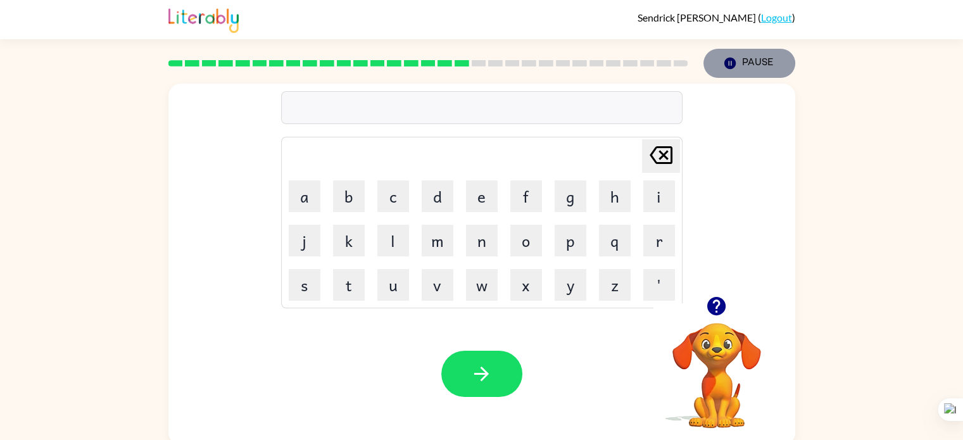
click at [756, 63] on button "Pause Pause" at bounding box center [750, 63] width 92 height 29
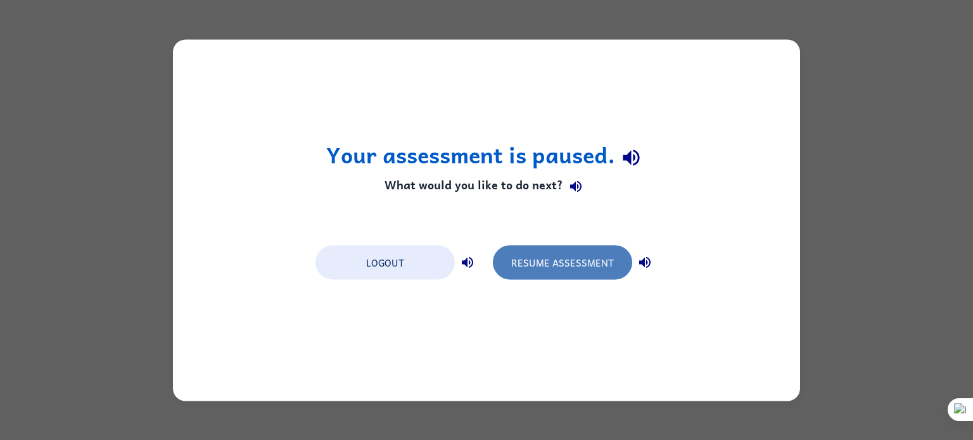
click at [571, 260] on button "Resume Assessment" at bounding box center [562, 262] width 139 height 34
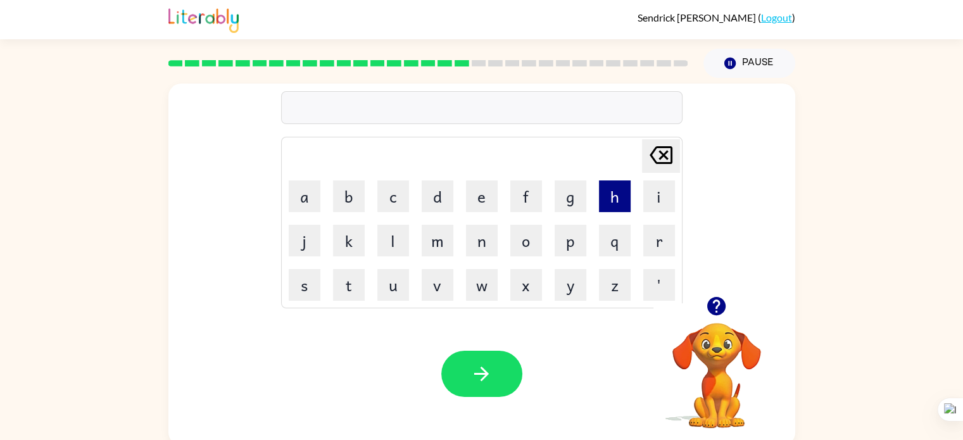
click at [603, 186] on button "h" at bounding box center [615, 197] width 32 height 32
click at [649, 248] on button "r" at bounding box center [659, 241] width 32 height 32
click at [471, 191] on button "e" at bounding box center [482, 197] width 32 height 32
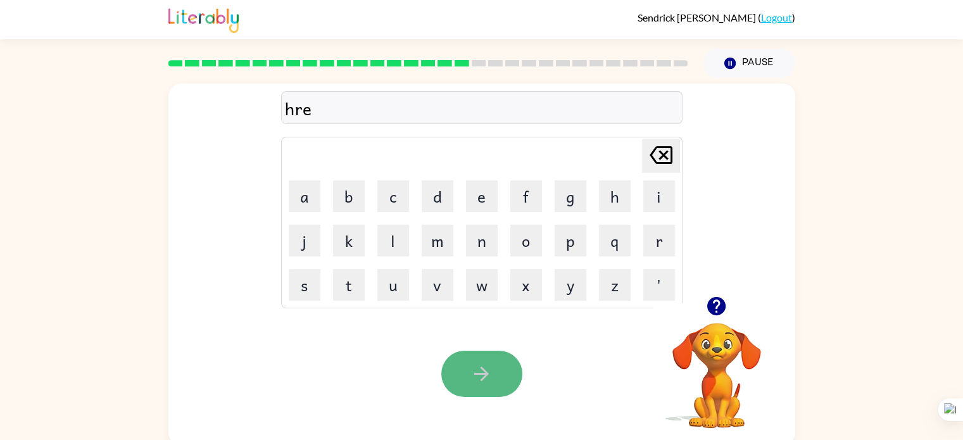
click at [500, 359] on button "button" at bounding box center [481, 374] width 81 height 46
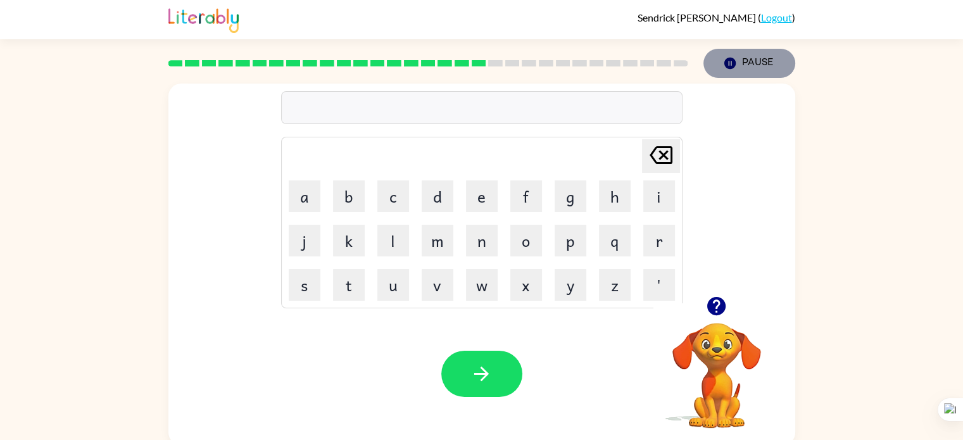
click at [730, 54] on button "Pause Pause" at bounding box center [750, 63] width 92 height 29
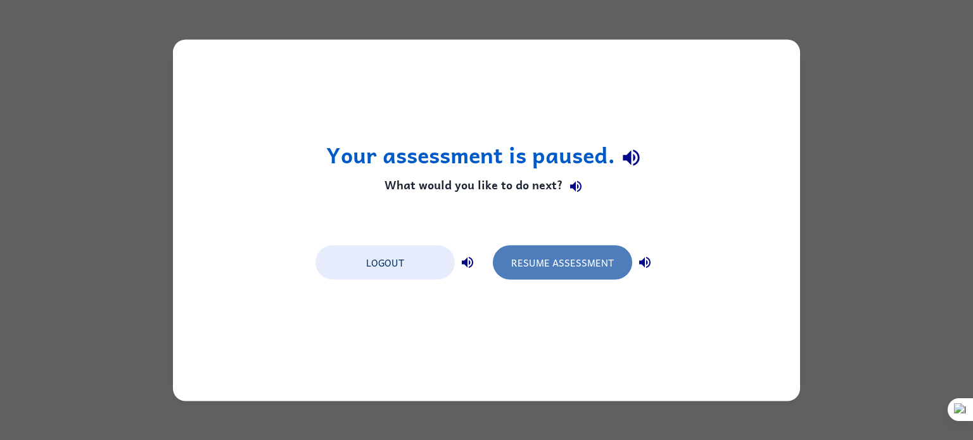
click at [550, 260] on button "Resume Assessment" at bounding box center [562, 262] width 139 height 34
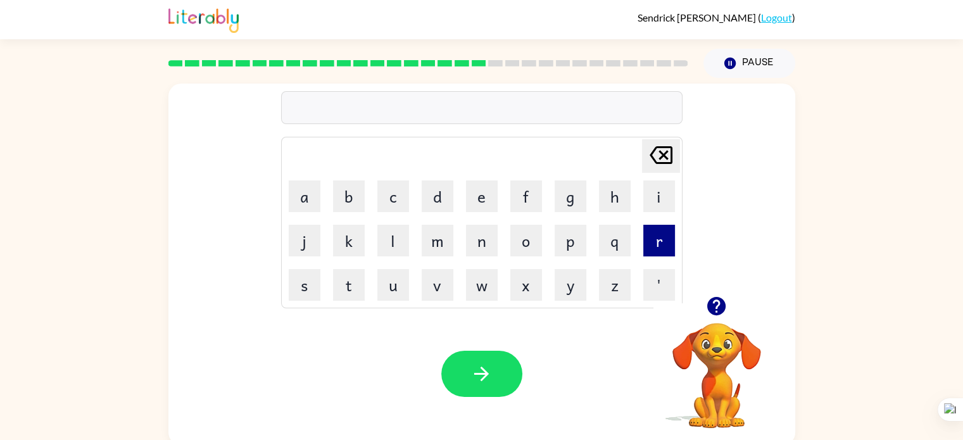
click at [643, 253] on button "r" at bounding box center [659, 241] width 32 height 32
click at [486, 206] on button "e" at bounding box center [482, 197] width 32 height 32
click at [396, 243] on button "l" at bounding box center [393, 241] width 32 height 32
click at [662, 164] on icon at bounding box center [661, 155] width 23 height 18
click at [662, 159] on icon "[PERSON_NAME] last character input" at bounding box center [661, 155] width 30 height 30
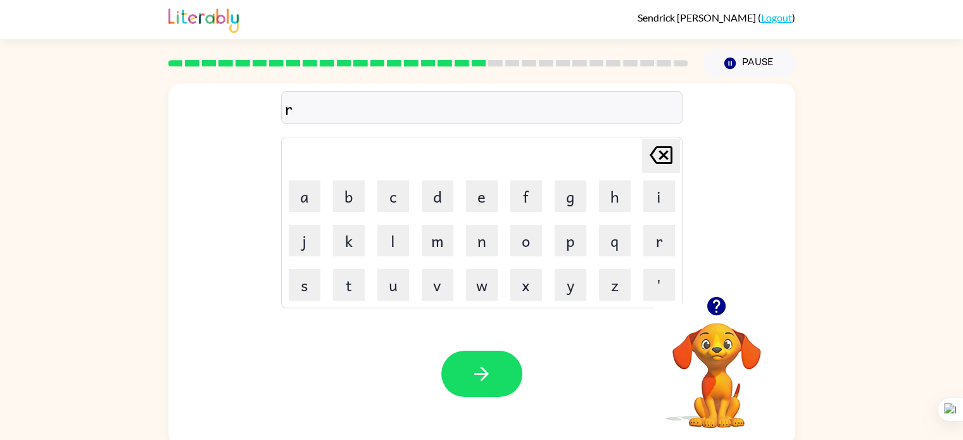
click at [662, 156] on icon at bounding box center [661, 155] width 23 height 18
click at [669, 230] on button "r" at bounding box center [659, 241] width 32 height 32
click at [491, 191] on button "e" at bounding box center [482, 197] width 32 height 32
click at [382, 189] on button "c" at bounding box center [393, 197] width 32 height 32
click at [606, 189] on button "h" at bounding box center [615, 197] width 32 height 32
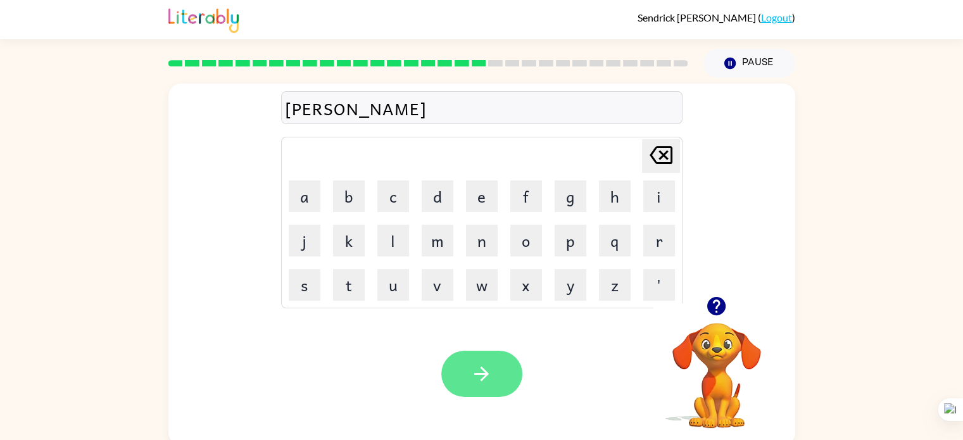
click at [483, 369] on icon "button" at bounding box center [481, 374] width 15 height 15
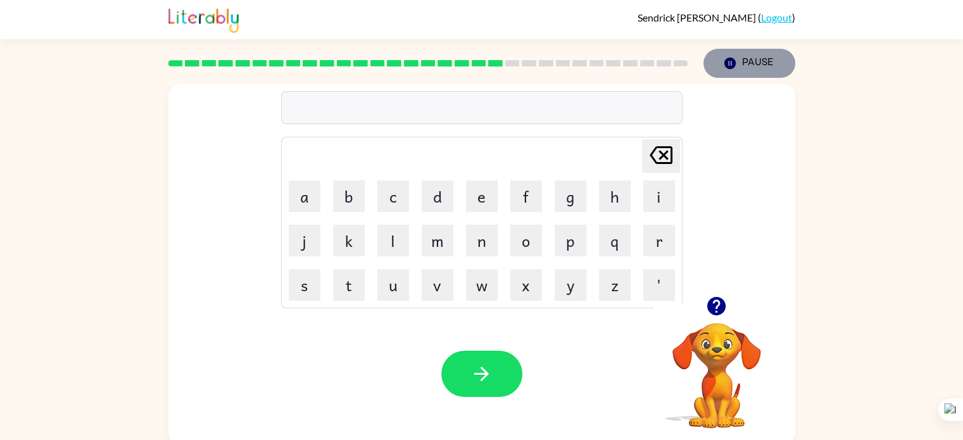
click at [722, 53] on button "Pause Pause" at bounding box center [750, 63] width 92 height 29
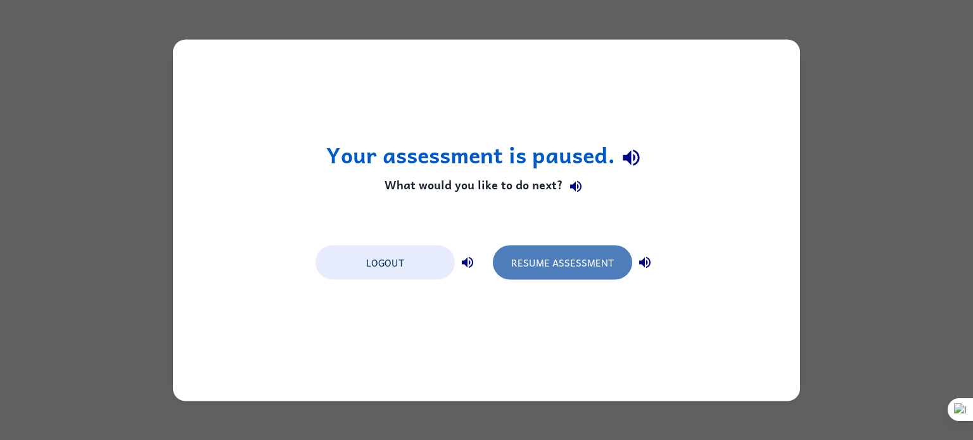
click at [594, 263] on button "Resume Assessment" at bounding box center [562, 262] width 139 height 34
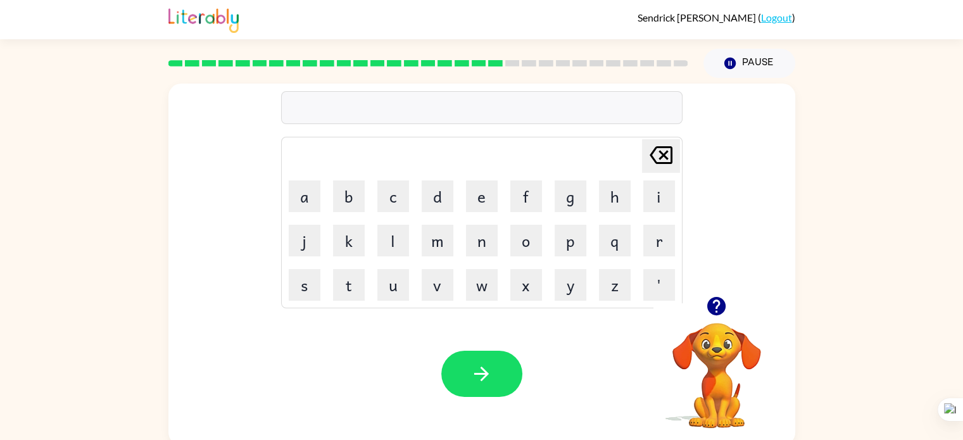
click at [755, 48] on div "Pause Pause" at bounding box center [749, 63] width 107 height 44
click at [754, 53] on button "Pause Pause" at bounding box center [750, 63] width 92 height 29
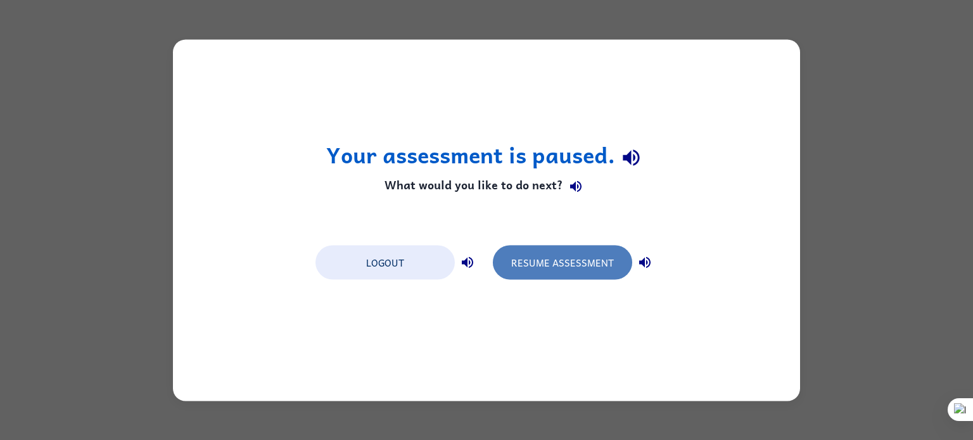
click at [612, 253] on button "Resume Assessment" at bounding box center [562, 262] width 139 height 34
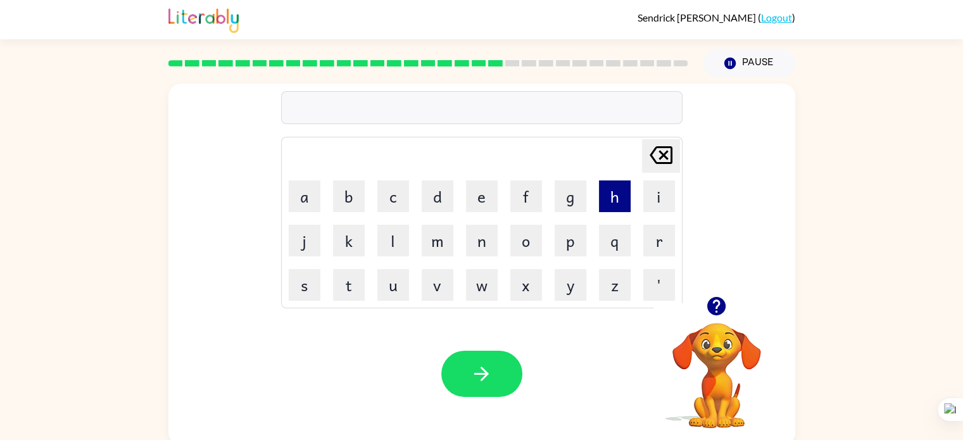
click at [622, 205] on button "h" at bounding box center [615, 197] width 32 height 32
click at [649, 202] on button "i" at bounding box center [659, 197] width 32 height 32
click at [352, 282] on button "t" at bounding box center [349, 285] width 32 height 32
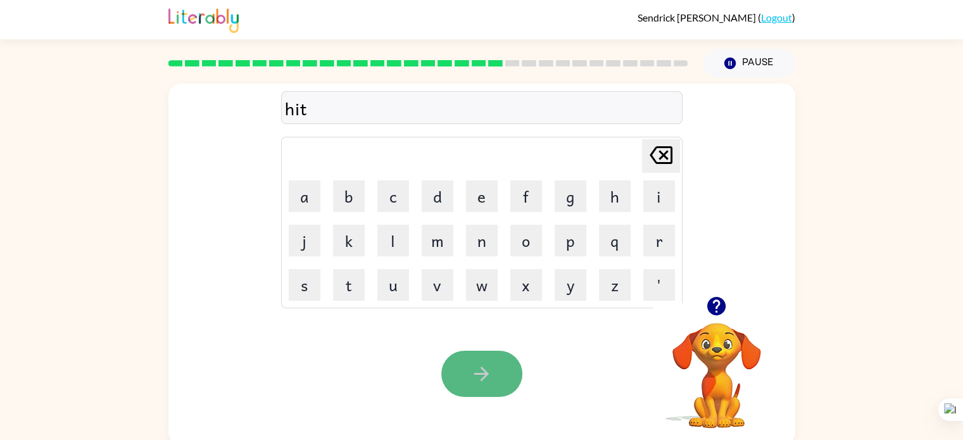
click at [489, 367] on icon "button" at bounding box center [482, 374] width 22 height 22
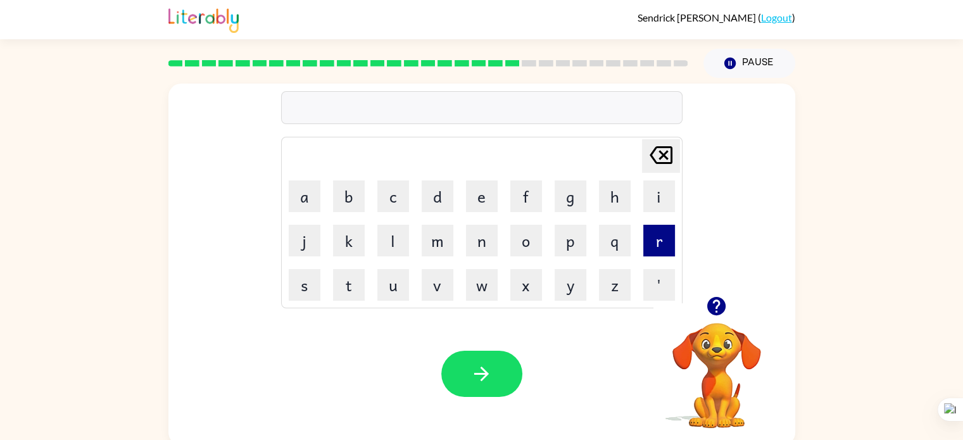
click at [656, 242] on button "r" at bounding box center [659, 241] width 32 height 32
click at [649, 178] on td "i" at bounding box center [659, 196] width 43 height 43
click at [653, 191] on button "i" at bounding box center [659, 197] width 32 height 32
click at [345, 274] on button "t" at bounding box center [349, 285] width 32 height 32
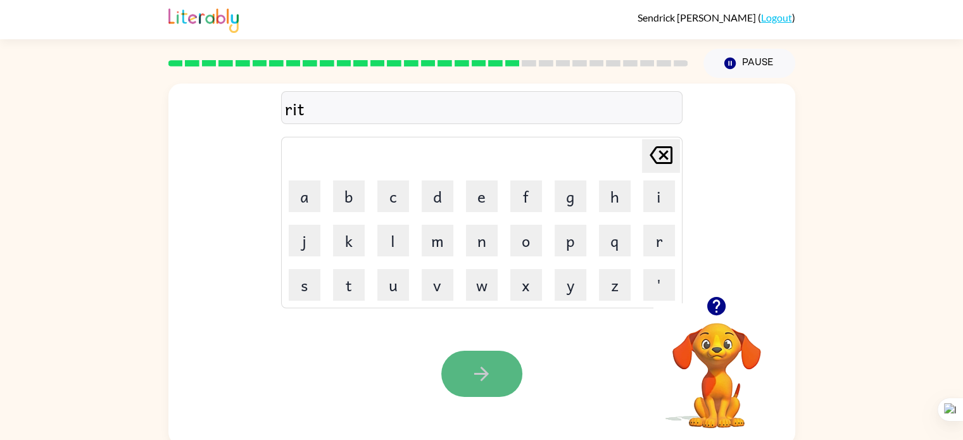
click at [447, 367] on button "button" at bounding box center [481, 374] width 81 height 46
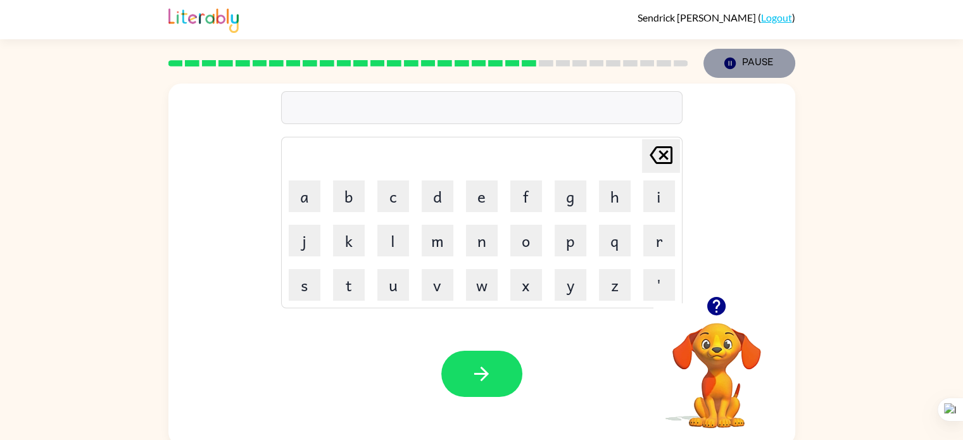
click at [770, 54] on button "Pause Pause" at bounding box center [750, 63] width 92 height 29
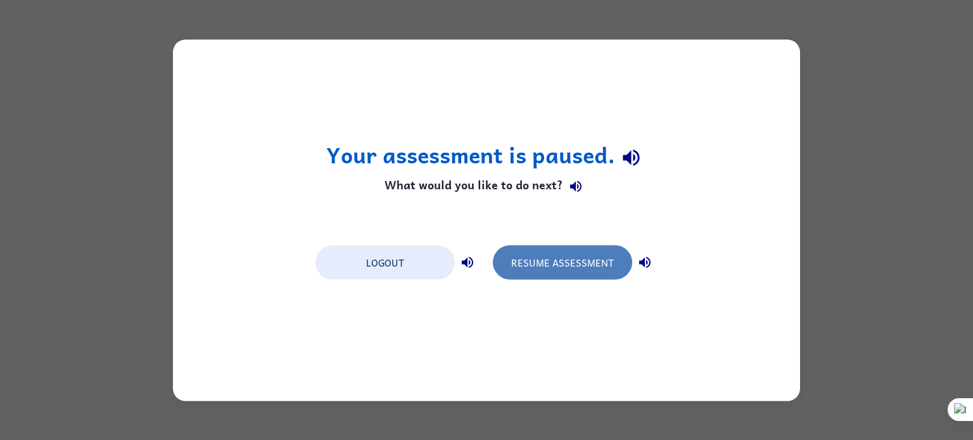
click at [611, 257] on button "Resume Assessment" at bounding box center [562, 262] width 139 height 34
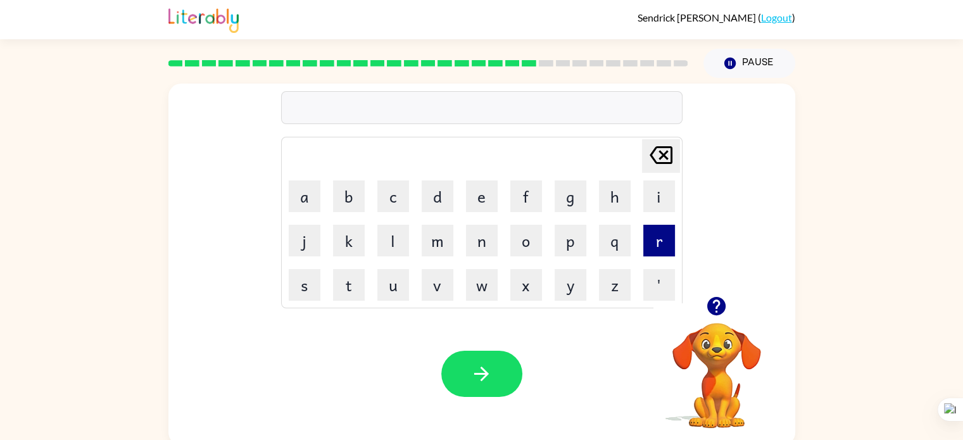
click at [654, 246] on button "r" at bounding box center [659, 241] width 32 height 32
click at [655, 197] on button "i" at bounding box center [659, 197] width 32 height 32
click at [318, 197] on button "a" at bounding box center [305, 197] width 32 height 32
click at [357, 281] on button "t" at bounding box center [349, 285] width 32 height 32
click at [521, 228] on button "o" at bounding box center [526, 241] width 32 height 32
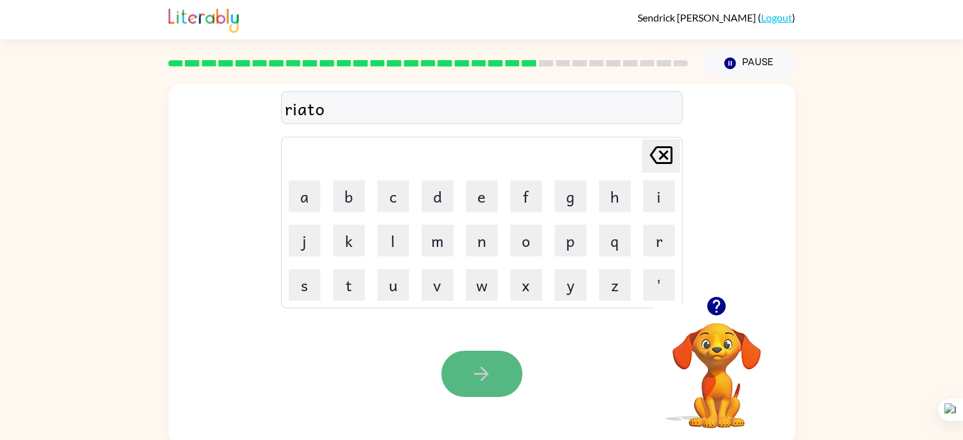
click at [516, 387] on button "button" at bounding box center [481, 374] width 81 height 46
click at [729, 48] on div "Pause Pause" at bounding box center [749, 63] width 107 height 44
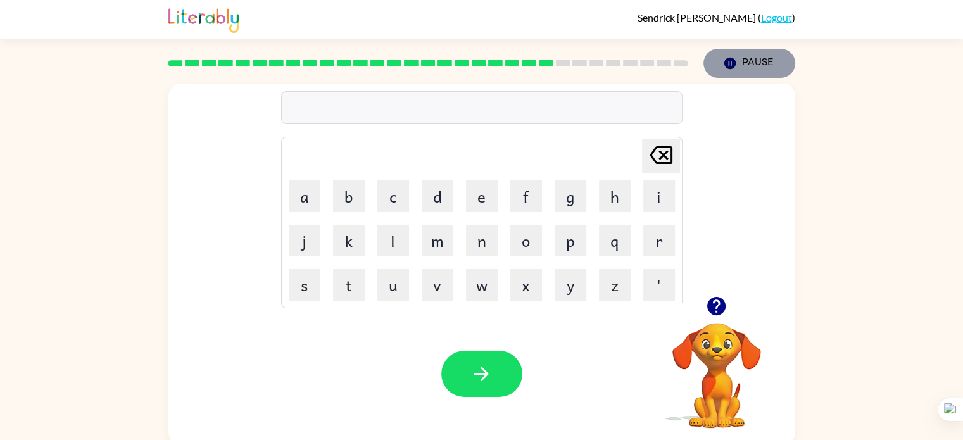
click at [731, 52] on button "Pause Pause" at bounding box center [750, 63] width 92 height 29
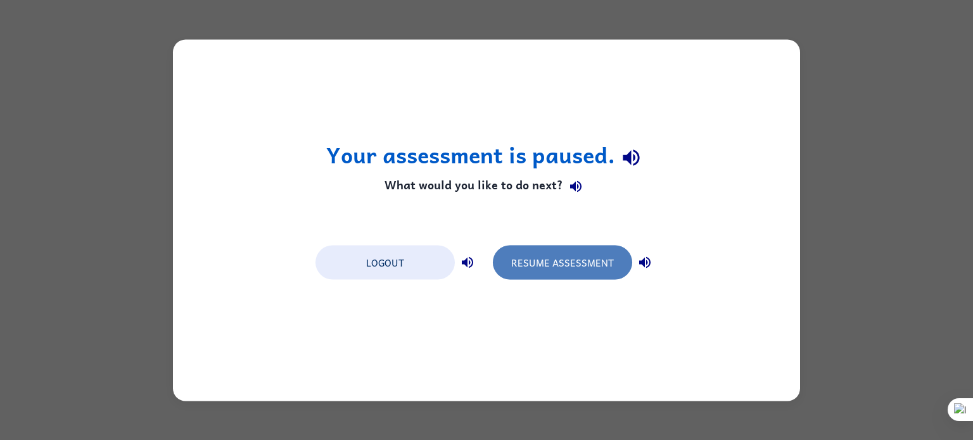
click at [554, 255] on button "Resume Assessment" at bounding box center [562, 262] width 139 height 34
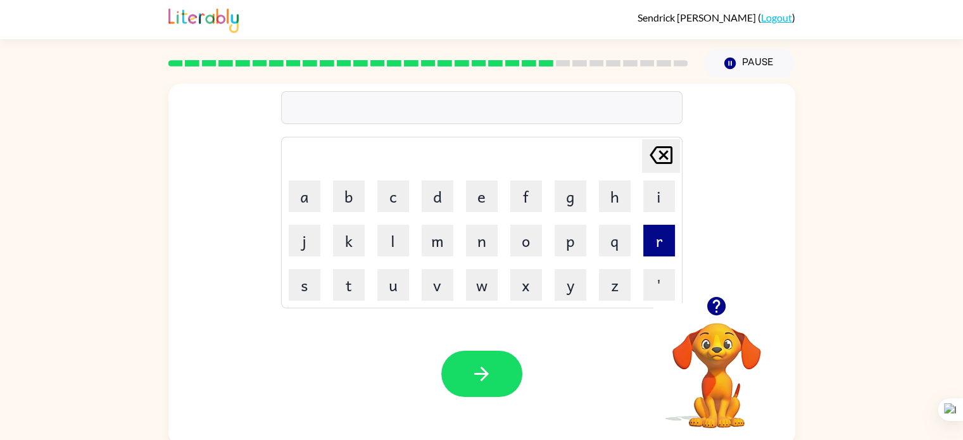
click at [656, 244] on button "r" at bounding box center [659, 241] width 32 height 32
click at [647, 209] on button "i" at bounding box center [659, 197] width 32 height 32
click at [494, 204] on button "e" at bounding box center [482, 197] width 32 height 32
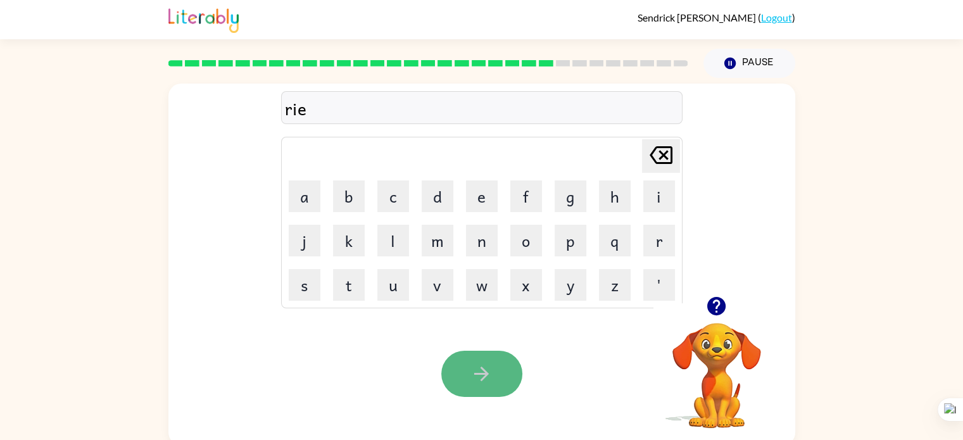
click at [464, 381] on button "button" at bounding box center [481, 374] width 81 height 46
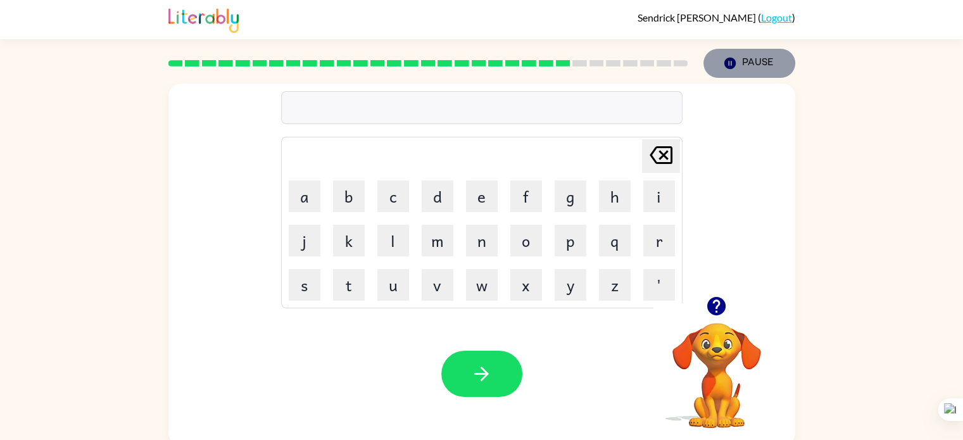
click at [746, 53] on button "Pause Pause" at bounding box center [750, 63] width 92 height 29
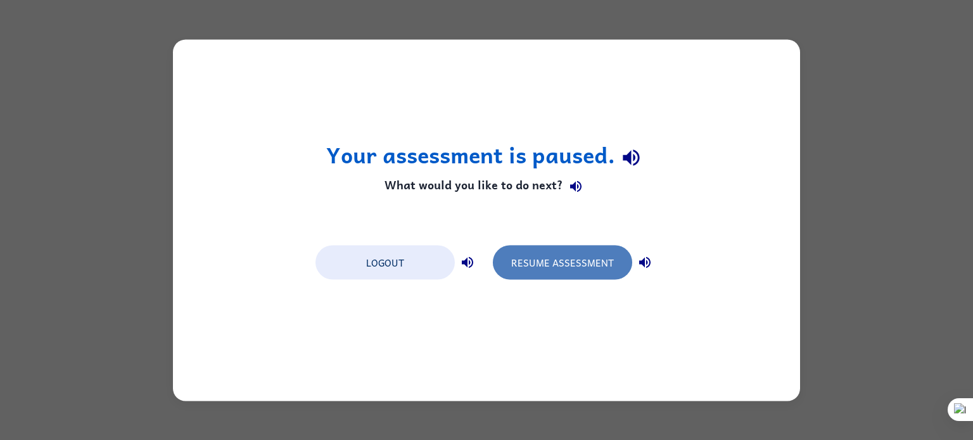
click at [588, 260] on button "Resume Assessment" at bounding box center [562, 262] width 139 height 34
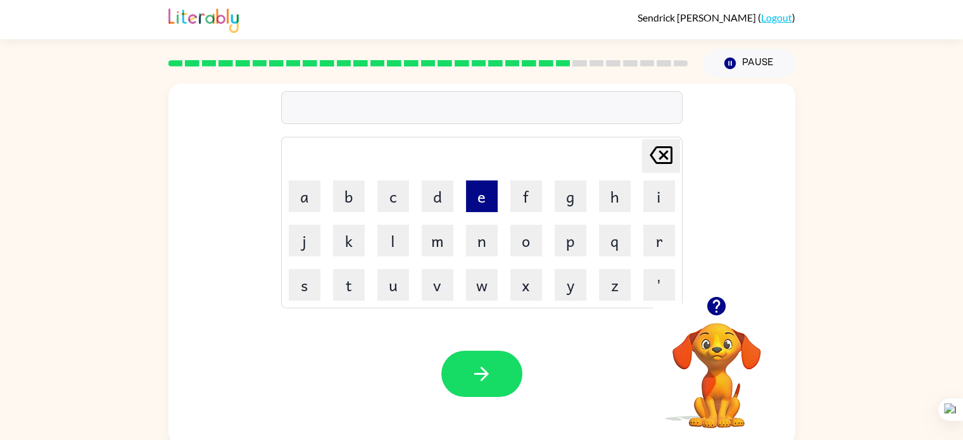
click at [466, 190] on button "e" at bounding box center [482, 197] width 32 height 32
click at [432, 281] on button "v" at bounding box center [438, 285] width 32 height 32
click at [652, 190] on button "i" at bounding box center [659, 197] width 32 height 32
click at [481, 239] on button "n" at bounding box center [482, 241] width 32 height 32
click at [571, 194] on button "g" at bounding box center [571, 197] width 32 height 32
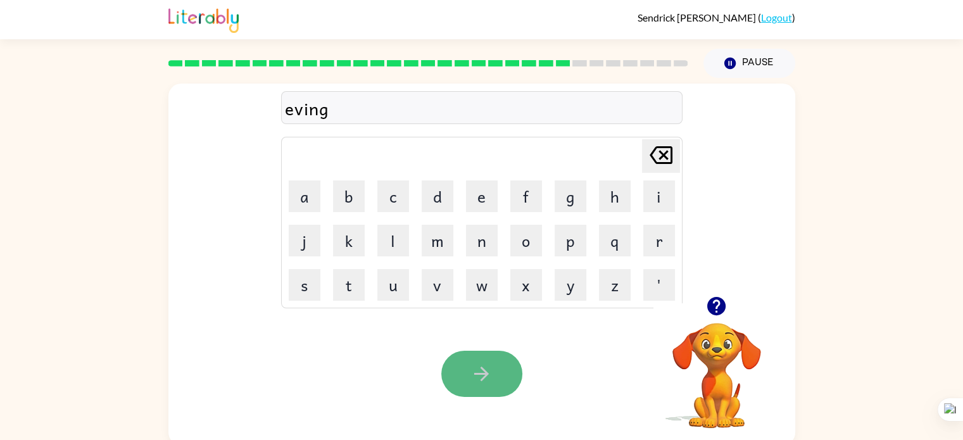
click at [461, 354] on button "button" at bounding box center [481, 374] width 81 height 46
click at [651, 159] on icon "[PERSON_NAME] last character input" at bounding box center [661, 155] width 30 height 30
type button "delete"
click at [513, 378] on button "button" at bounding box center [481, 374] width 81 height 46
click at [509, 378] on button "button" at bounding box center [481, 374] width 81 height 46
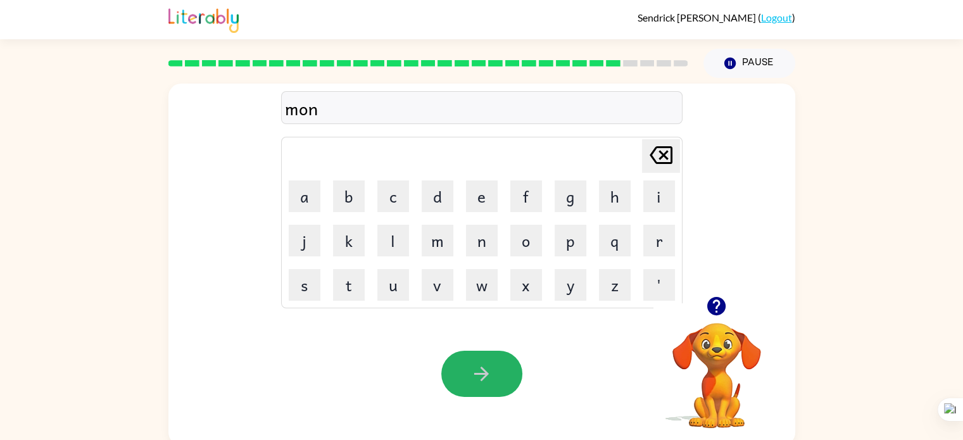
click at [509, 378] on button "button" at bounding box center [481, 374] width 81 height 46
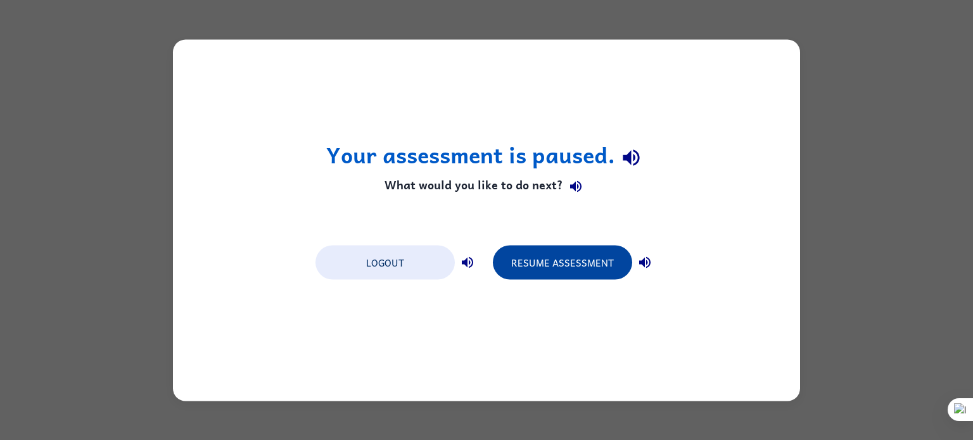
click at [558, 266] on button "Resume Assessment" at bounding box center [562, 262] width 139 height 34
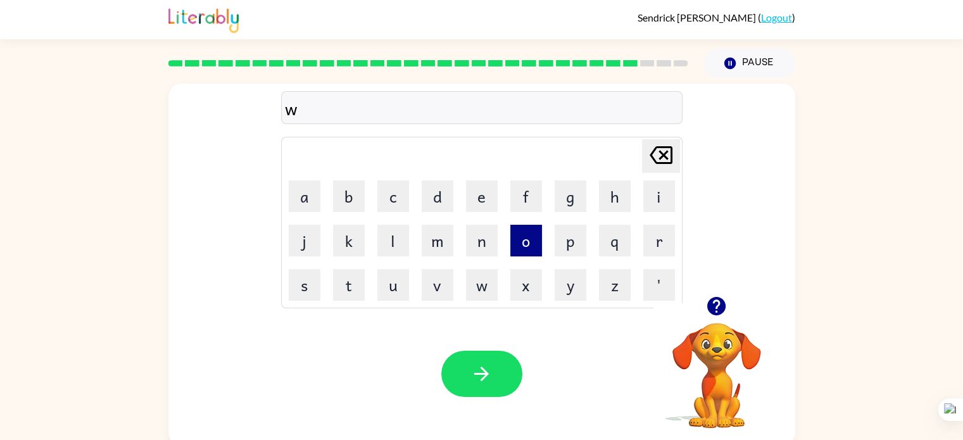
click at [528, 240] on button "o" at bounding box center [526, 241] width 32 height 32
click at [390, 227] on button "l" at bounding box center [393, 241] width 32 height 32
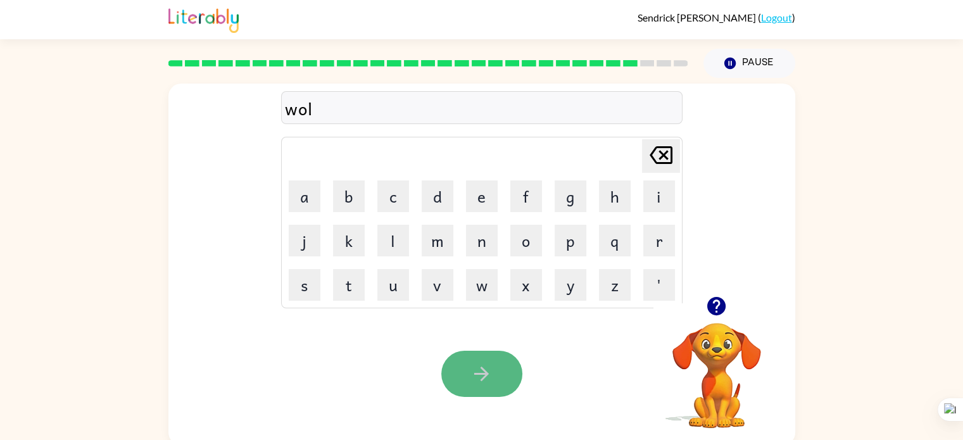
click at [460, 362] on button "button" at bounding box center [481, 374] width 81 height 46
click at [638, 164] on td "[PERSON_NAME] last character input" at bounding box center [482, 156] width 398 height 35
click at [471, 362] on button "button" at bounding box center [481, 374] width 81 height 46
click at [474, 351] on button "button" at bounding box center [481, 374] width 81 height 46
